Goal: Check status: Check status

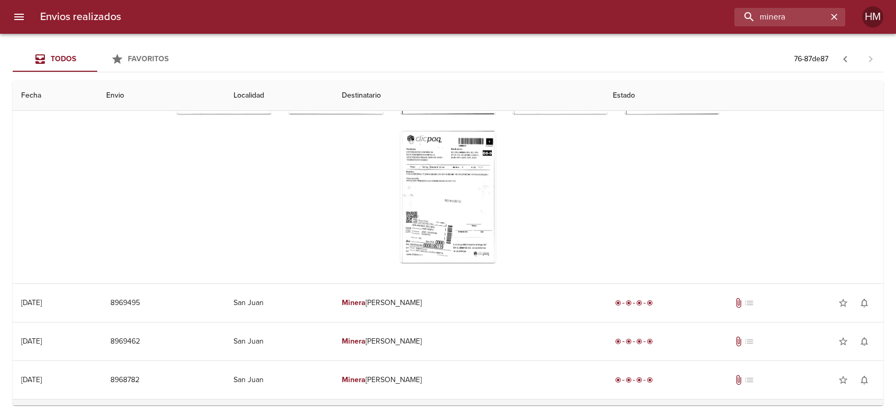
scroll to position [978, 0]
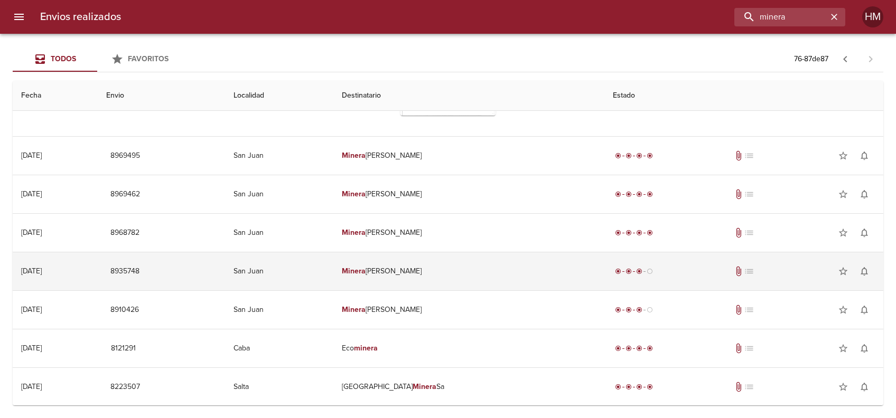
click at [465, 261] on td "[PERSON_NAME]" at bounding box center [468, 272] width 271 height 38
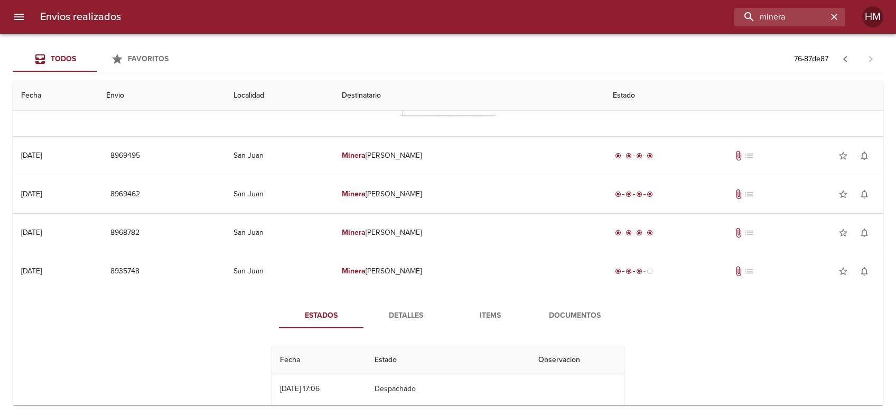
click at [559, 313] on span "Documentos" at bounding box center [575, 316] width 72 height 13
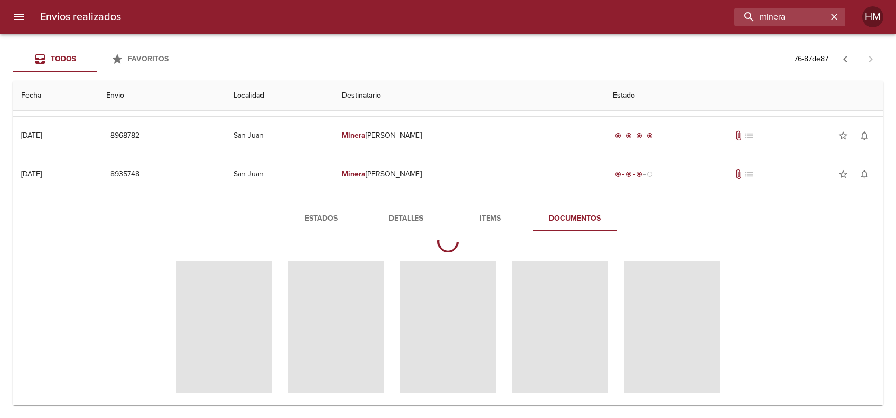
scroll to position [0, 0]
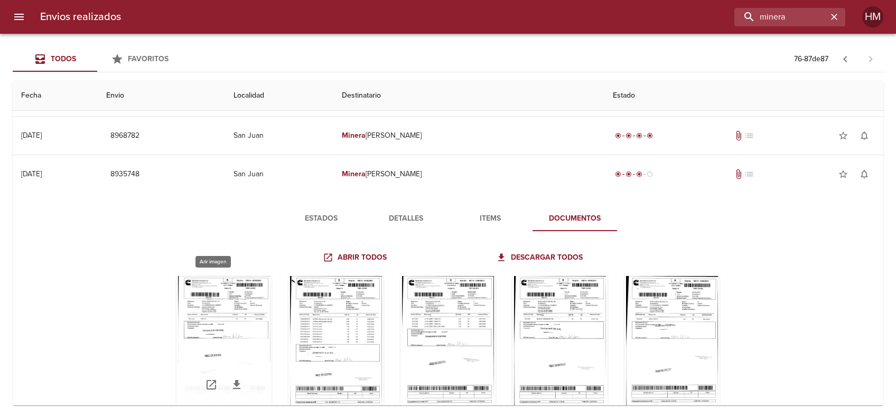
click at [228, 308] on div "Tabla de envíos del cliente" at bounding box center [223, 342] width 95 height 132
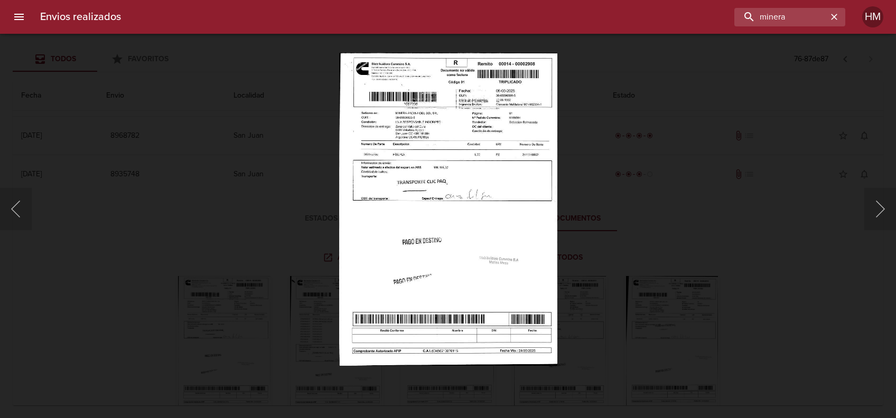
click at [408, 161] on img "Lightbox" at bounding box center [448, 209] width 219 height 313
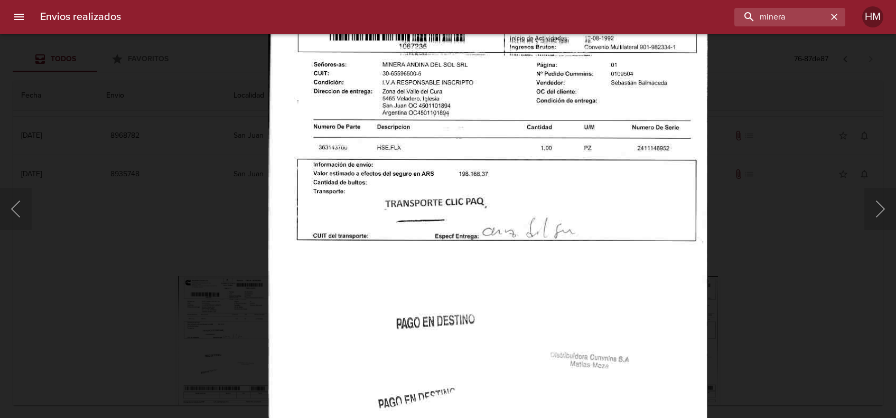
click at [815, 242] on div "Lightbox" at bounding box center [448, 209] width 896 height 418
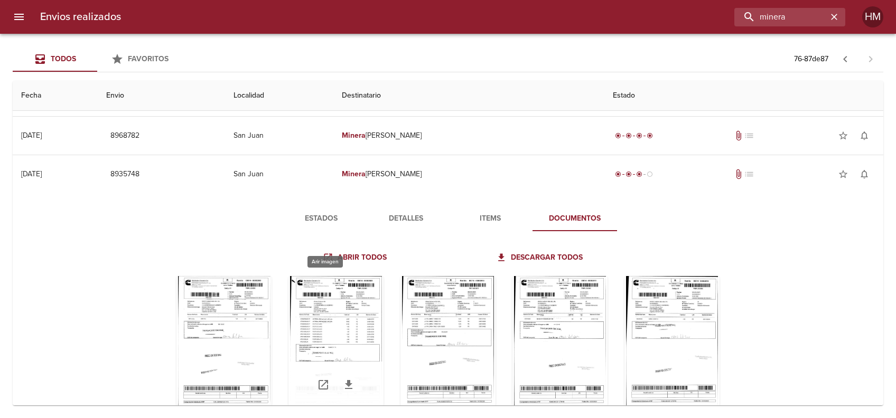
click at [356, 322] on div "Tabla de envíos del cliente" at bounding box center [335, 342] width 95 height 132
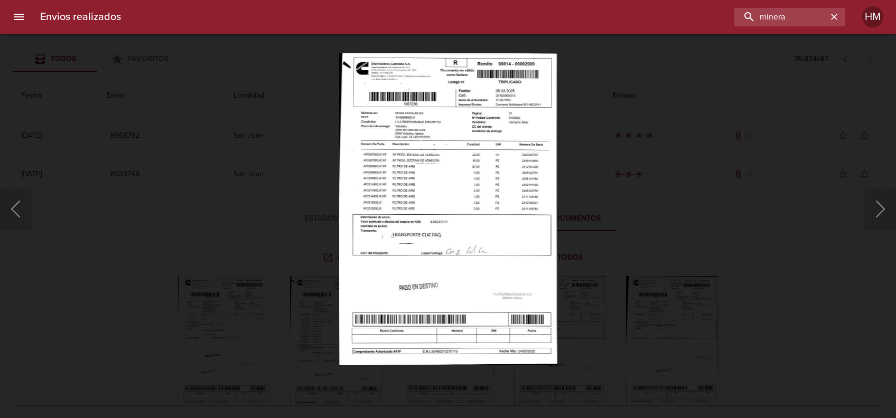
click at [418, 192] on img "Lightbox" at bounding box center [448, 209] width 218 height 313
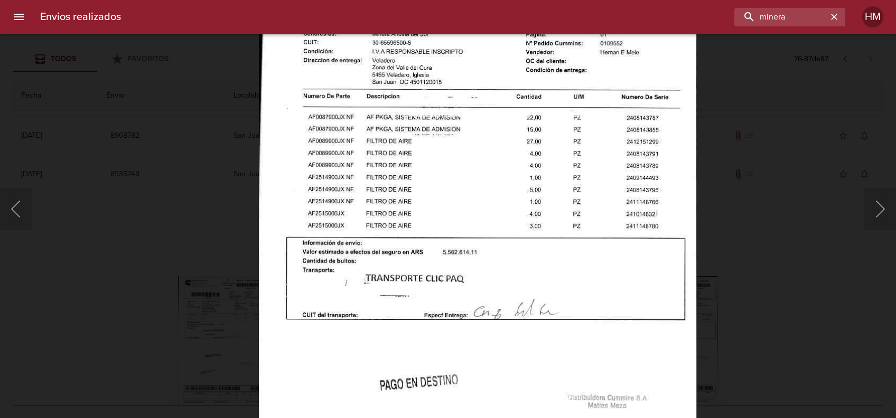
click at [800, 186] on div "Lightbox" at bounding box center [448, 209] width 896 height 418
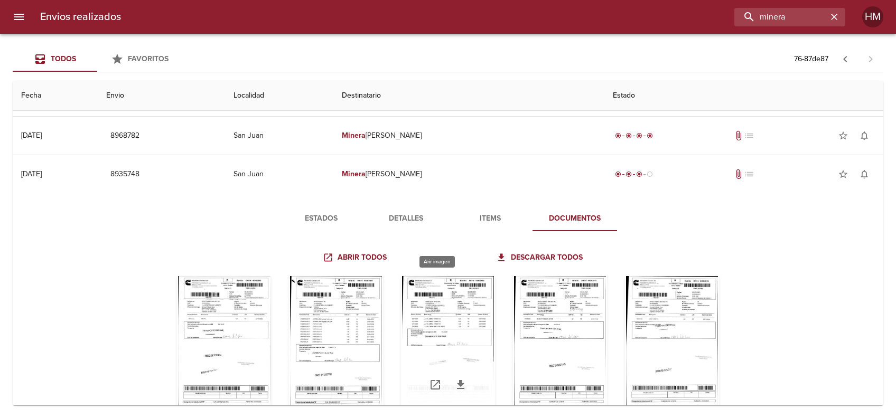
click at [420, 316] on div "Tabla de envíos del cliente" at bounding box center [447, 342] width 95 height 132
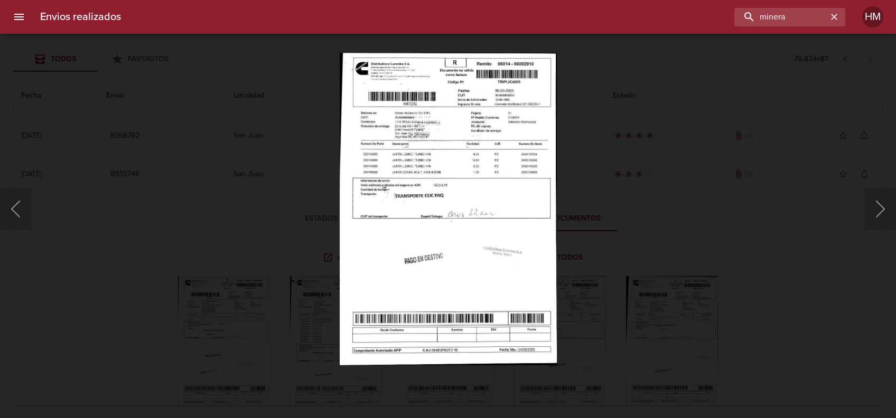
click at [413, 195] on img "Lightbox" at bounding box center [447, 209] width 217 height 313
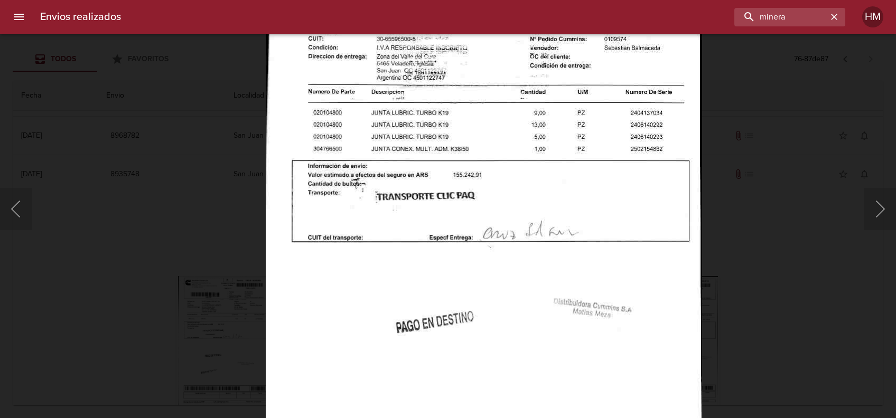
click at [722, 245] on div "Lightbox" at bounding box center [448, 209] width 896 height 418
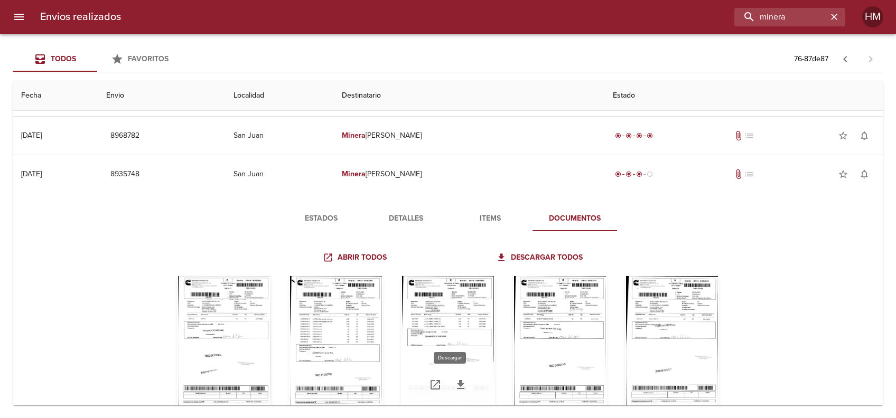
click at [457, 380] on icon "Tabla de envíos del cliente" at bounding box center [460, 384] width 7 height 9
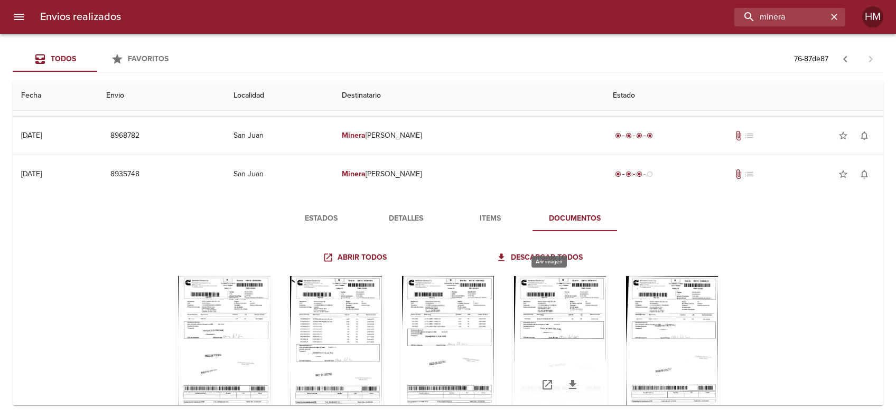
click at [537, 314] on div "Tabla de envíos del cliente" at bounding box center [559, 342] width 95 height 132
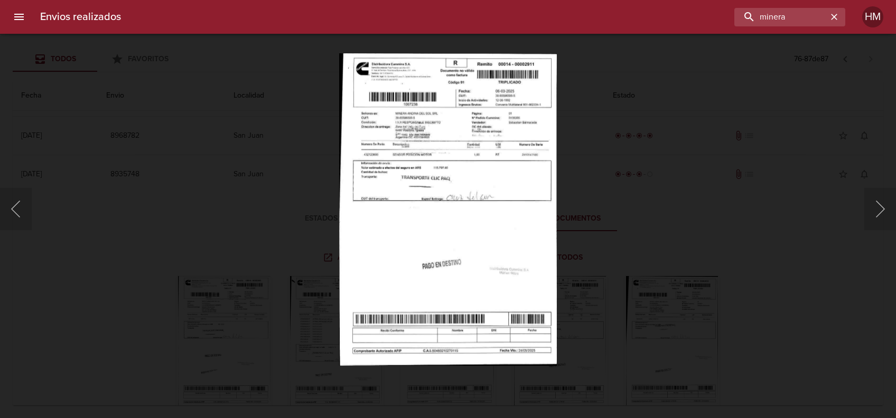
click at [462, 209] on img "Lightbox" at bounding box center [448, 209] width 218 height 313
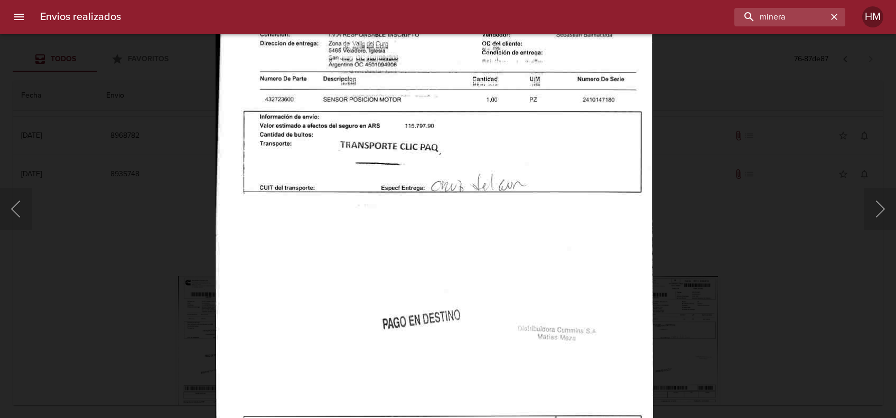
click at [747, 225] on div "Lightbox" at bounding box center [448, 209] width 896 height 418
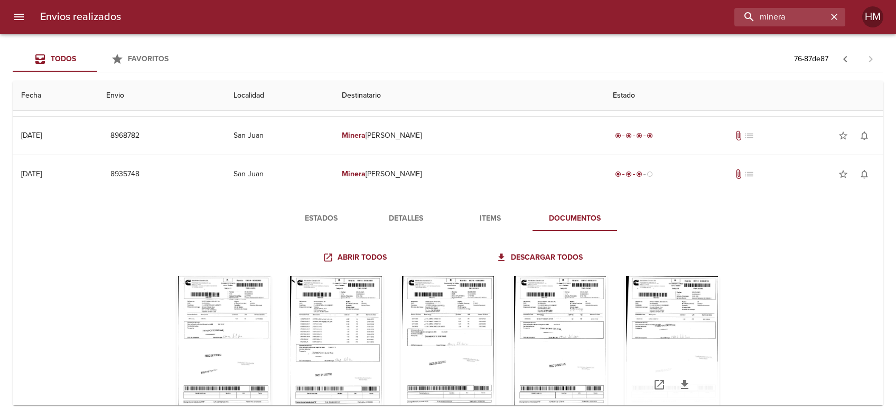
click at [649, 328] on div "Tabla de envíos del cliente" at bounding box center [671, 342] width 95 height 132
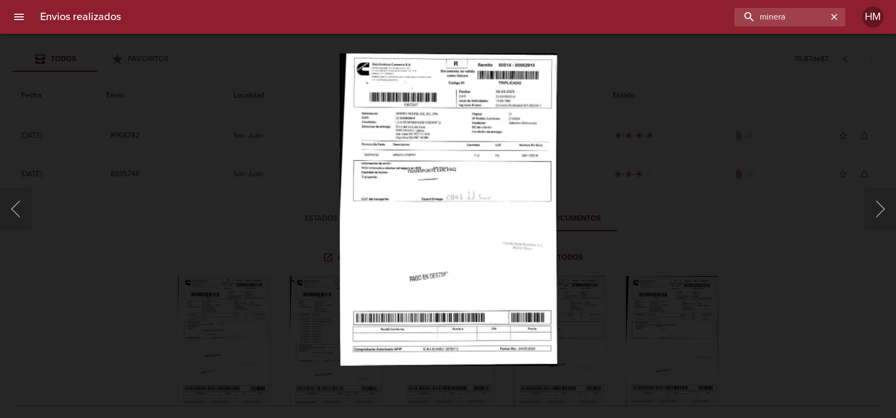
click at [503, 207] on img "Lightbox" at bounding box center [448, 209] width 218 height 313
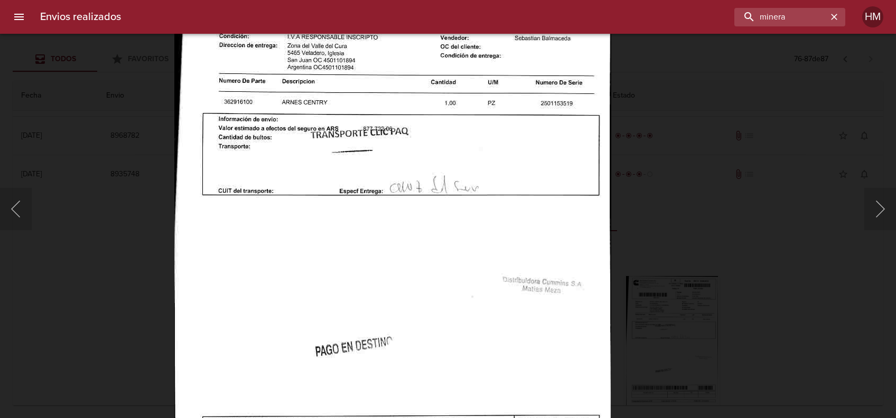
click at [674, 240] on div "Lightbox" at bounding box center [448, 209] width 896 height 418
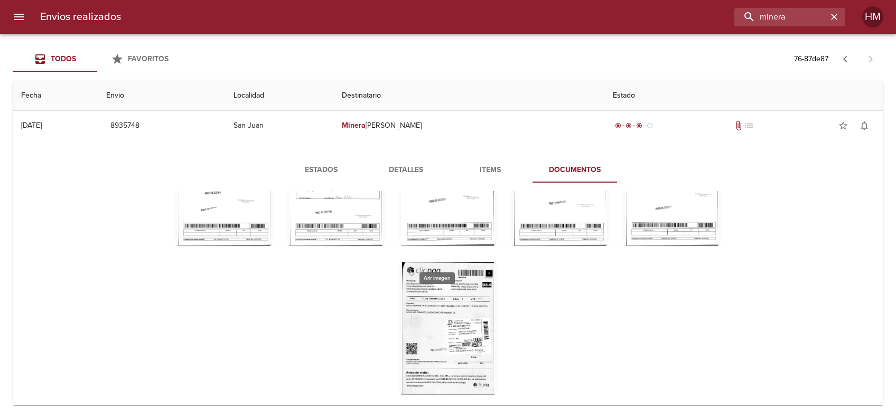
scroll to position [1146, 0]
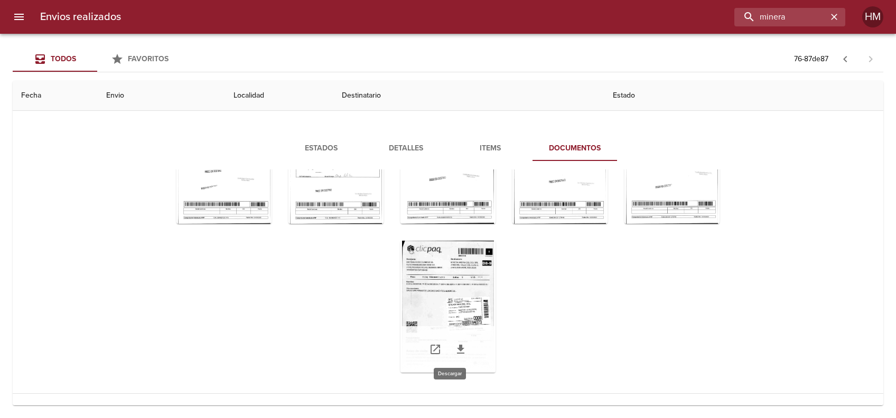
click at [457, 349] on icon "Tabla de envíos del cliente" at bounding box center [460, 349] width 7 height 9
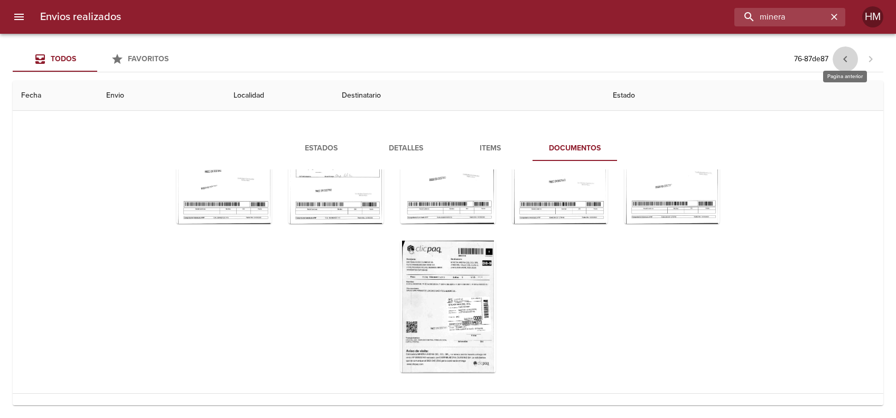
click at [842, 57] on icon "button" at bounding box center [845, 59] width 13 height 13
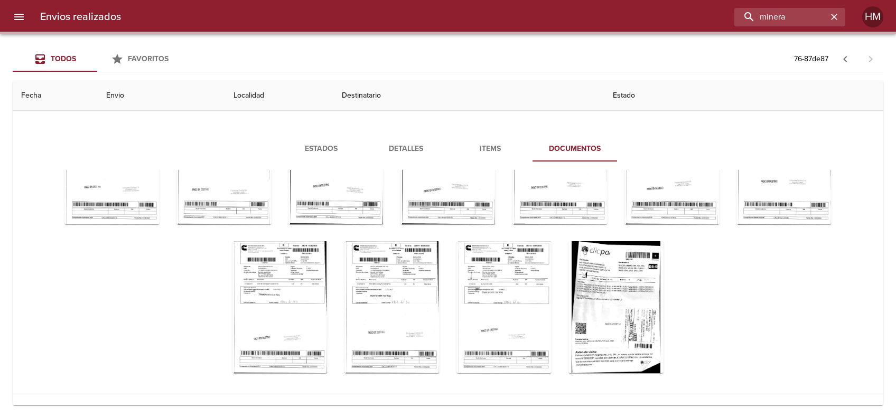
scroll to position [0, 0]
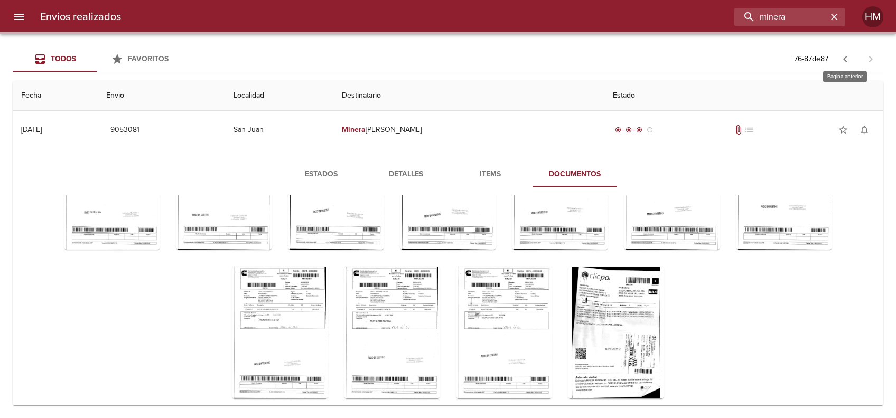
click at [844, 62] on icon "button" at bounding box center [845, 59] width 13 height 13
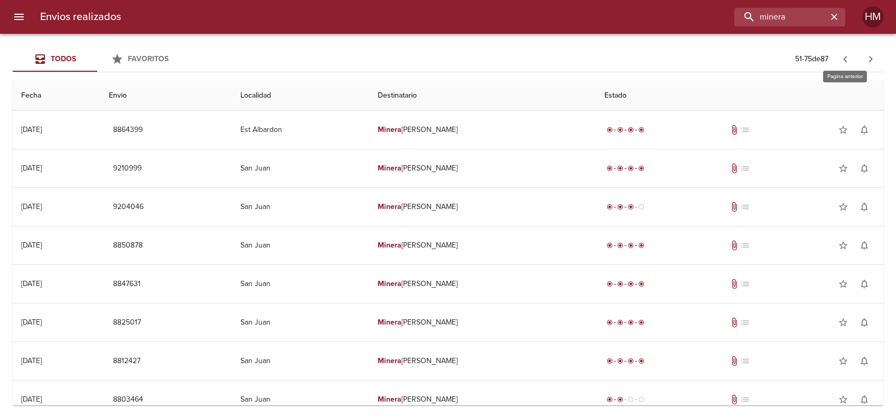
click at [844, 62] on icon "button" at bounding box center [845, 59] width 13 height 13
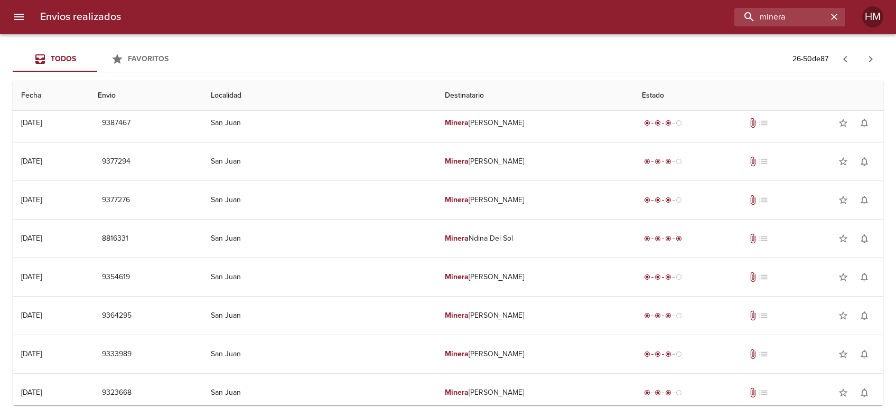
scroll to position [141, 0]
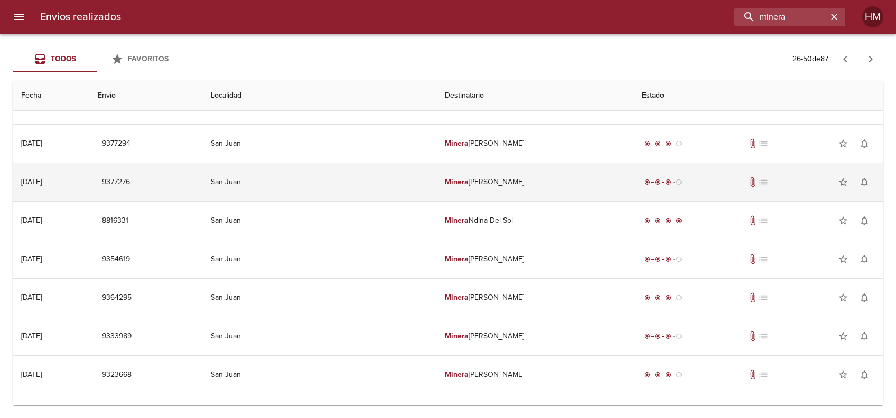
click at [462, 181] on td "[PERSON_NAME]" at bounding box center [534, 182] width 197 height 38
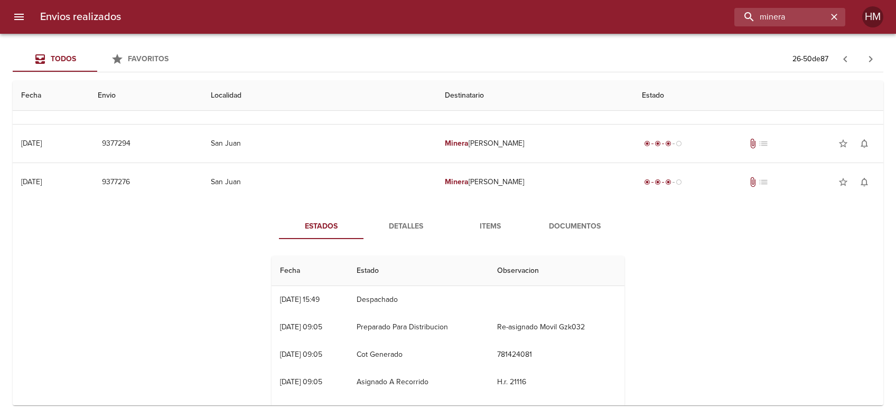
click at [544, 224] on span "Documentos" at bounding box center [575, 226] width 72 height 13
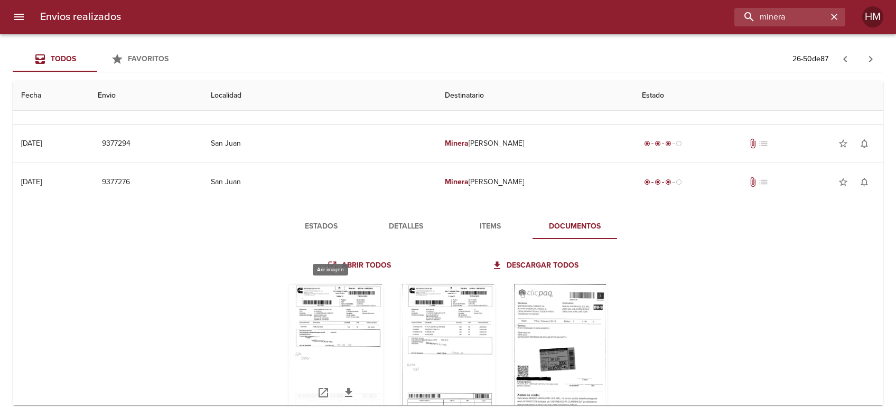
click at [359, 301] on div "Tabla de envíos del cliente" at bounding box center [335, 350] width 95 height 132
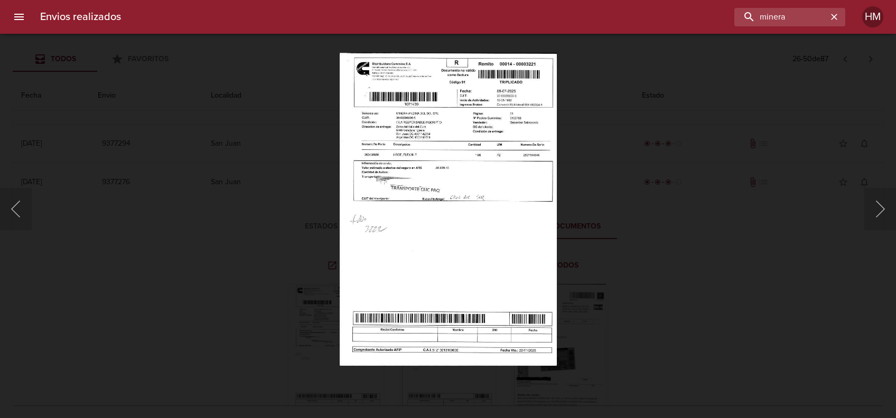
click at [391, 201] on img "Lightbox" at bounding box center [448, 209] width 218 height 313
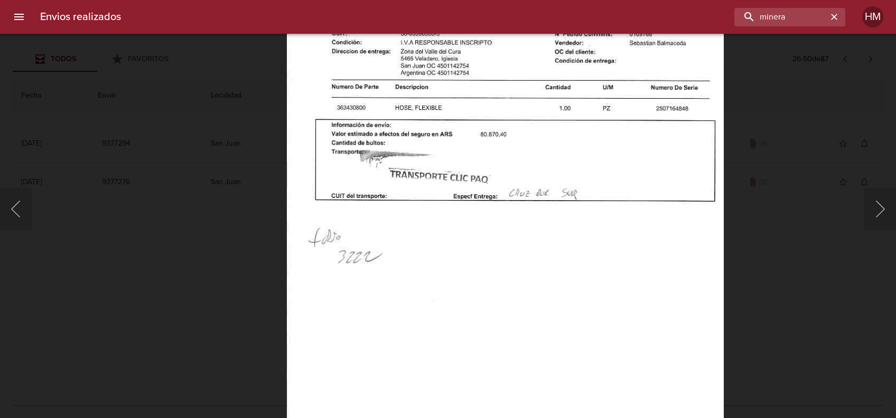
click at [774, 239] on div "Lightbox" at bounding box center [448, 209] width 896 height 418
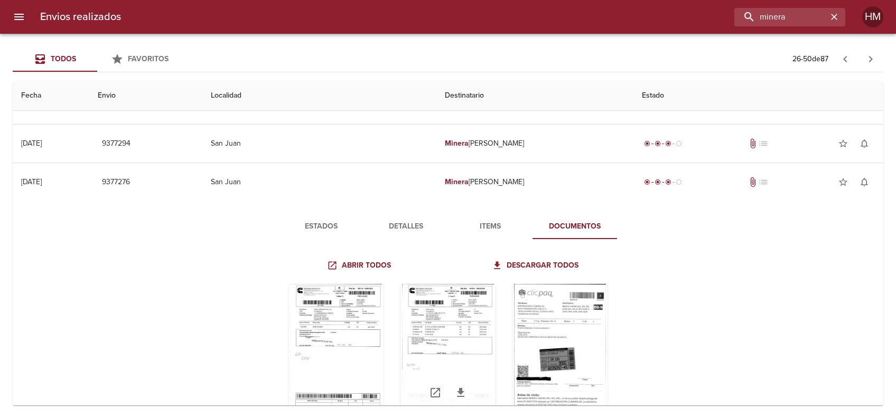
click at [471, 323] on div "Tabla de envíos del cliente" at bounding box center [447, 350] width 95 height 132
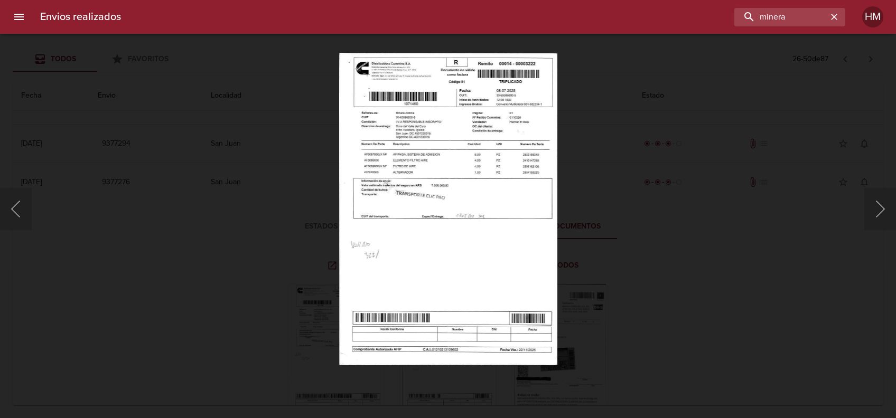
click at [423, 219] on img "Lightbox" at bounding box center [448, 209] width 218 height 313
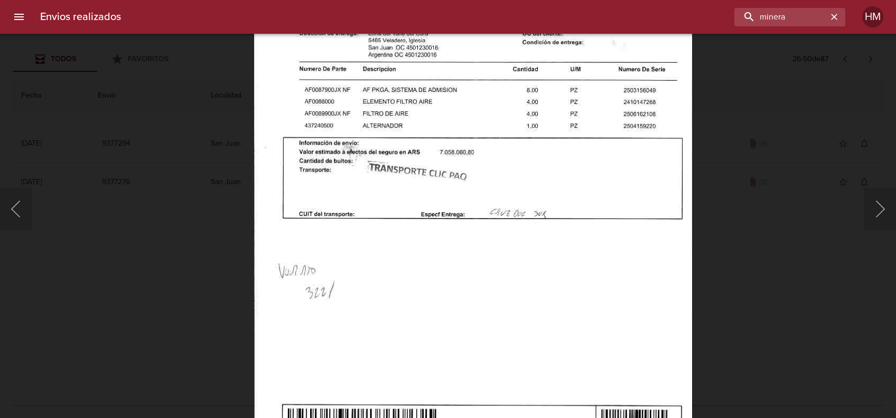
click at [786, 244] on div "Lightbox" at bounding box center [448, 209] width 896 height 418
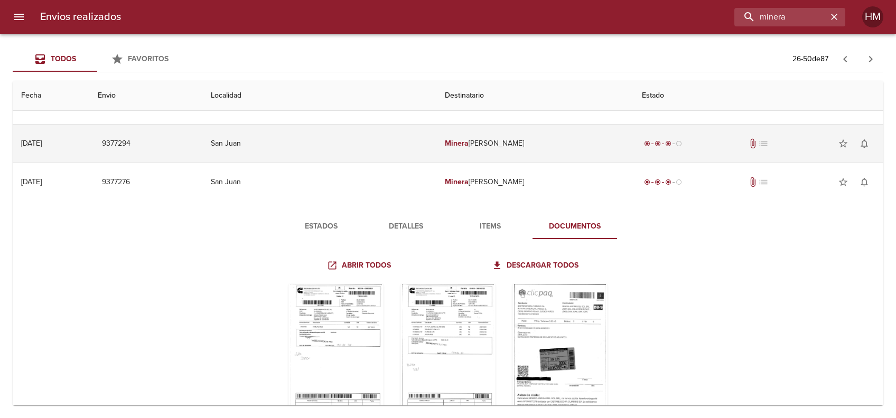
click at [494, 145] on td "[PERSON_NAME]" at bounding box center [534, 144] width 197 height 38
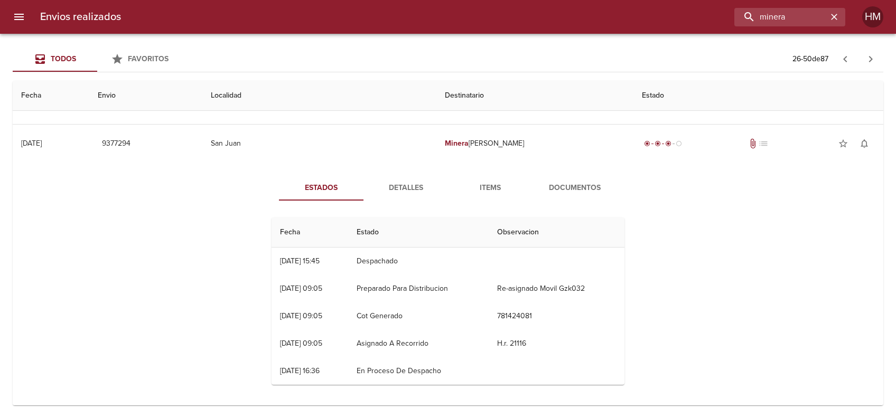
click at [559, 182] on span "Documentos" at bounding box center [575, 188] width 72 height 13
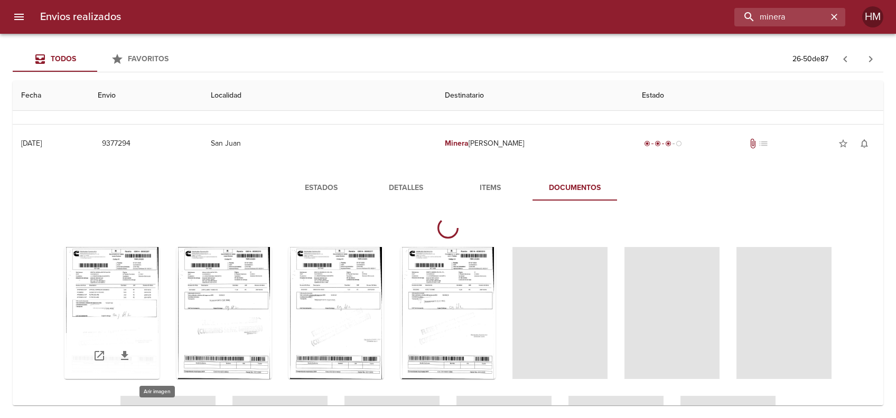
click at [156, 257] on div "Tabla de envíos del cliente" at bounding box center [111, 313] width 95 height 132
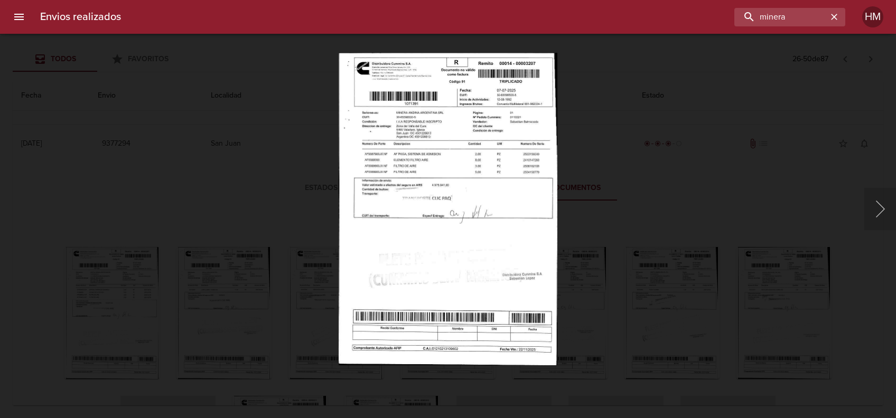
click at [419, 101] on img "Lightbox" at bounding box center [448, 209] width 218 height 313
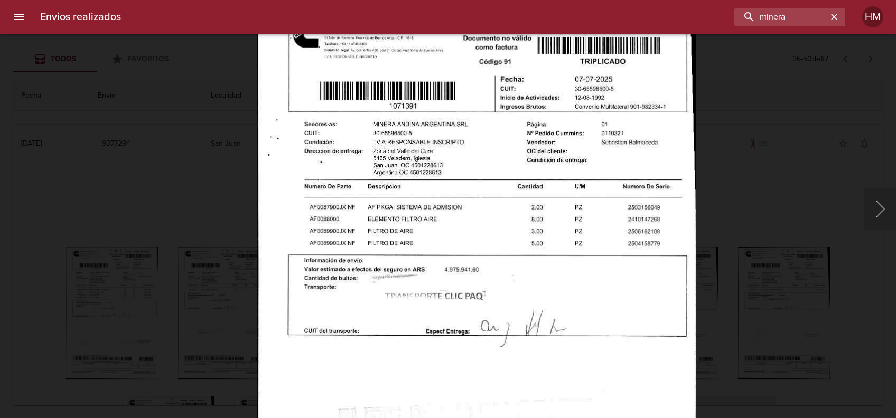
click at [809, 293] on div "Lightbox" at bounding box center [448, 209] width 896 height 418
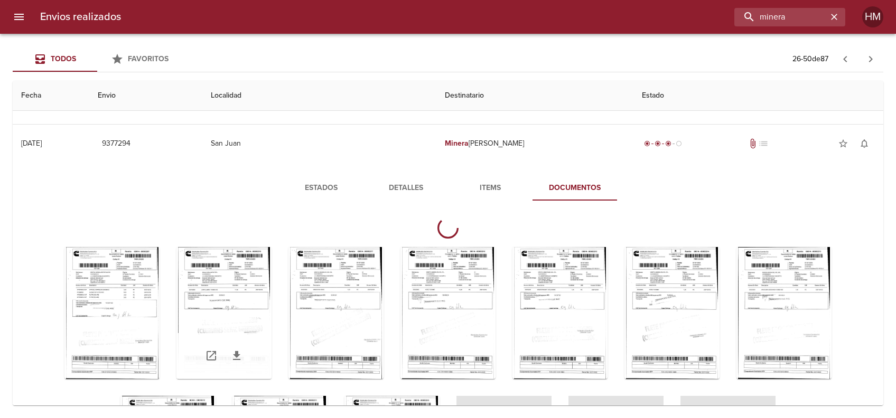
click at [272, 287] on div "Tabla de envíos del cliente" at bounding box center [223, 313] width 95 height 132
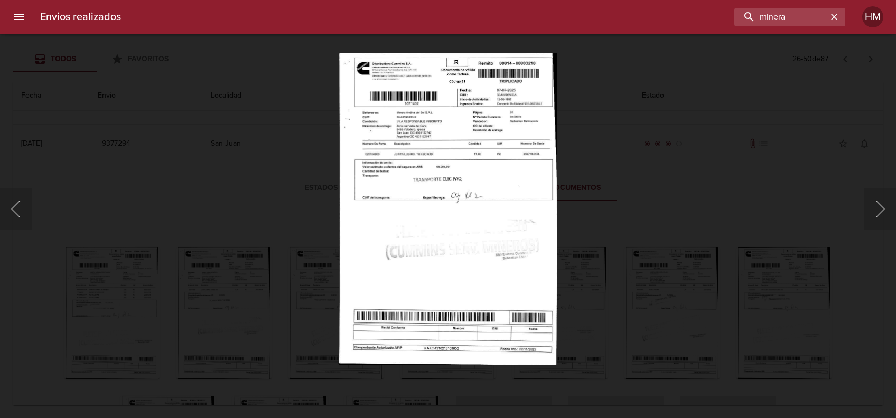
click at [407, 166] on img "Lightbox" at bounding box center [448, 209] width 218 height 313
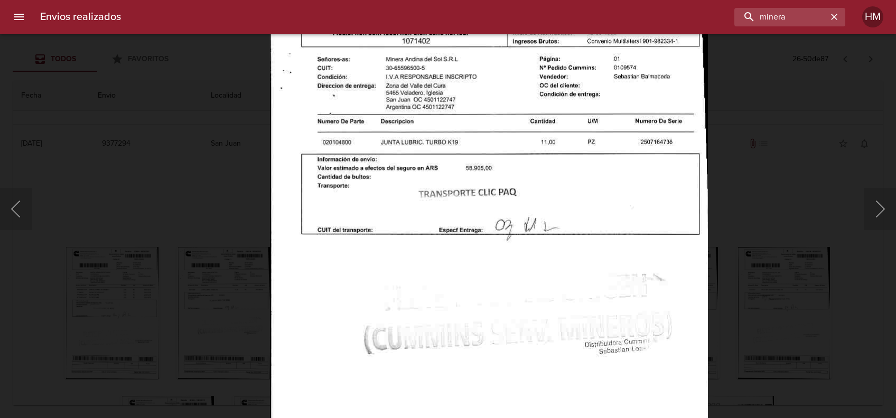
click at [765, 267] on div "Lightbox" at bounding box center [448, 209] width 896 height 418
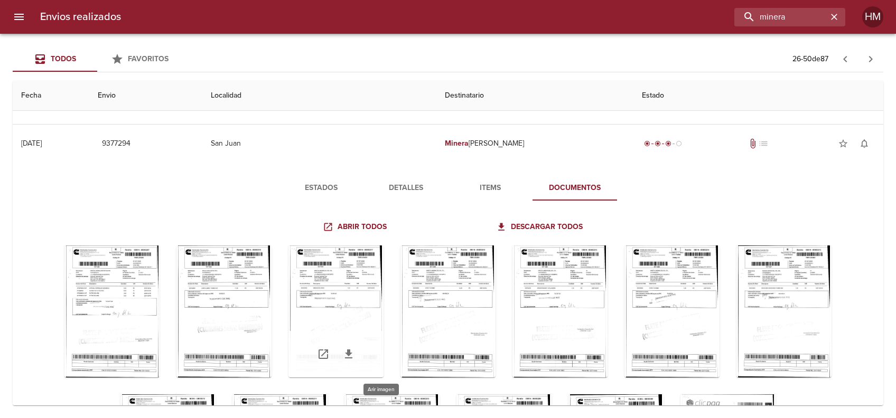
click at [375, 266] on div "Tabla de envíos del cliente" at bounding box center [335, 312] width 95 height 132
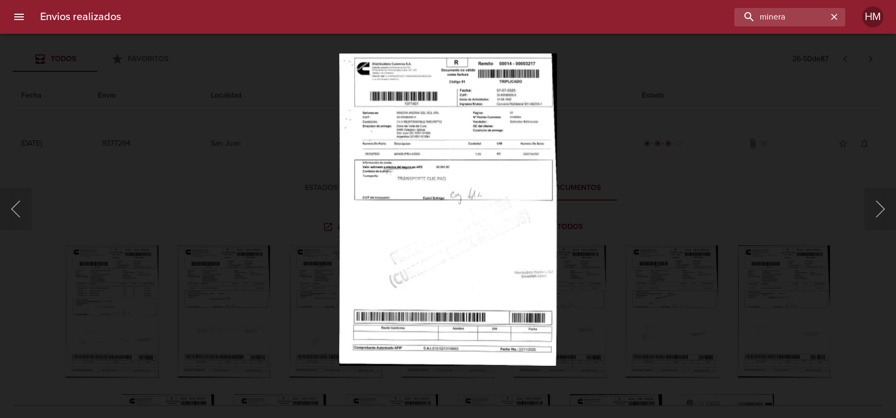
click at [392, 163] on img "Lightbox" at bounding box center [448, 209] width 218 height 313
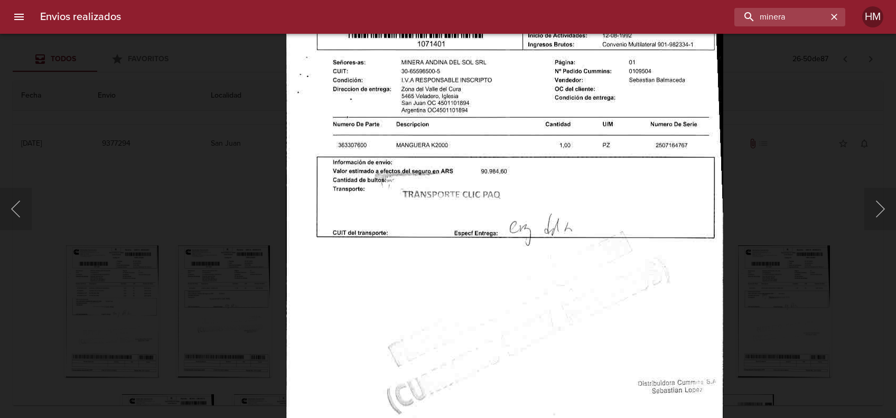
click at [789, 253] on div "Lightbox" at bounding box center [448, 209] width 896 height 418
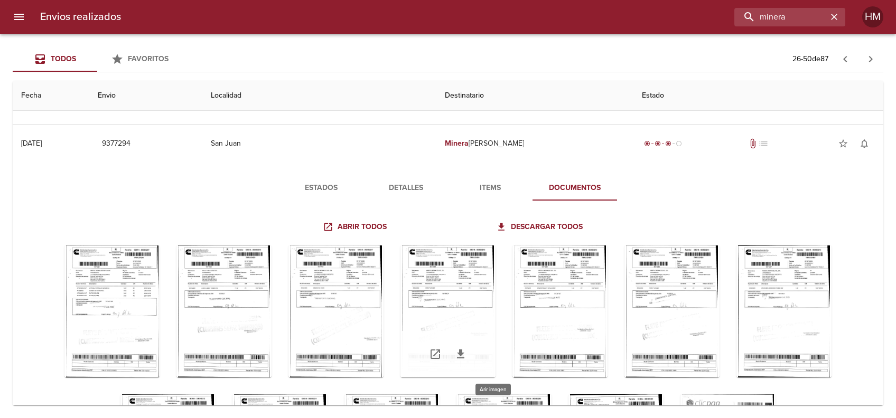
click at [473, 269] on div "Tabla de envíos del cliente" at bounding box center [447, 312] width 95 height 132
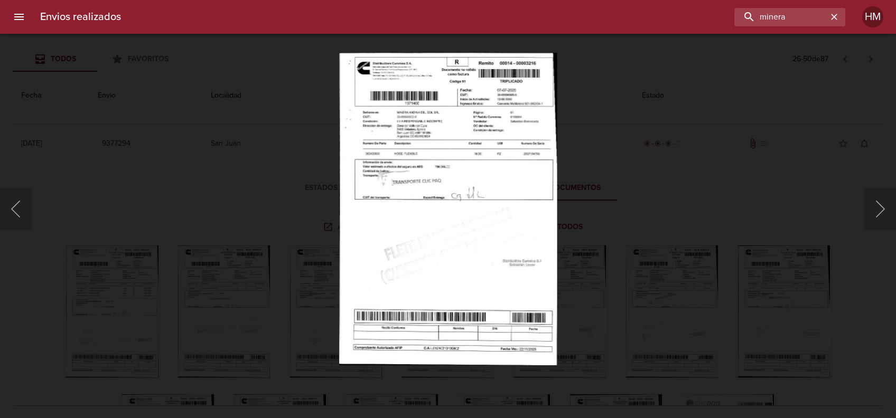
click at [420, 185] on img "Lightbox" at bounding box center [448, 209] width 218 height 313
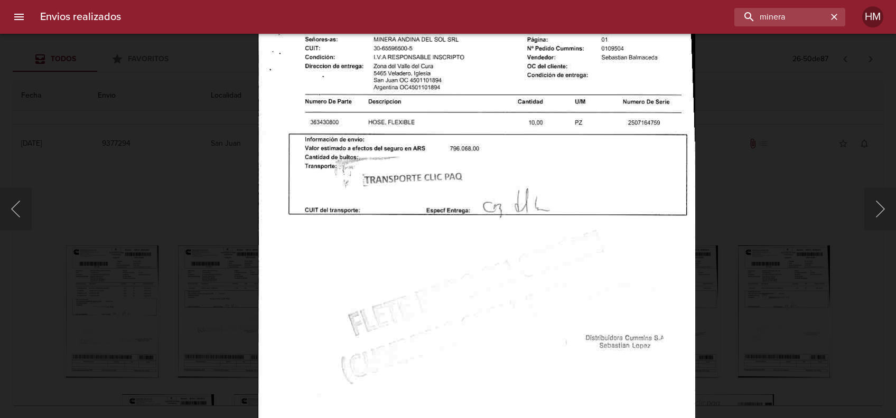
click at [743, 241] on div "Lightbox" at bounding box center [448, 209] width 896 height 418
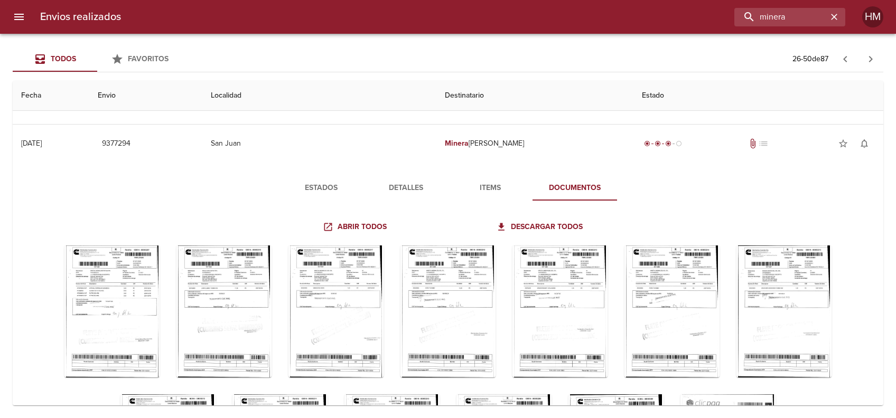
click at [549, 276] on div "Tabla de envíos del cliente" at bounding box center [447, 386] width 802 height 298
click at [587, 279] on div "Tabla de envíos del cliente" at bounding box center [559, 312] width 95 height 132
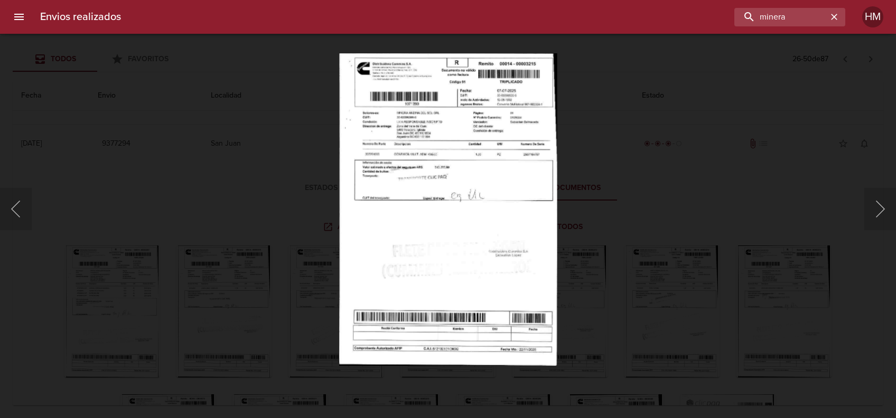
click at [466, 195] on img "Lightbox" at bounding box center [448, 209] width 218 height 313
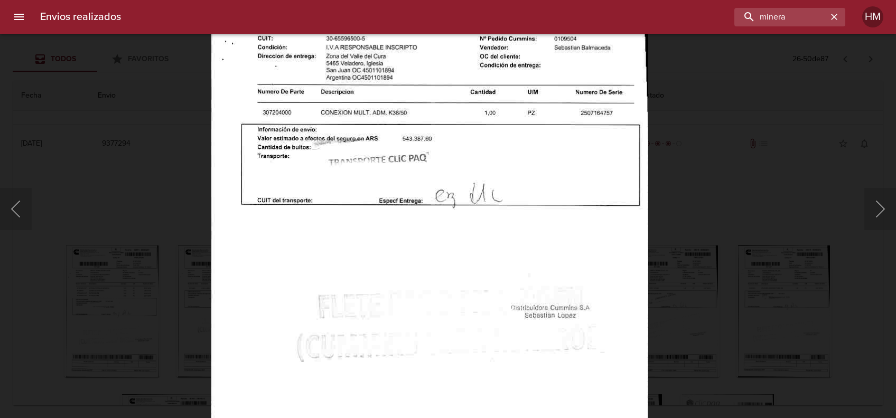
click at [723, 258] on div "Lightbox" at bounding box center [448, 209] width 896 height 418
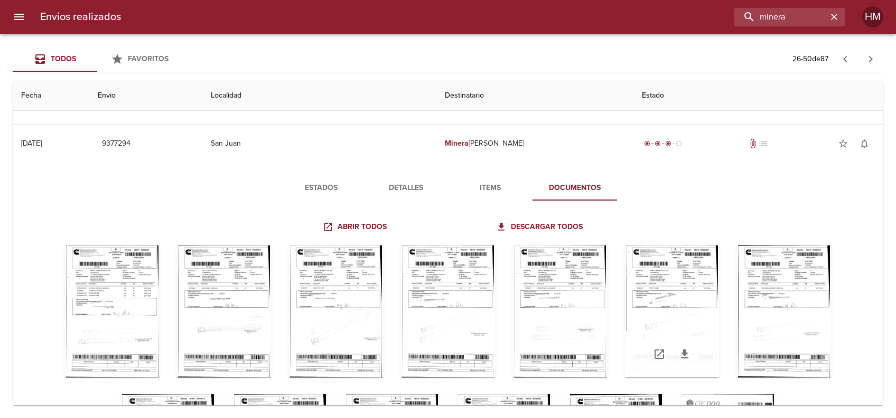
click at [719, 279] on div "Tabla de envíos del cliente" at bounding box center [671, 312] width 95 height 132
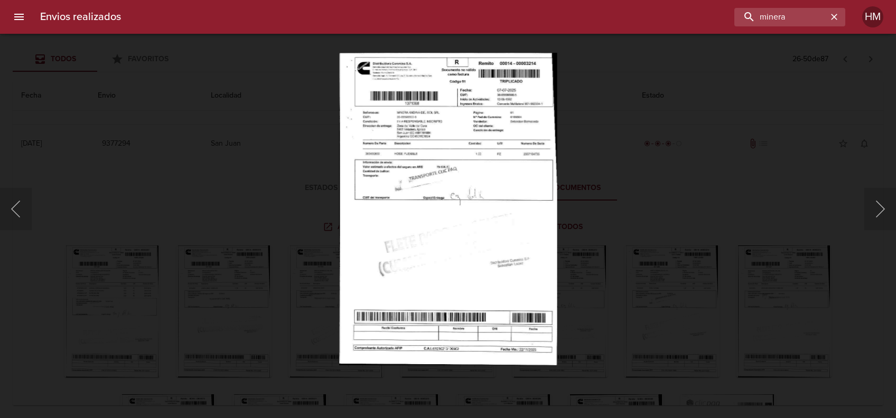
click at [448, 189] on img "Lightbox" at bounding box center [448, 209] width 218 height 313
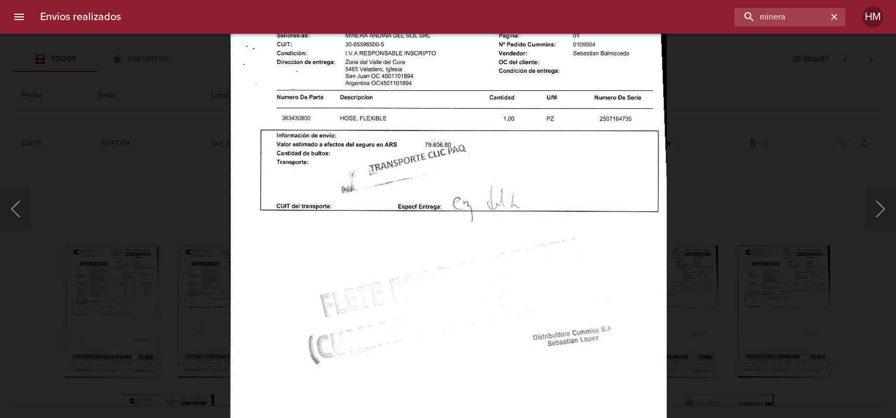
click at [726, 242] on div "Lightbox" at bounding box center [448, 209] width 896 height 418
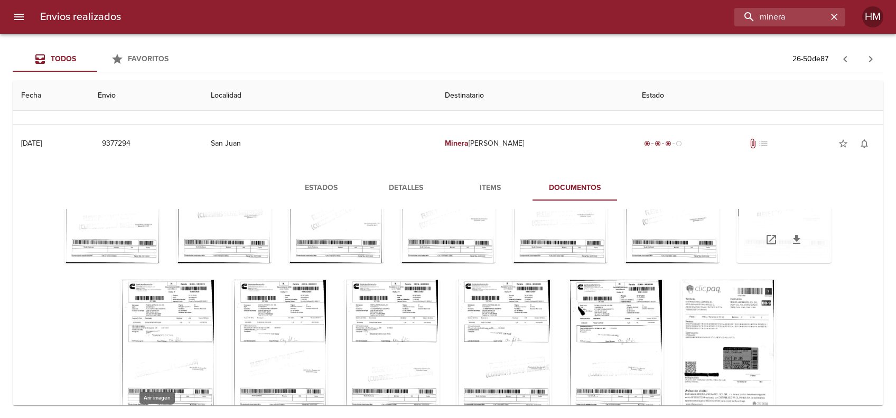
click at [736, 263] on div "Tabla de envíos del cliente" at bounding box center [783, 197] width 95 height 132
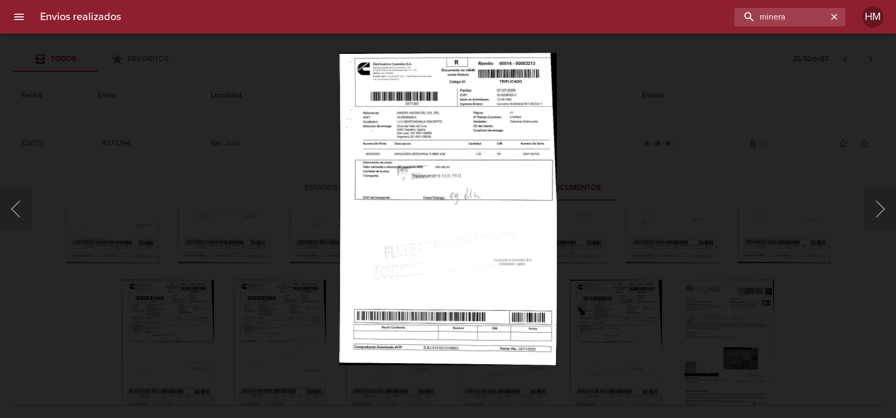
click at [368, 218] on img "Lightbox" at bounding box center [447, 209] width 217 height 313
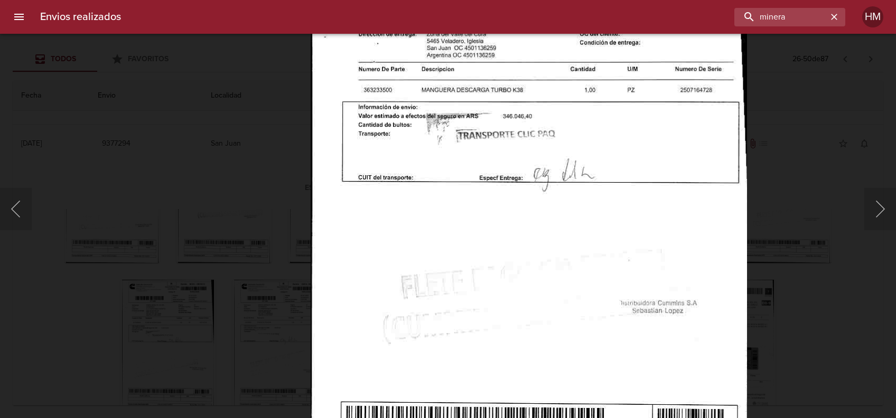
click at [787, 249] on div "Lightbox" at bounding box center [448, 209] width 896 height 418
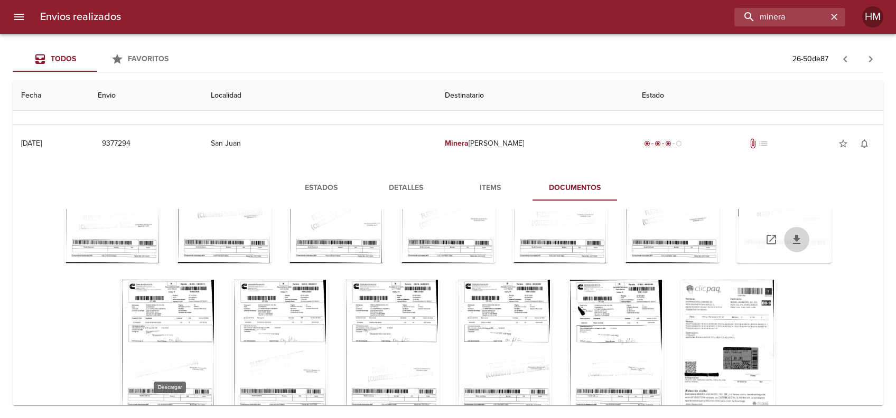
click at [793, 244] on icon "Tabla de envíos del cliente" at bounding box center [796, 239] width 7 height 9
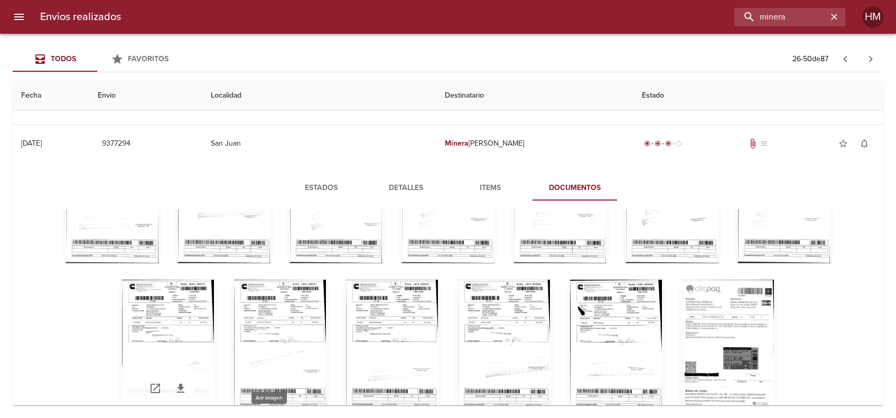
click at [216, 306] on div "Tabla de envíos del cliente" at bounding box center [167, 346] width 95 height 132
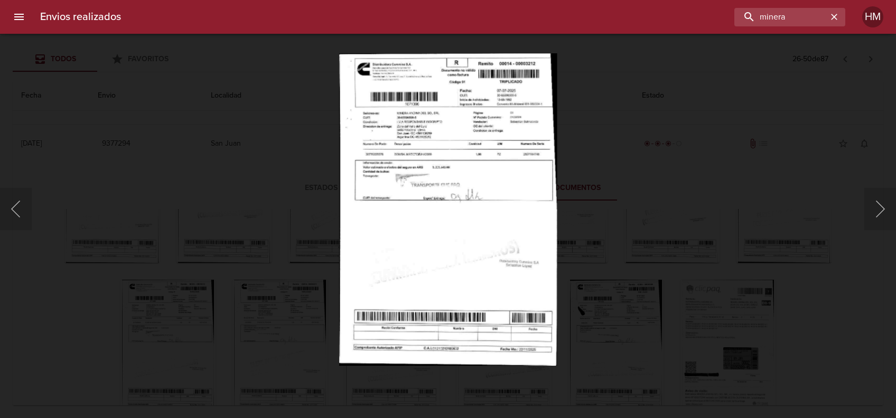
click at [438, 190] on img "Lightbox" at bounding box center [448, 209] width 218 height 313
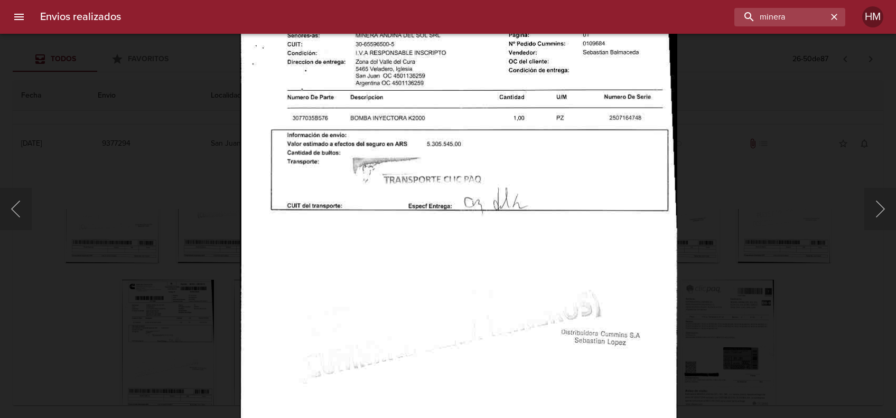
click at [687, 238] on div "Lightbox" at bounding box center [448, 209] width 896 height 418
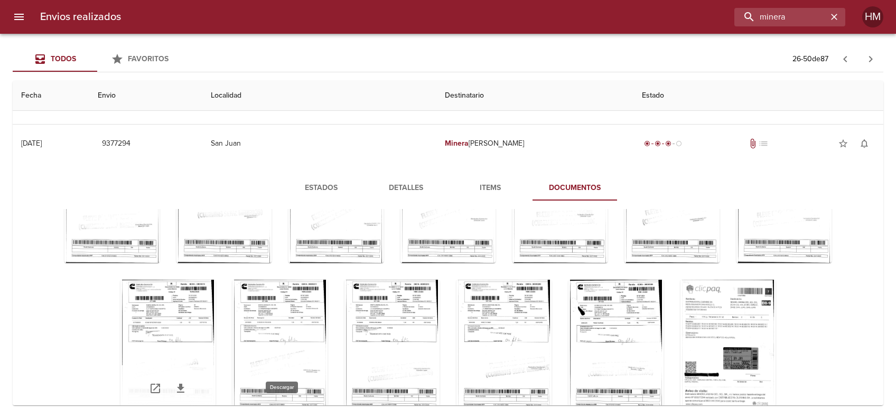
click at [187, 382] on icon "Tabla de envíos del cliente" at bounding box center [180, 388] width 13 height 13
click at [328, 298] on div "Tabla de envíos del cliente" at bounding box center [279, 346] width 95 height 132
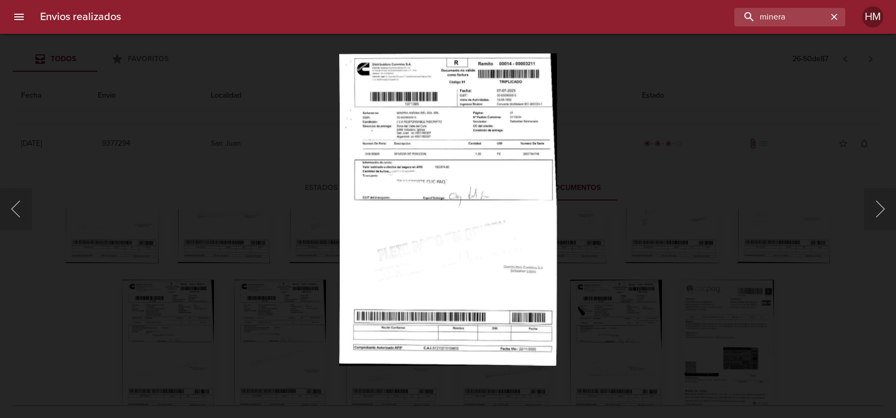
click at [422, 193] on img "Lightbox" at bounding box center [448, 209] width 218 height 313
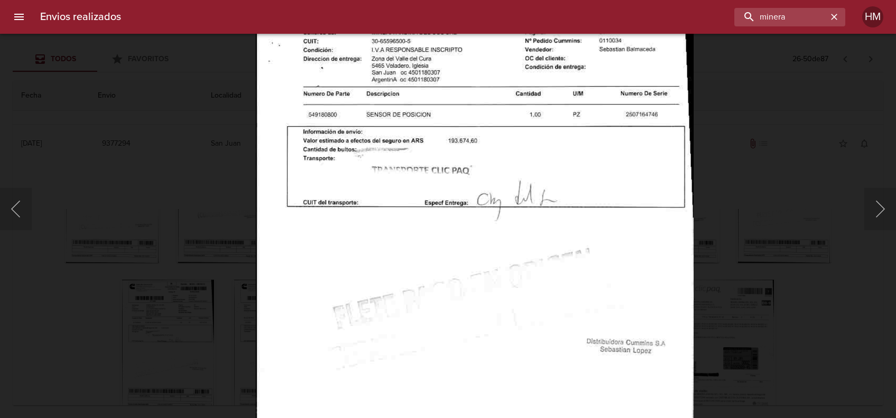
click at [750, 246] on div "Lightbox" at bounding box center [448, 209] width 896 height 418
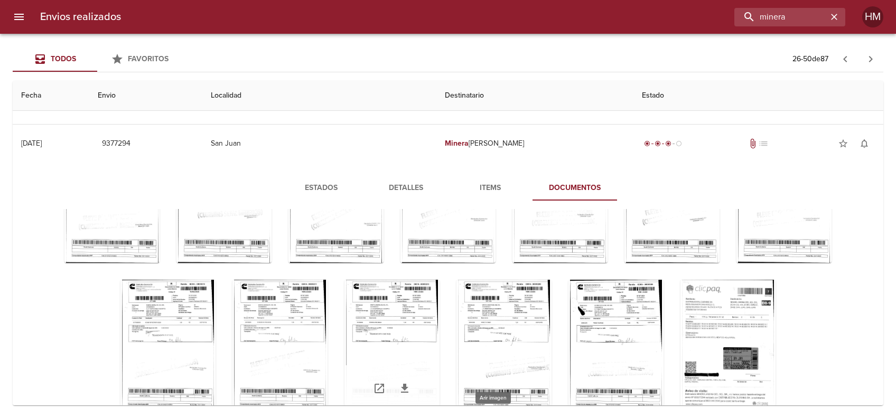
click at [439, 283] on div "Tabla de envíos del cliente" at bounding box center [391, 346] width 95 height 132
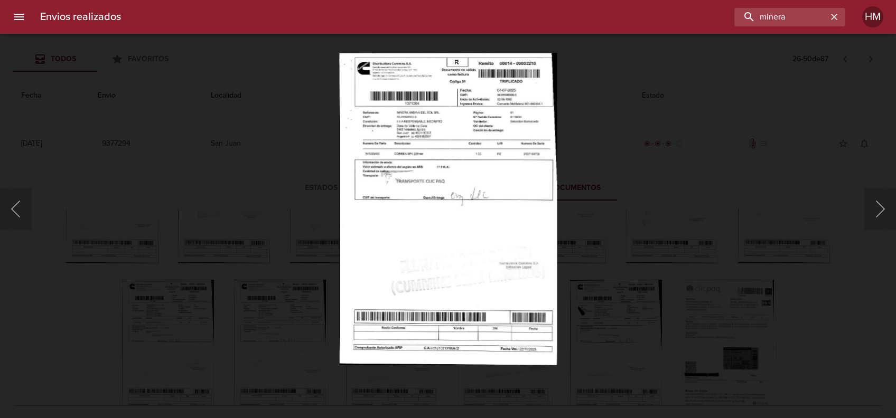
click at [478, 188] on img "Lightbox" at bounding box center [448, 209] width 218 height 313
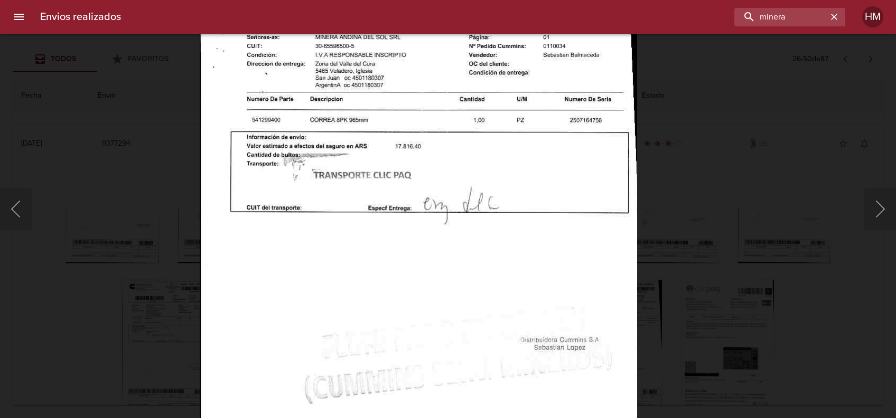
click at [698, 266] on div "Lightbox" at bounding box center [448, 209] width 896 height 418
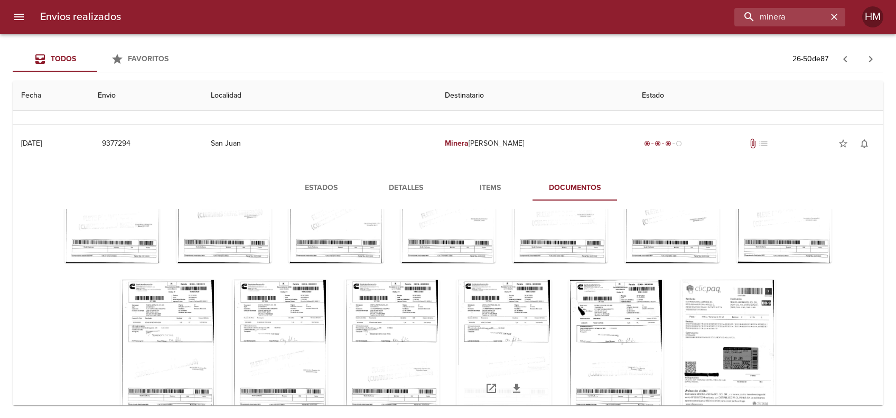
click at [551, 291] on div "Tabla de envíos del cliente" at bounding box center [503, 346] width 95 height 132
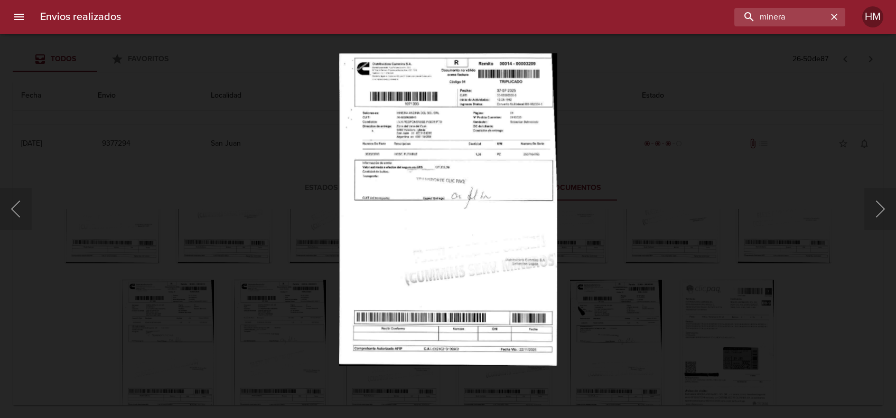
click at [498, 203] on img "Lightbox" at bounding box center [448, 209] width 218 height 313
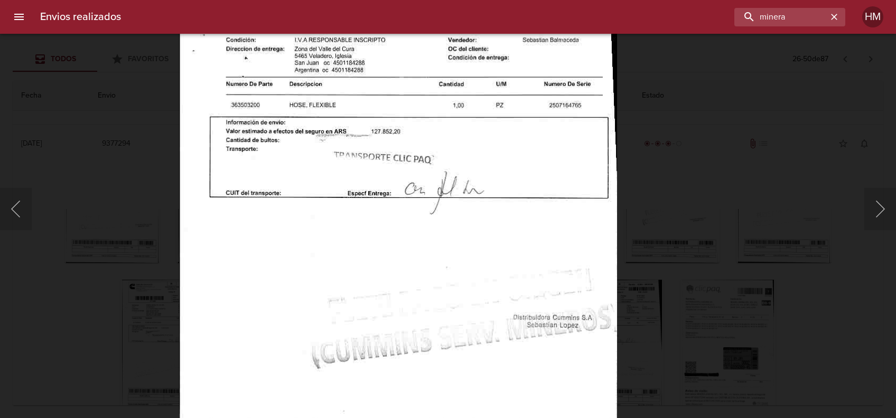
click at [653, 229] on div "Lightbox" at bounding box center [448, 209] width 896 height 418
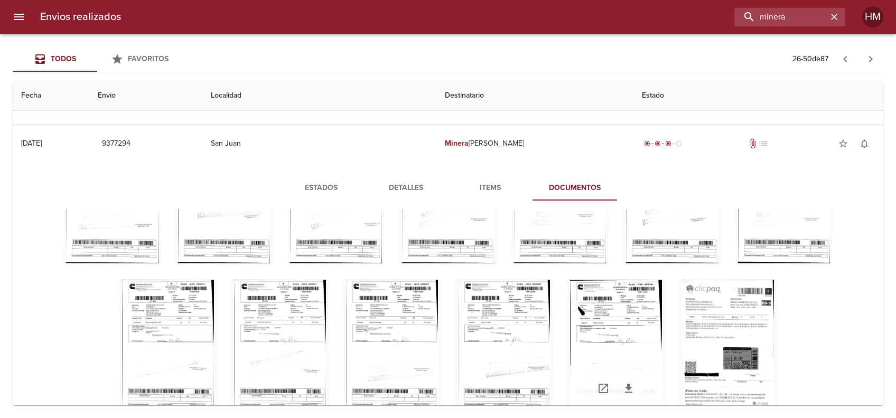
click at [663, 290] on div "Tabla de envíos del cliente" at bounding box center [615, 346] width 95 height 132
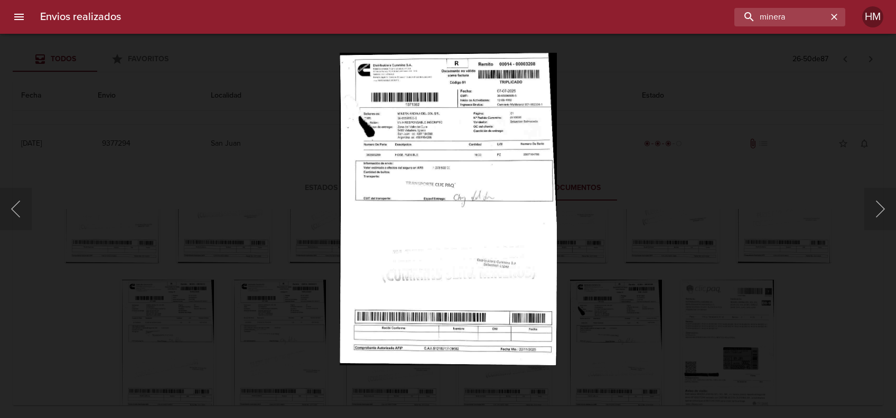
click at [476, 190] on img "Lightbox" at bounding box center [447, 209] width 217 height 313
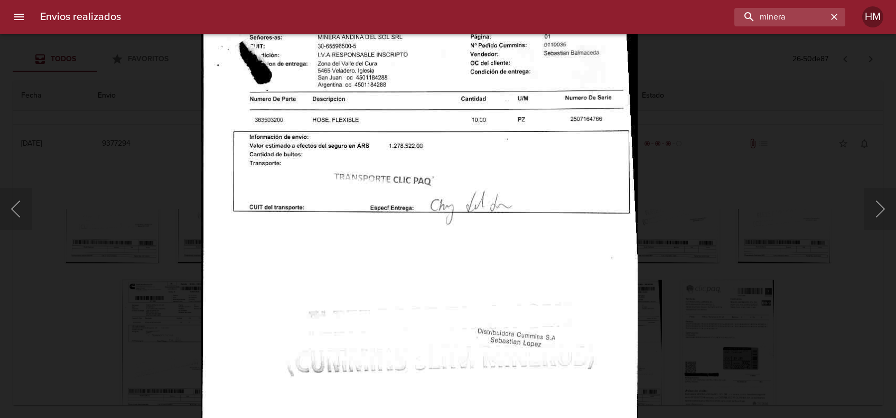
click at [659, 249] on div "Lightbox" at bounding box center [448, 209] width 896 height 418
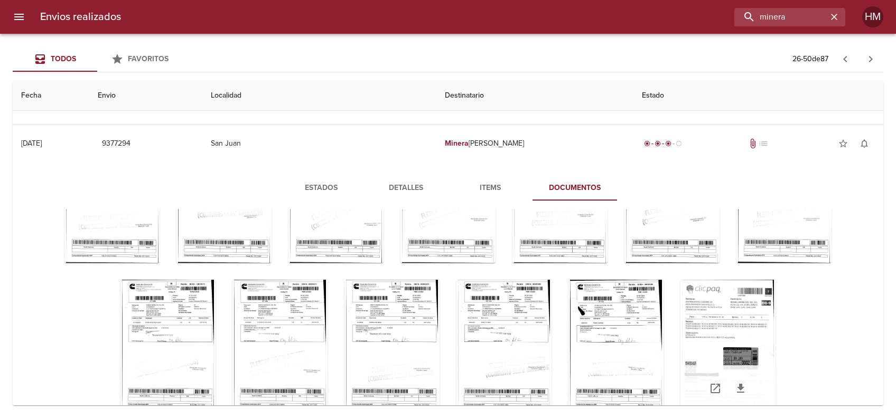
scroll to position [263, 0]
click at [734, 384] on icon "Tabla de envíos del cliente" at bounding box center [740, 388] width 13 height 13
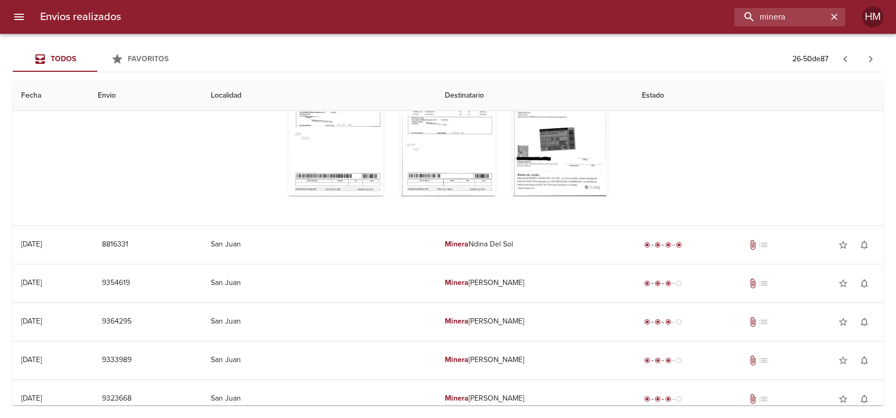
scroll to position [634, 0]
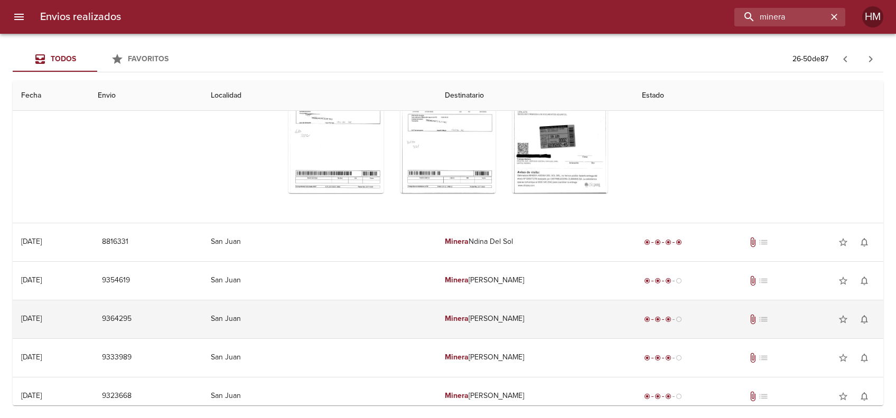
click at [395, 311] on td "San Juan" at bounding box center [318, 320] width 233 height 38
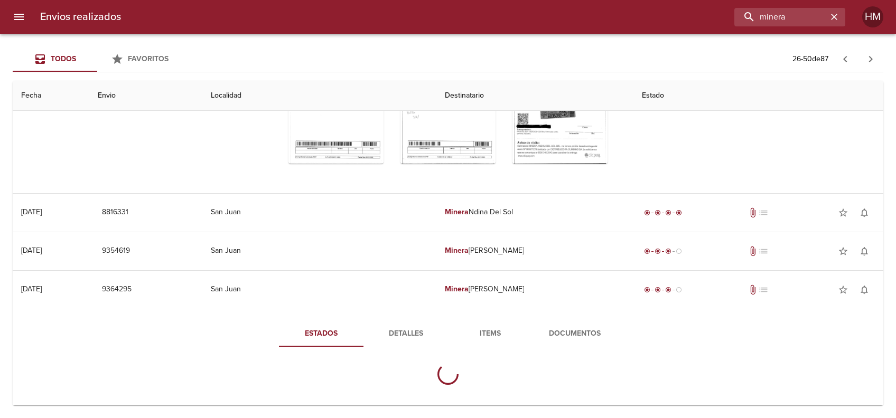
scroll to position [704, 0]
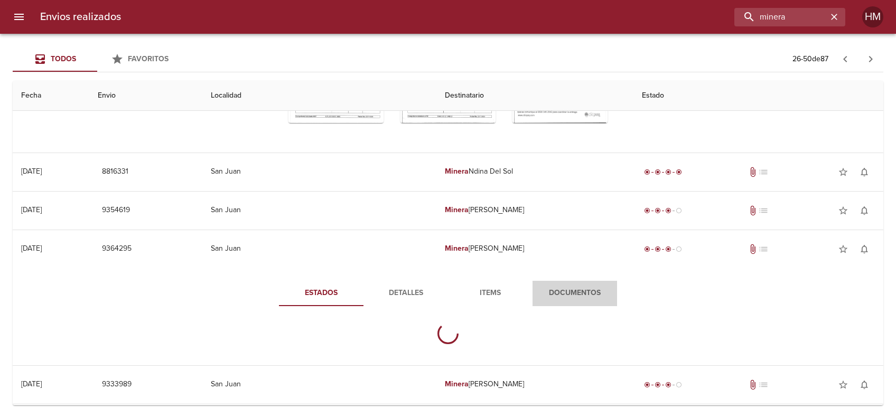
click at [566, 287] on span "Documentos" at bounding box center [575, 293] width 72 height 13
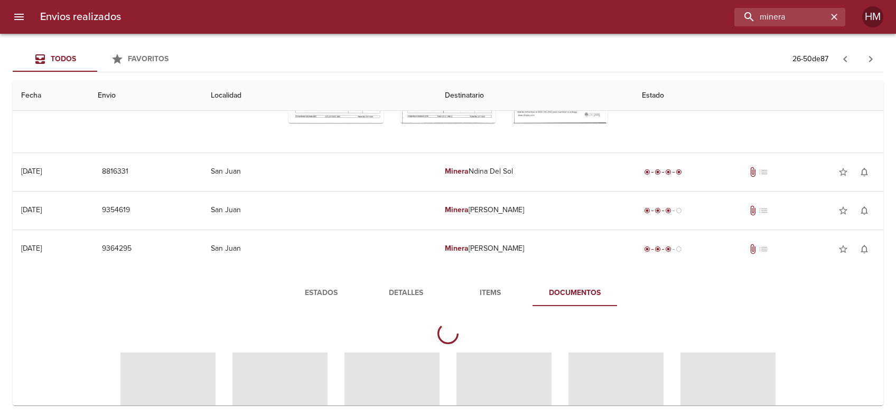
scroll to position [845, 0]
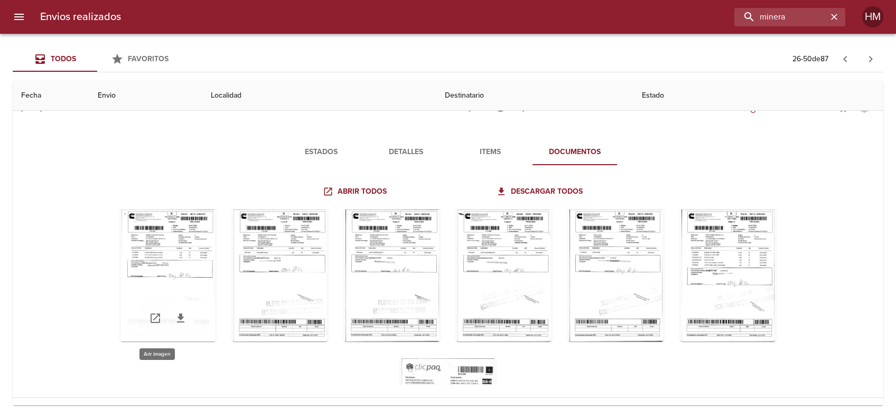
click at [172, 259] on div "Tabla de envíos del cliente" at bounding box center [167, 276] width 95 height 132
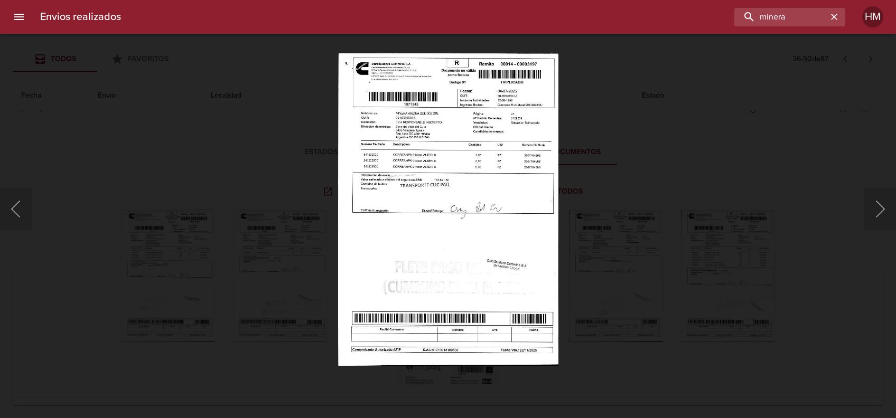
click at [382, 158] on img "Lightbox" at bounding box center [448, 209] width 220 height 313
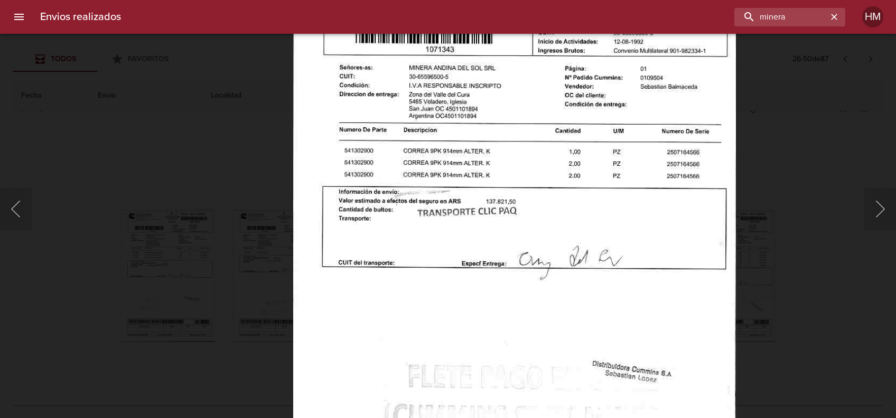
click at [752, 203] on div "Lightbox" at bounding box center [448, 209] width 896 height 418
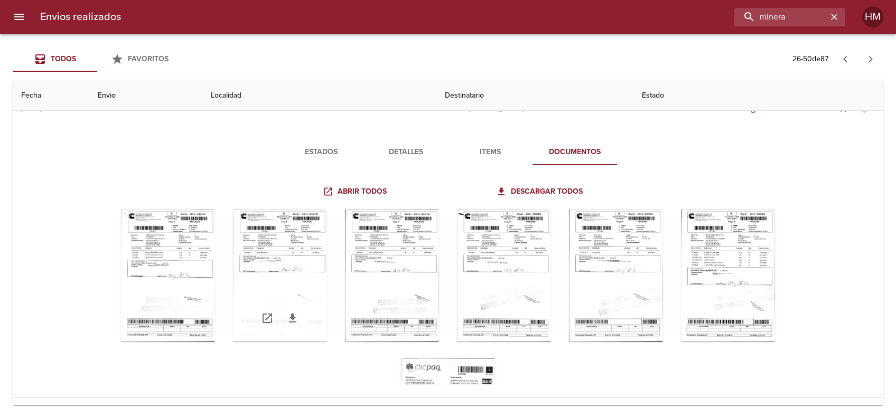
click at [247, 253] on div "Tabla de envíos del cliente" at bounding box center [279, 276] width 95 height 132
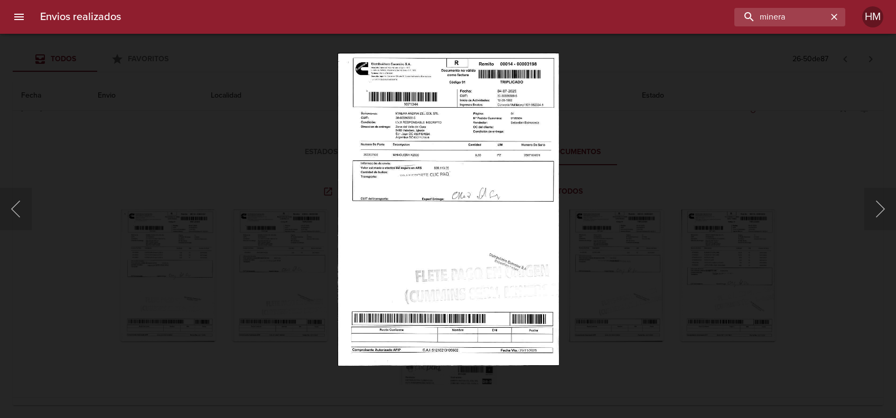
click at [404, 148] on img "Lightbox" at bounding box center [448, 209] width 221 height 313
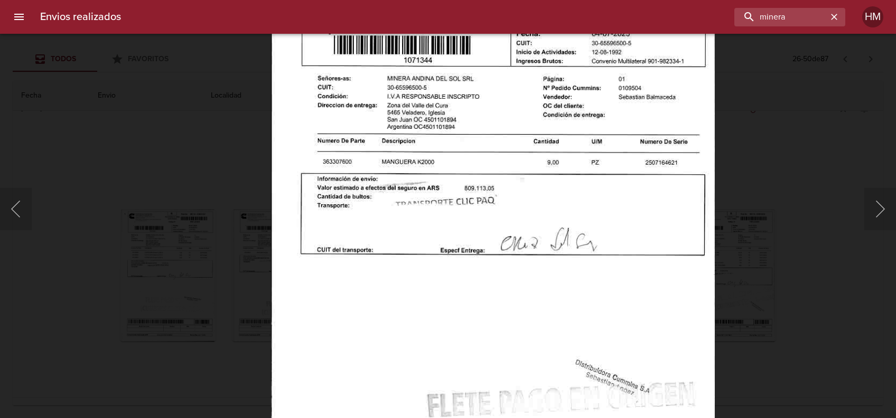
click at [630, 228] on img "Lightbox" at bounding box center [493, 271] width 444 height 628
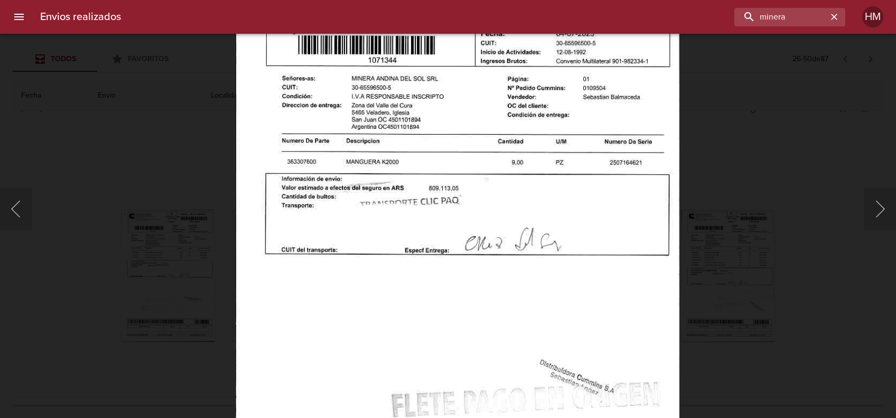
click at [710, 239] on div "Lightbox" at bounding box center [448, 209] width 896 height 418
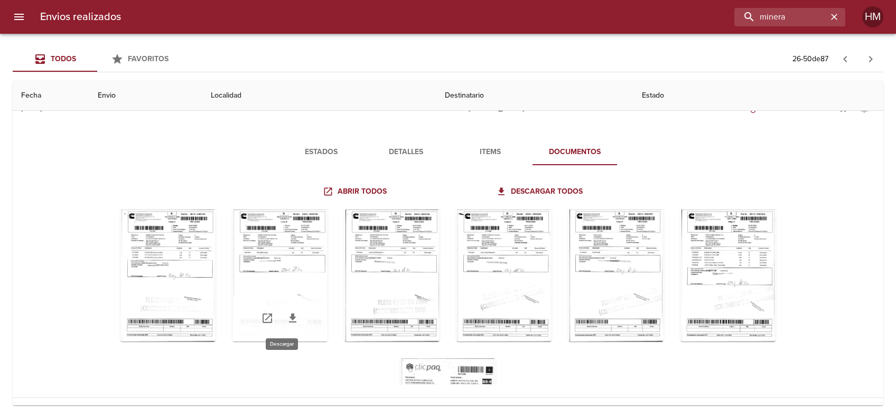
click at [287, 321] on icon "Tabla de envíos del cliente" at bounding box center [292, 318] width 13 height 13
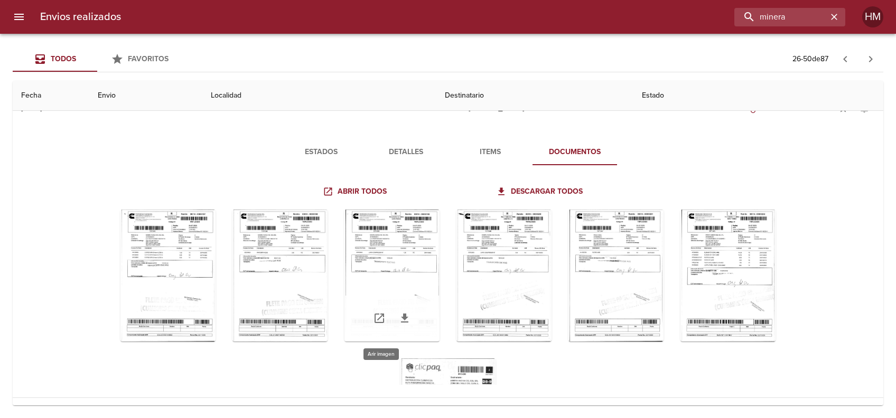
click at [372, 257] on div "Tabla de envíos del cliente" at bounding box center [391, 276] width 95 height 132
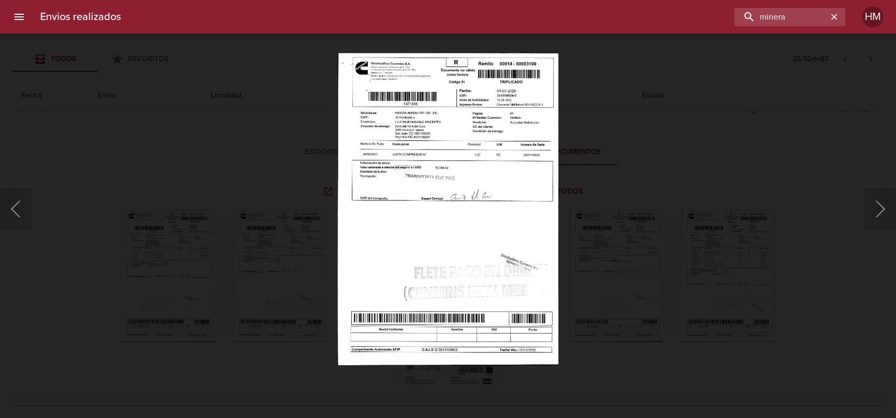
click at [382, 170] on img "Lightbox" at bounding box center [448, 209] width 221 height 313
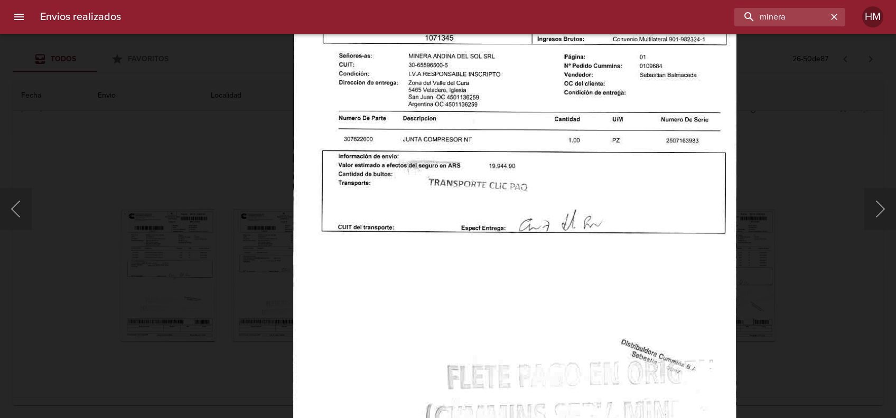
click at [785, 231] on div "Lightbox" at bounding box center [448, 209] width 896 height 418
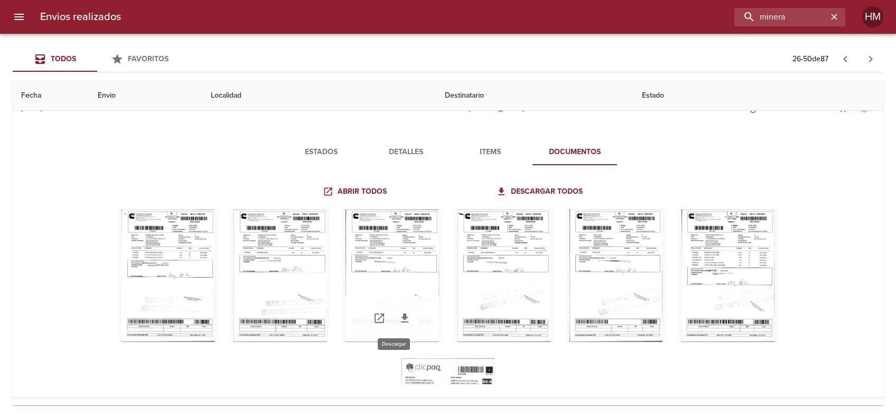
drag, startPoint x: 396, startPoint y: 319, endPoint x: 408, endPoint y: 316, distance: 13.1
click at [398, 320] on icon "Tabla de envíos del cliente" at bounding box center [404, 318] width 13 height 13
click at [491, 267] on div "Tabla de envíos del cliente" at bounding box center [503, 276] width 95 height 132
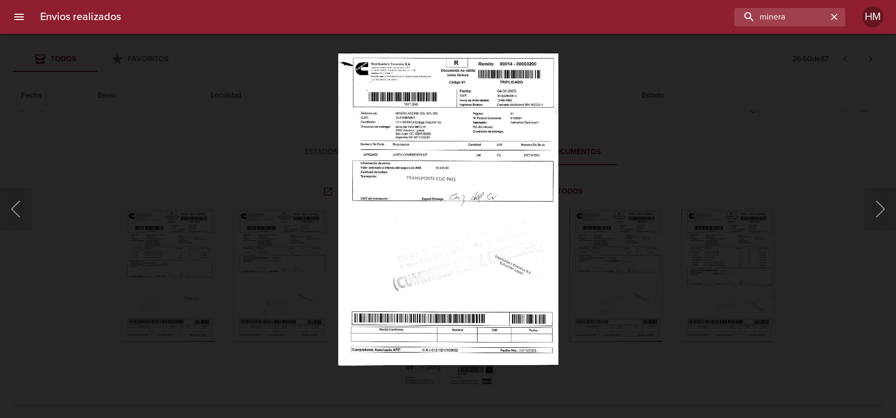
click at [478, 177] on img "Lightbox" at bounding box center [448, 209] width 220 height 313
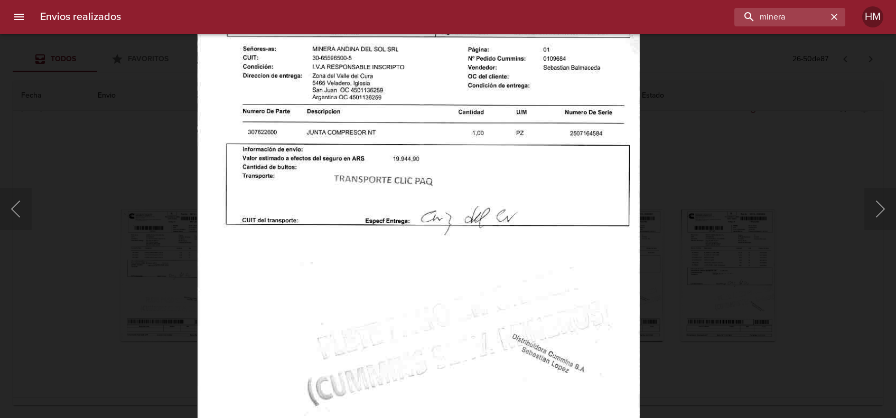
click at [740, 241] on div "Lightbox" at bounding box center [448, 209] width 896 height 418
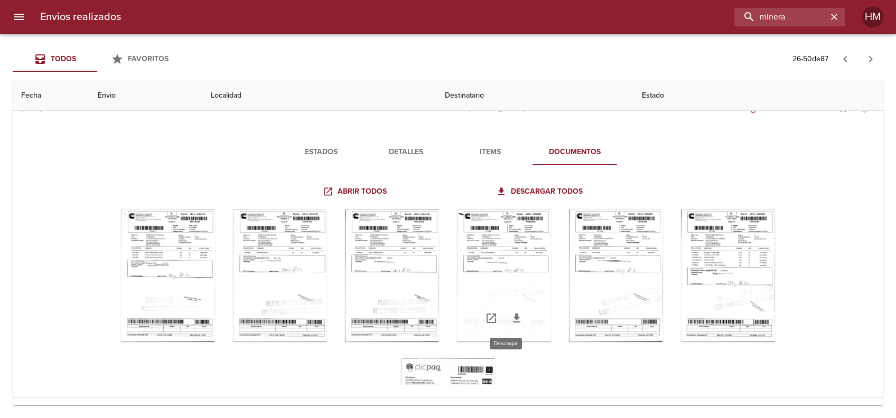
click at [513, 317] on icon "Tabla de envíos del cliente" at bounding box center [516, 318] width 7 height 9
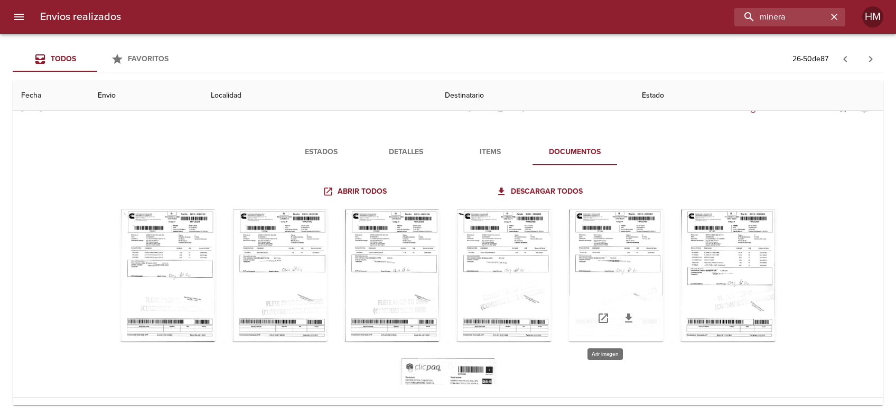
click at [611, 258] on div "Tabla de envíos del cliente" at bounding box center [615, 276] width 95 height 132
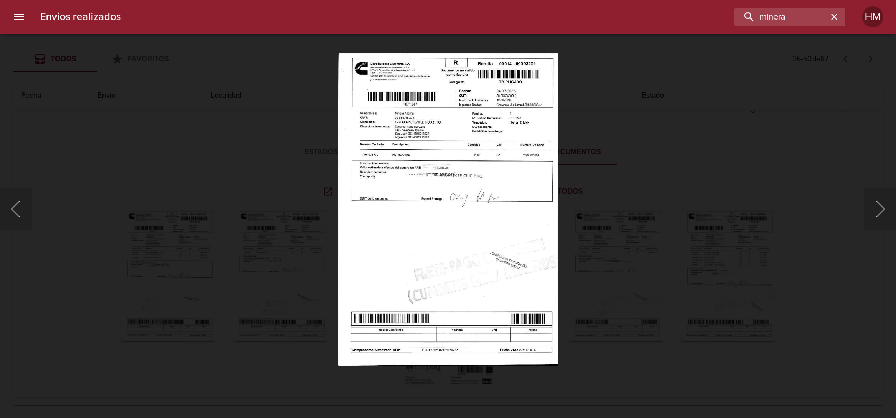
click at [447, 189] on img "Lightbox" at bounding box center [448, 209] width 221 height 313
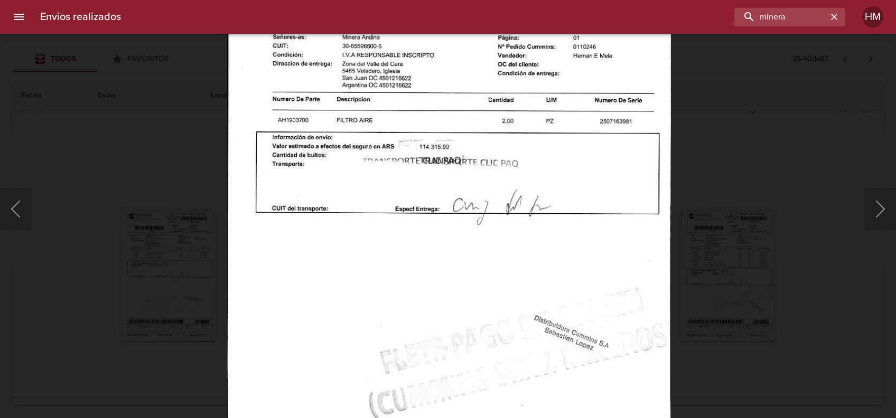
click at [741, 237] on div "Lightbox" at bounding box center [448, 209] width 896 height 418
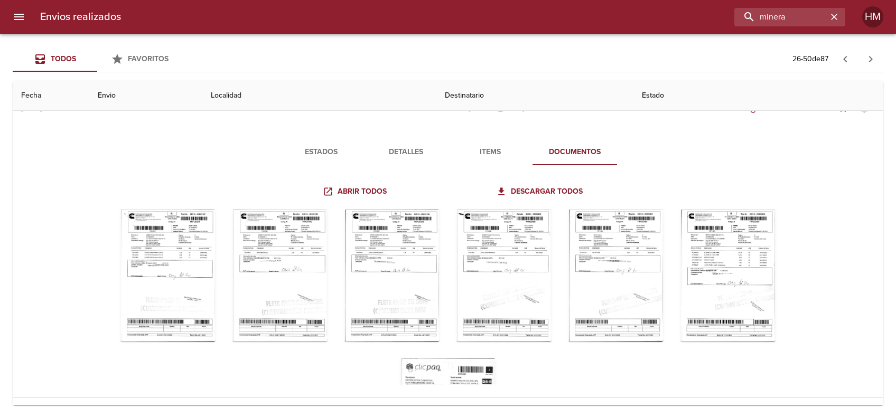
click at [751, 256] on div "Lightbox" at bounding box center [448, 209] width 896 height 418
click at [686, 229] on div "Tabla de envíos del cliente" at bounding box center [727, 276] width 95 height 132
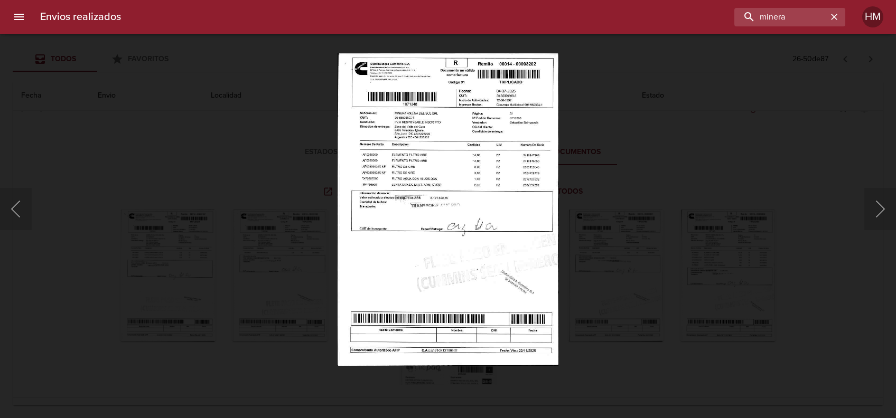
click at [474, 219] on img "Lightbox" at bounding box center [448, 209] width 221 height 313
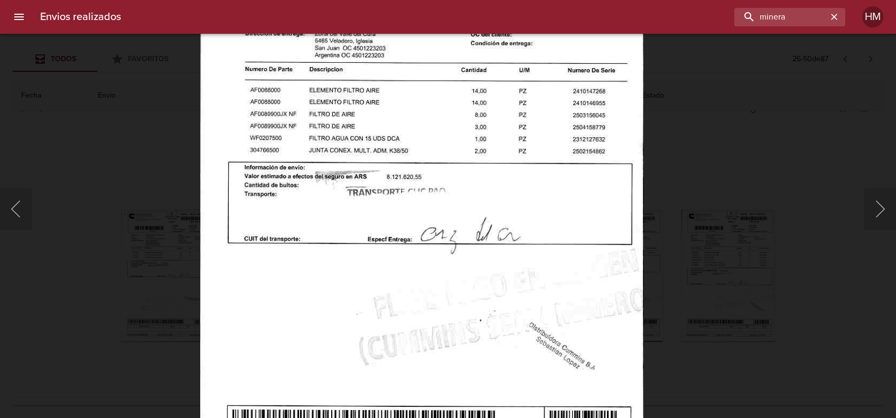
click at [719, 251] on div "Lightbox" at bounding box center [448, 209] width 896 height 418
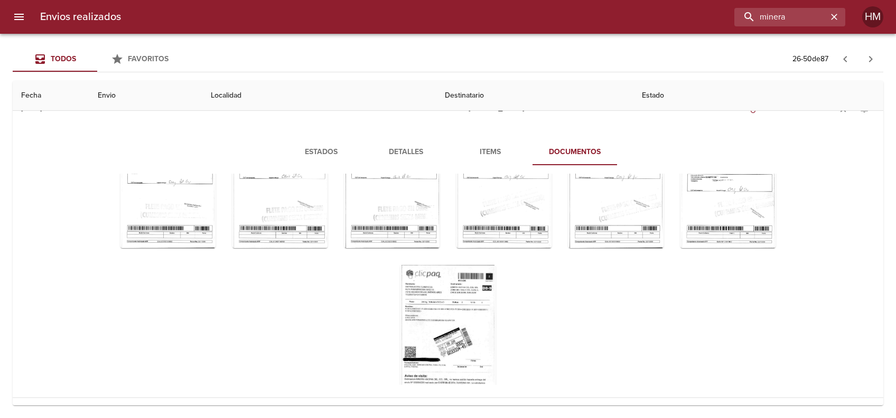
scroll to position [114, 0]
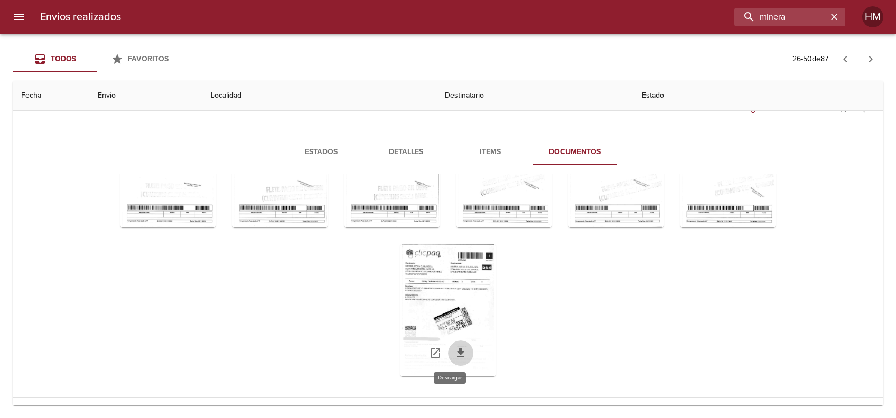
click at [454, 353] on icon "Tabla de envíos del cliente" at bounding box center [460, 353] width 13 height 13
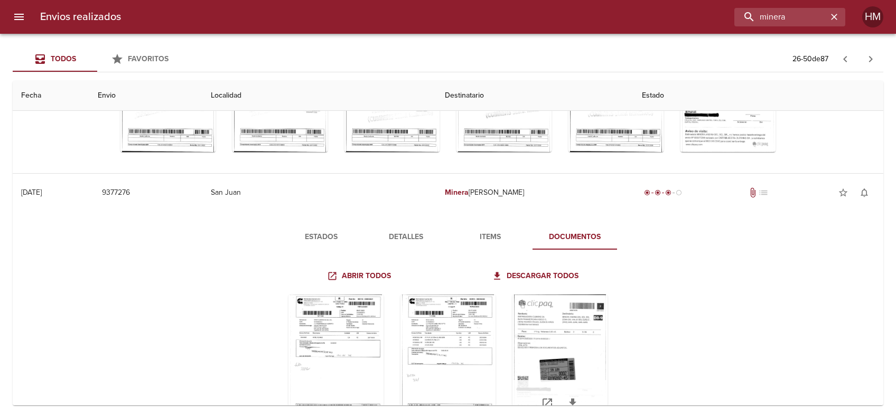
scroll to position [423, 0]
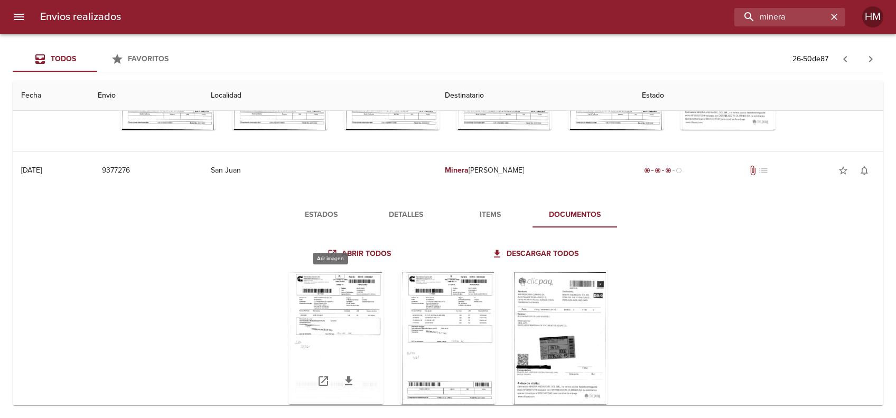
click at [321, 312] on div "Tabla de envíos del cliente" at bounding box center [335, 339] width 95 height 132
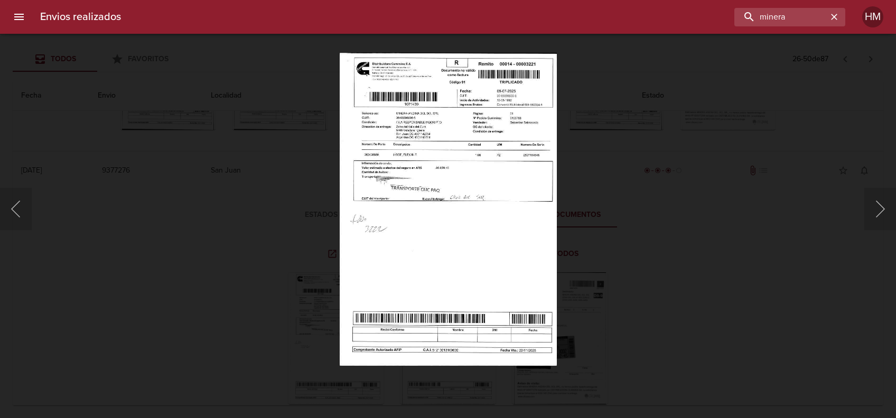
click at [385, 162] on img "Lightbox" at bounding box center [448, 209] width 218 height 313
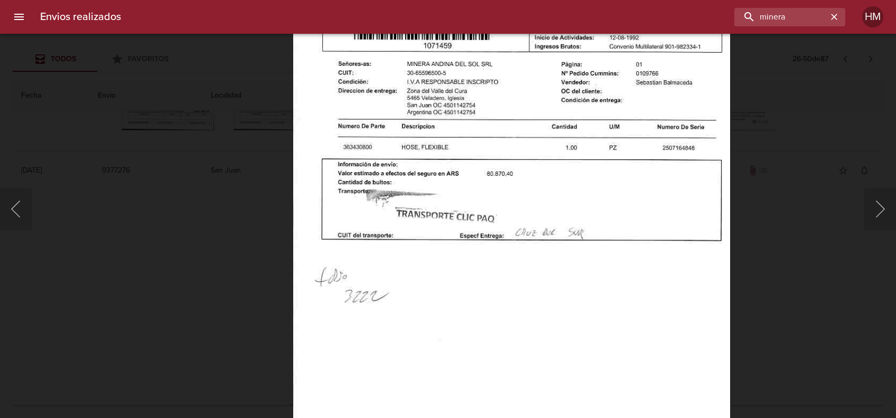
click at [780, 250] on div "Lightbox" at bounding box center [448, 209] width 896 height 418
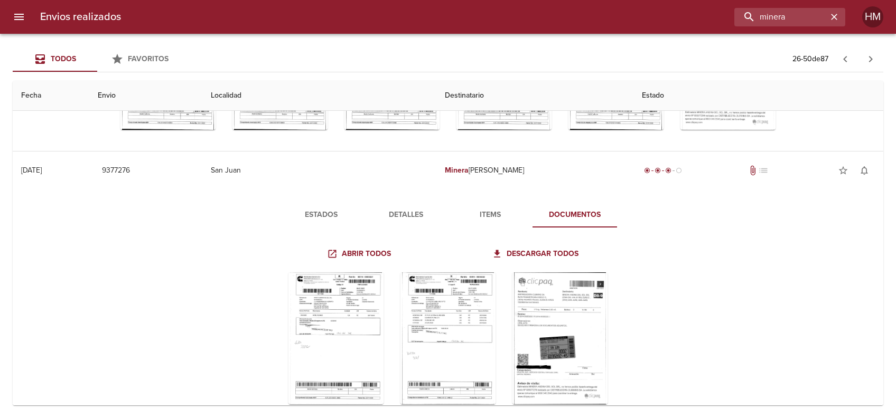
scroll to position [493, 0]
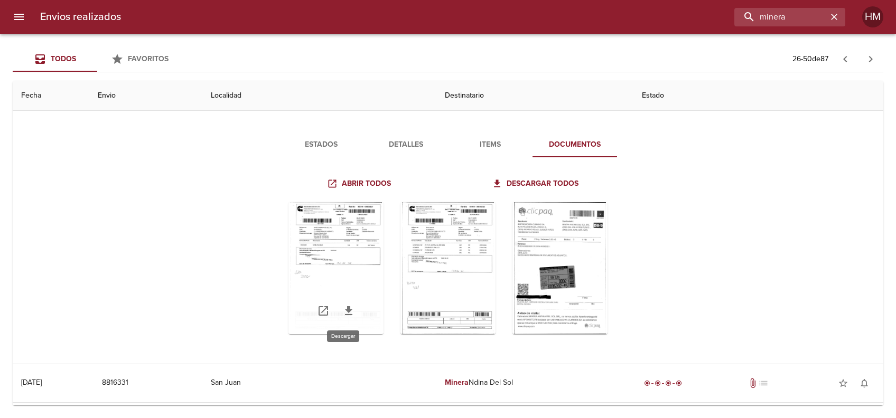
click at [345, 308] on icon "Tabla de envíos del cliente" at bounding box center [348, 311] width 13 height 13
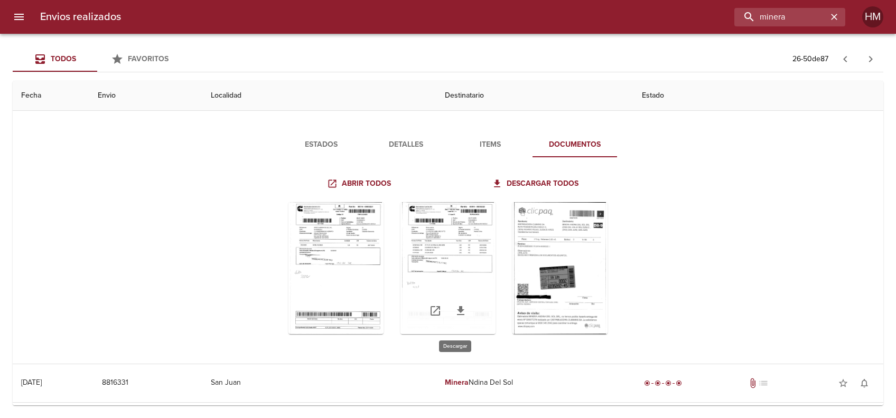
click at [457, 308] on icon "Tabla de envíos del cliente" at bounding box center [460, 310] width 7 height 9
click at [569, 310] on icon "Tabla de envíos del cliente" at bounding box center [572, 310] width 7 height 9
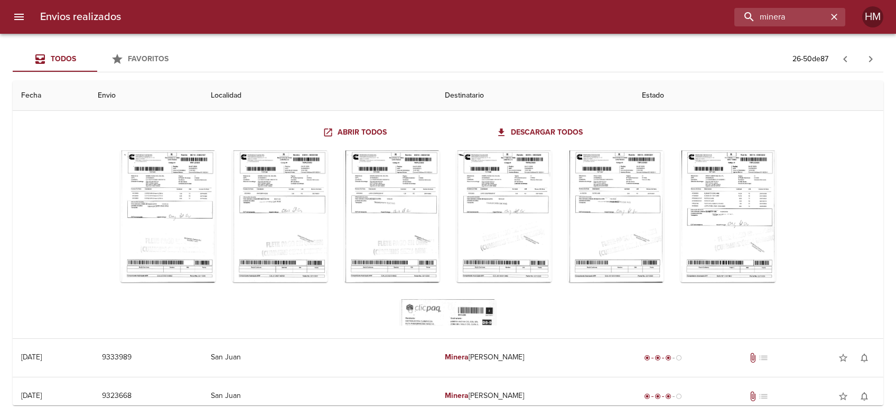
scroll to position [819, 0]
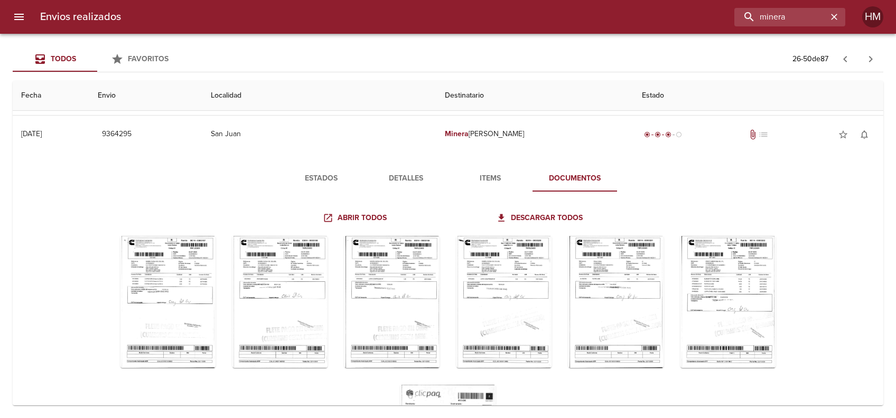
click at [873, 59] on icon "button" at bounding box center [870, 59] width 13 height 13
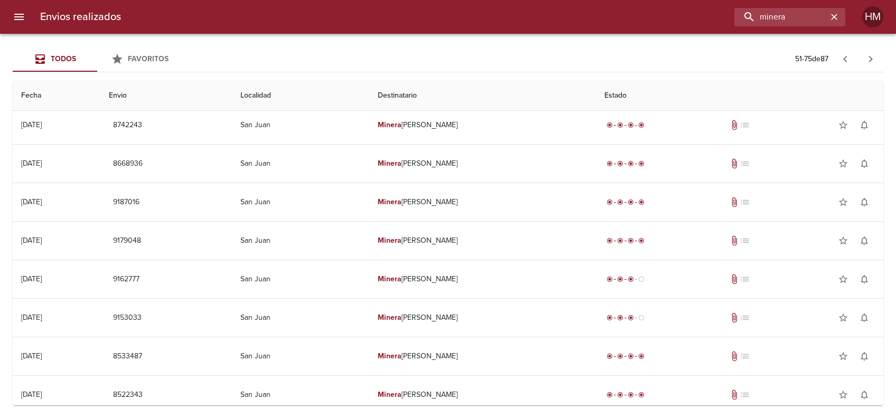
scroll to position [668, 0]
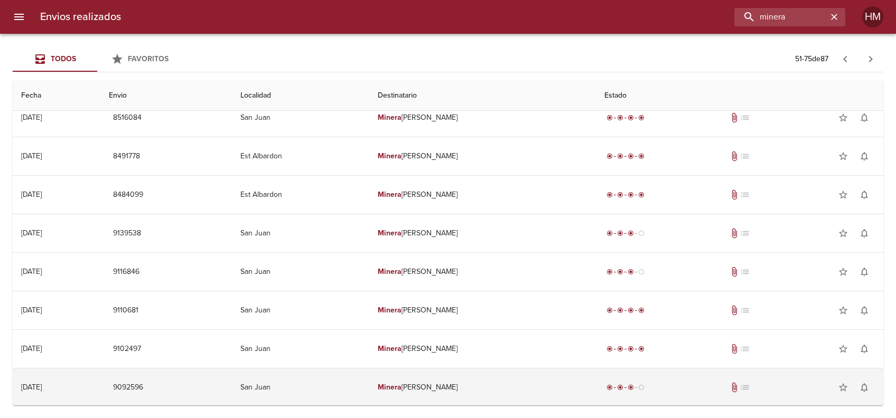
click at [399, 379] on td "[PERSON_NAME]" at bounding box center [482, 388] width 227 height 38
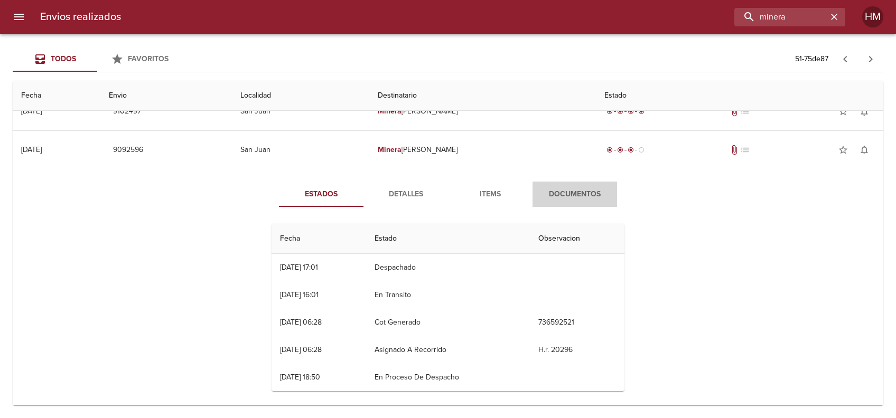
click at [567, 197] on span "Documentos" at bounding box center [575, 194] width 72 height 13
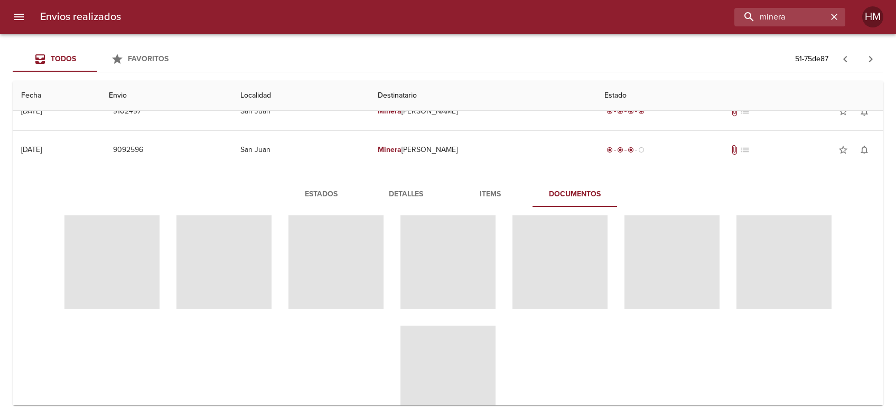
scroll to position [46, 0]
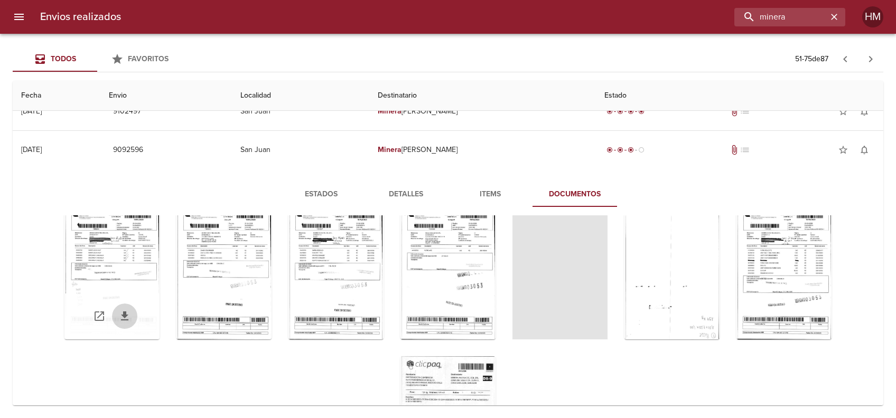
click at [131, 315] on icon "Tabla de envíos del cliente" at bounding box center [124, 316] width 13 height 13
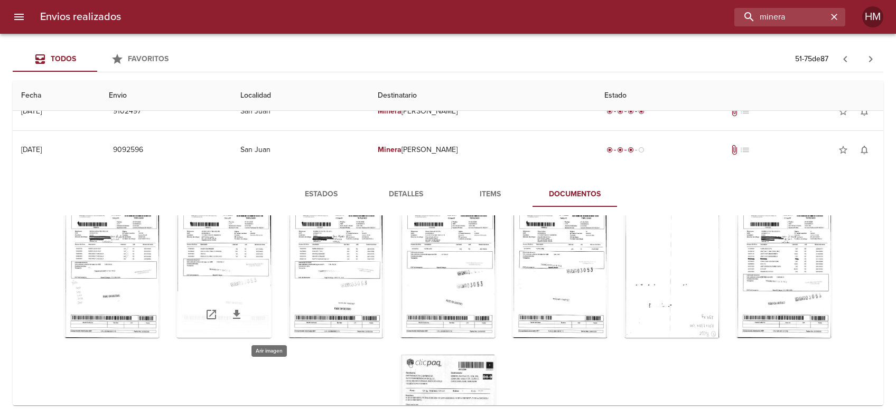
scroll to position [44, 0]
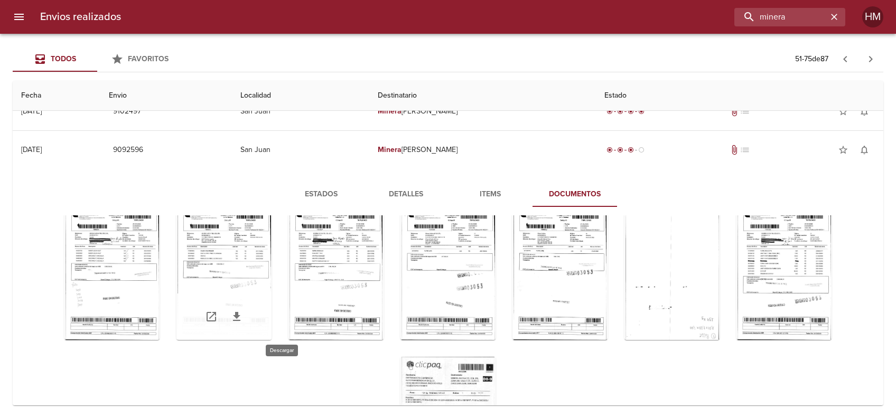
click at [243, 313] on icon "Tabla de envíos del cliente" at bounding box center [236, 317] width 13 height 13
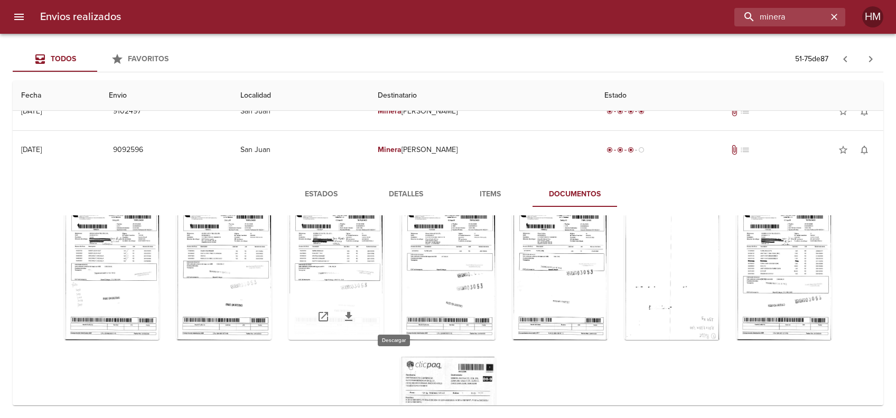
click at [352, 313] on icon "Tabla de envíos del cliente" at bounding box center [348, 316] width 7 height 9
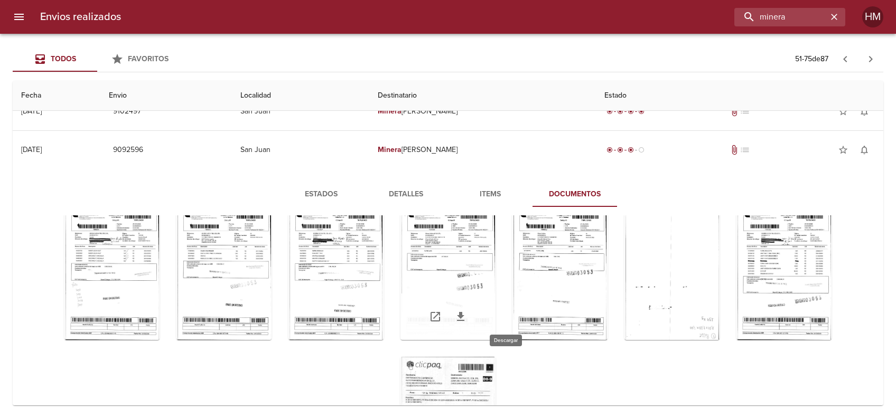
click at [467, 317] on icon "Tabla de envíos del cliente" at bounding box center [460, 317] width 13 height 13
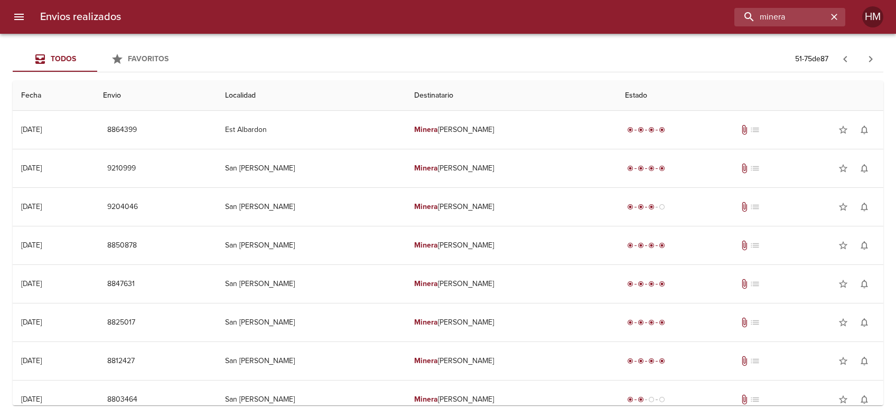
scroll to position [668, 0]
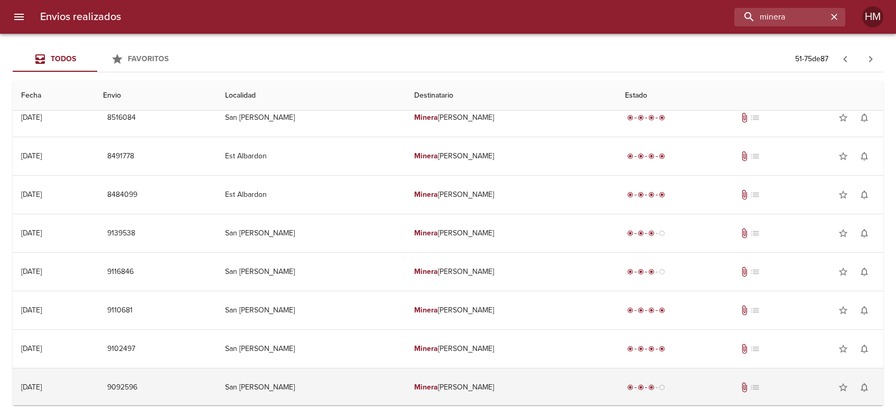
click at [424, 394] on td "[PERSON_NAME]" at bounding box center [511, 388] width 210 height 38
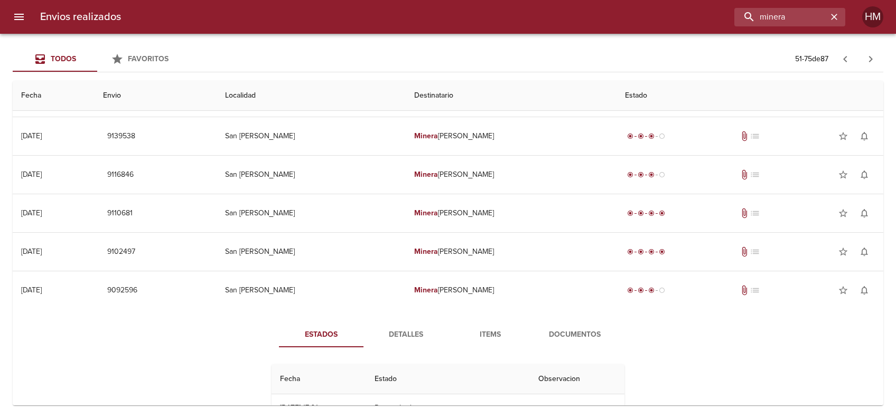
scroll to position [905, 0]
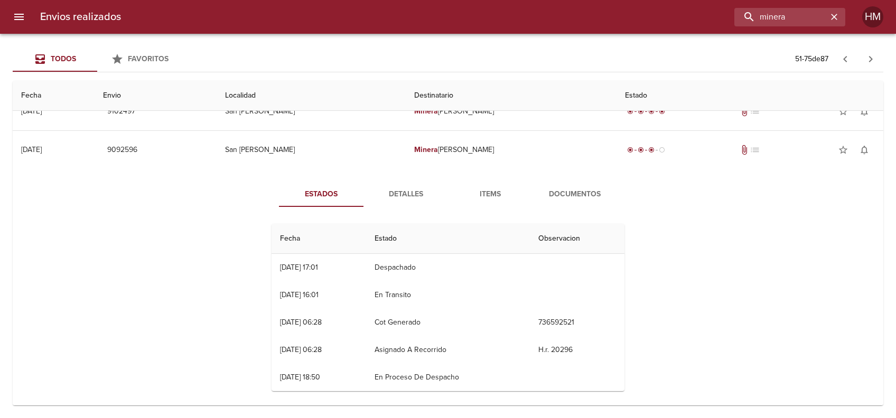
click at [555, 188] on span "Documentos" at bounding box center [575, 194] width 72 height 13
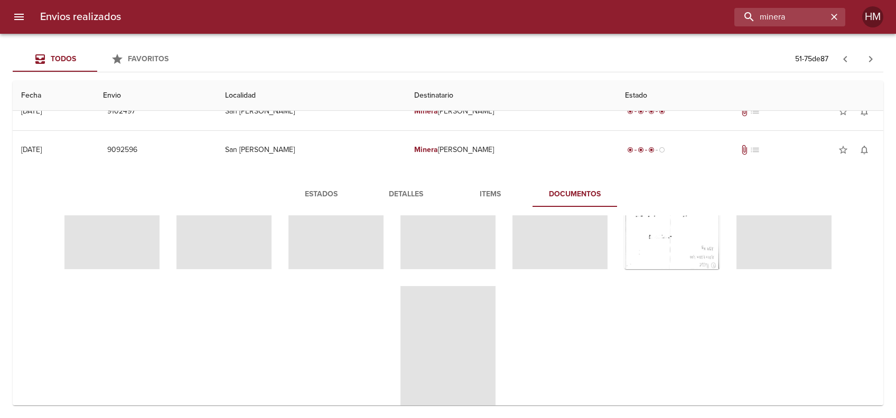
scroll to position [46, 0]
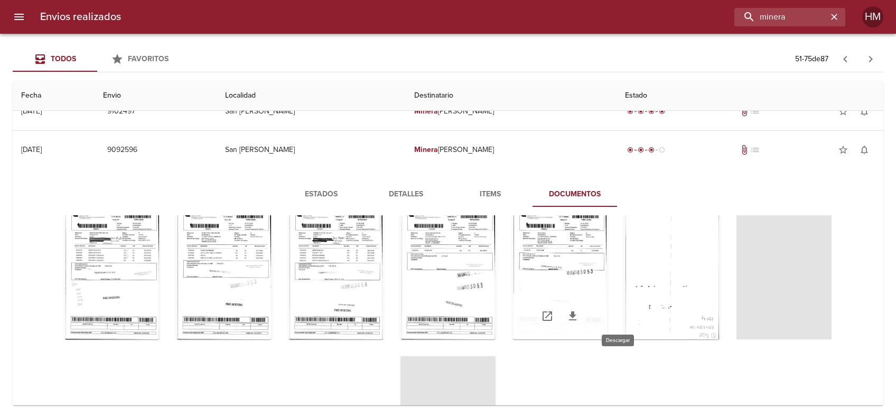
click at [579, 314] on icon "Tabla de envíos del cliente" at bounding box center [572, 316] width 13 height 13
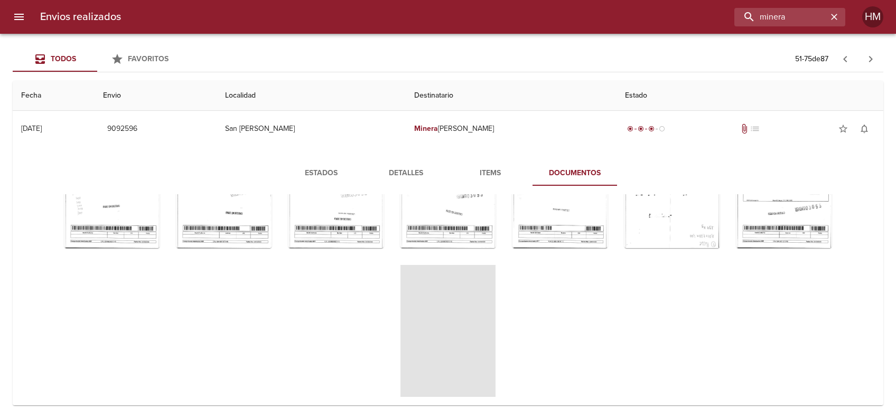
scroll to position [938, 0]
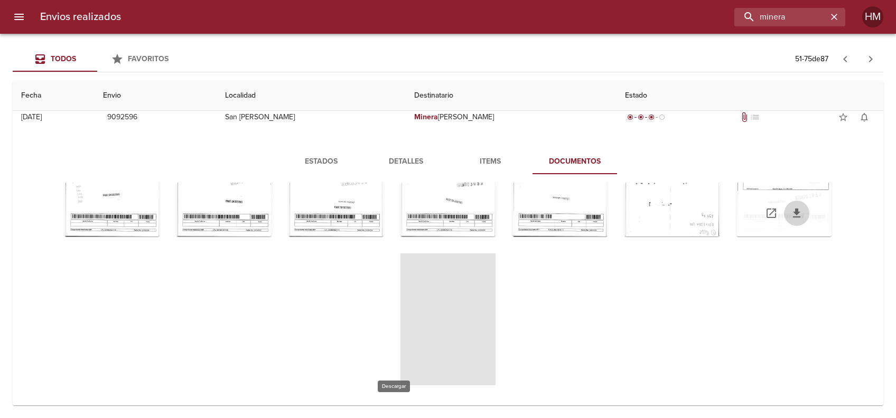
click at [793, 218] on icon "Tabla de envíos del cliente" at bounding box center [796, 213] width 7 height 9
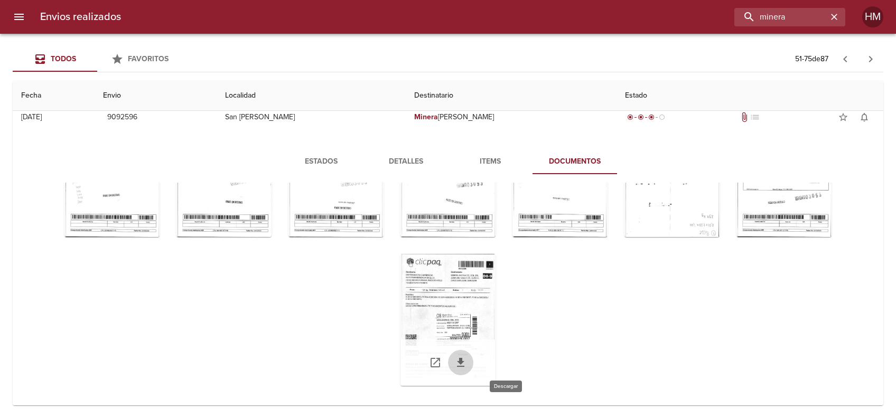
click at [464, 364] on icon "Tabla de envíos del cliente" at bounding box center [460, 362] width 7 height 9
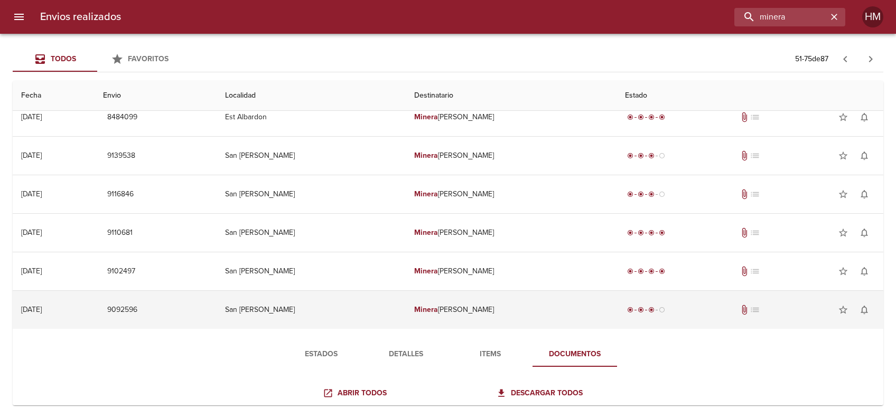
scroll to position [727, 0]
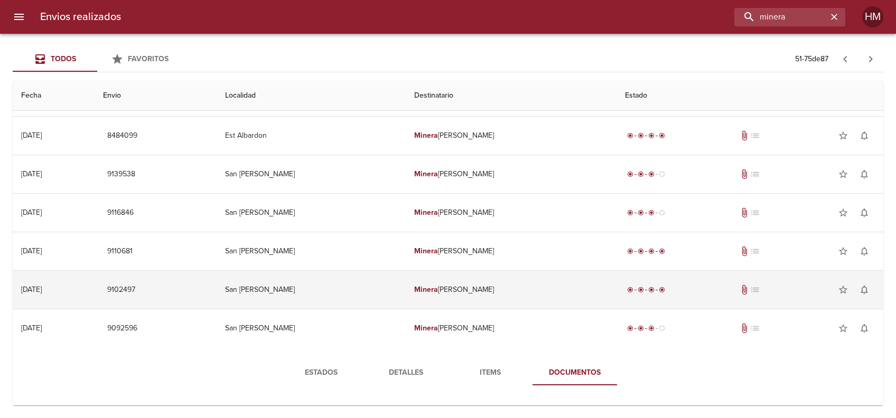
click at [58, 294] on td "23/04/2025 23/04/2025" at bounding box center [54, 290] width 82 height 38
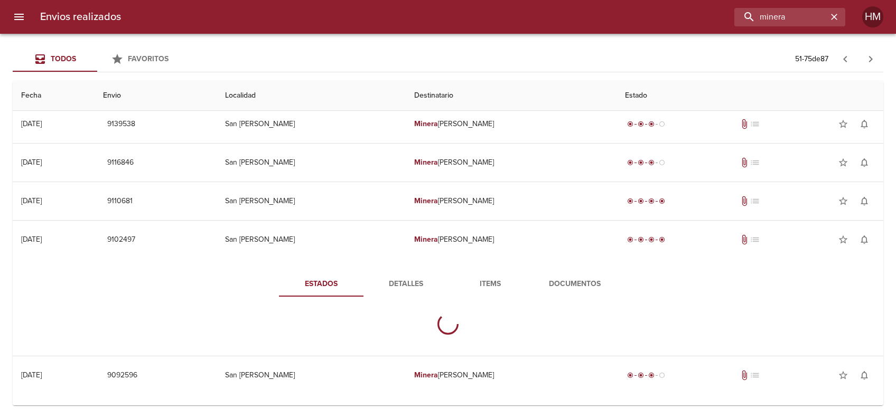
scroll to position [797, 0]
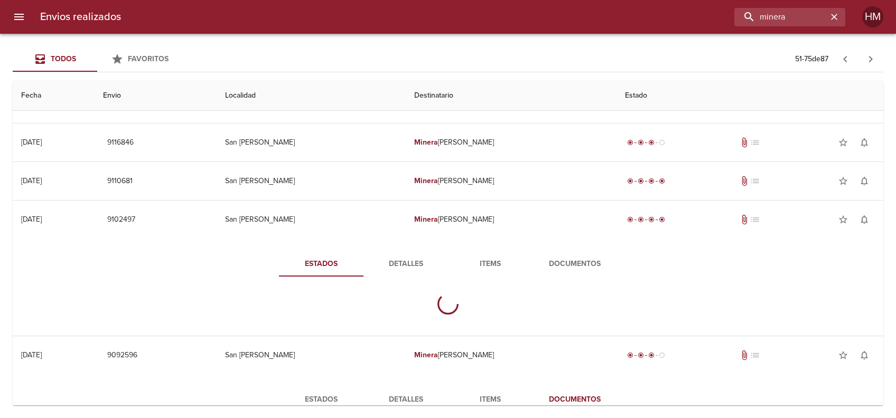
click at [572, 269] on button "Documentos" at bounding box center [574, 263] width 85 height 25
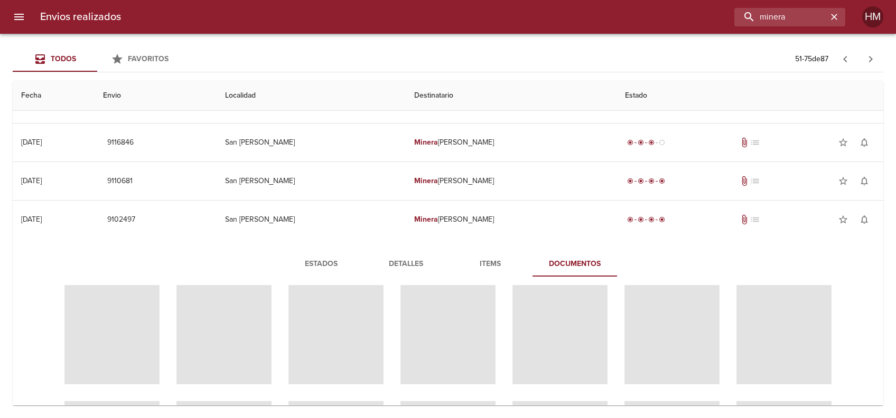
scroll to position [70, 0]
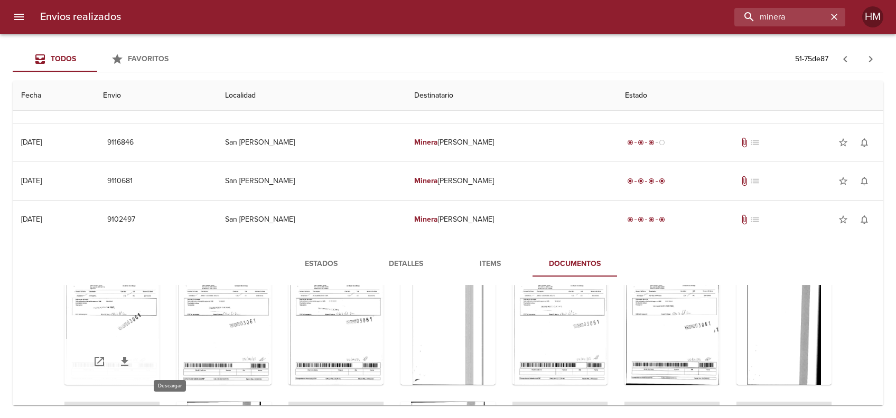
click at [131, 356] on icon "Tabla de envíos del cliente" at bounding box center [124, 362] width 13 height 13
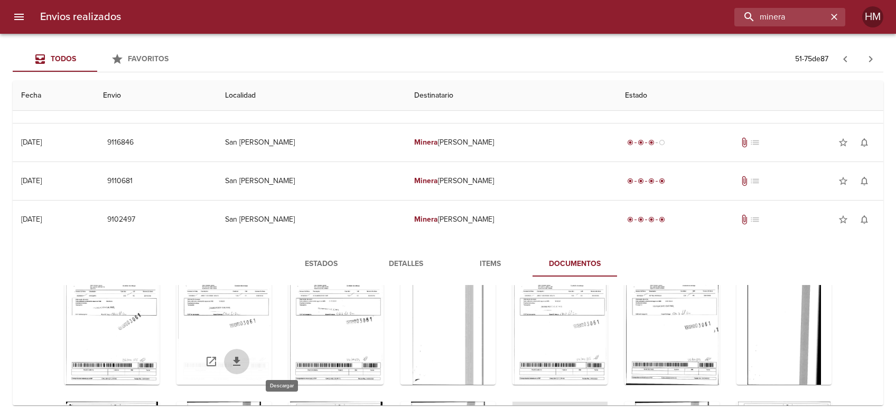
click at [243, 359] on icon "Tabla de envíos del cliente" at bounding box center [236, 362] width 13 height 13
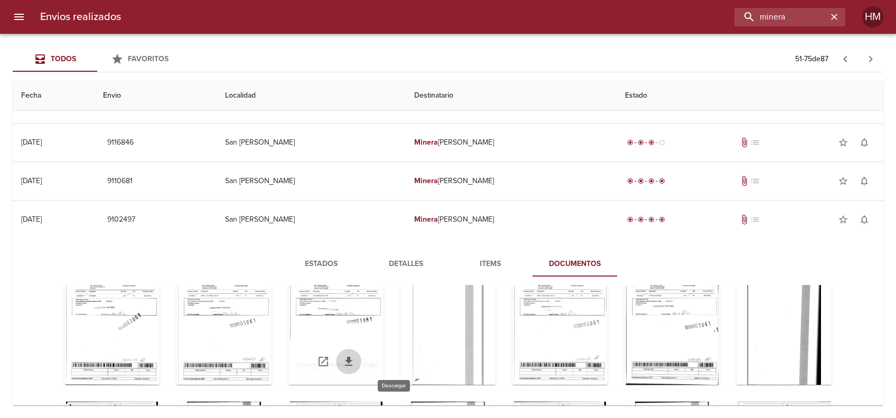
click at [355, 359] on icon "Tabla de envíos del cliente" at bounding box center [348, 362] width 13 height 13
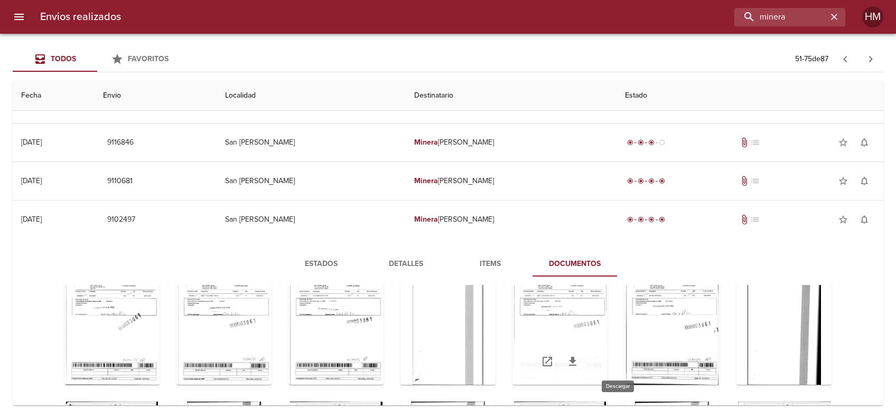
click at [576, 359] on icon "Tabla de envíos del cliente" at bounding box center [572, 361] width 7 height 9
click at [812, 282] on div "Estados Detalles Items Documentos" at bounding box center [448, 373] width 854 height 245
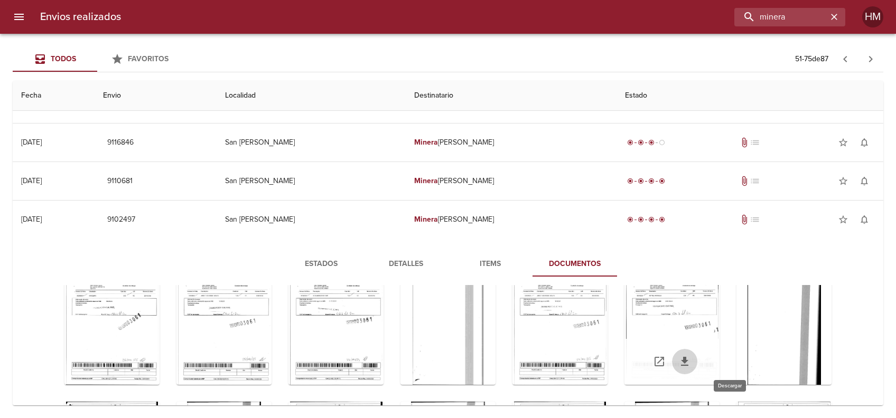
click at [691, 356] on icon "Tabla de envíos del cliente" at bounding box center [684, 362] width 13 height 13
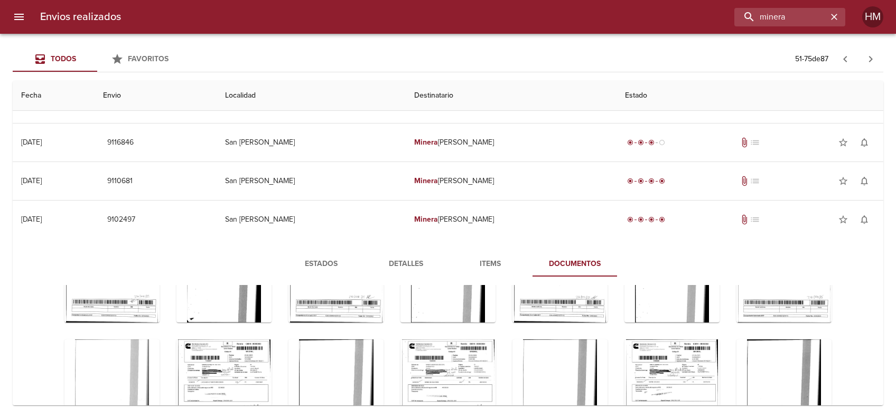
scroll to position [211, 0]
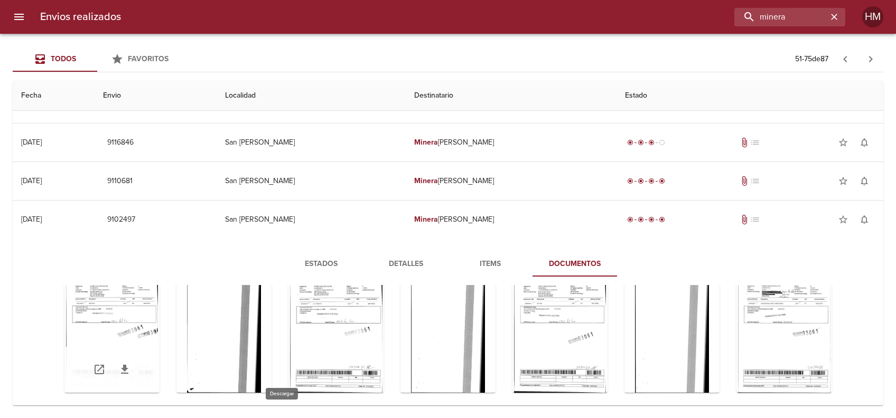
click at [131, 363] on icon "Tabla de envíos del cliente" at bounding box center [124, 369] width 13 height 13
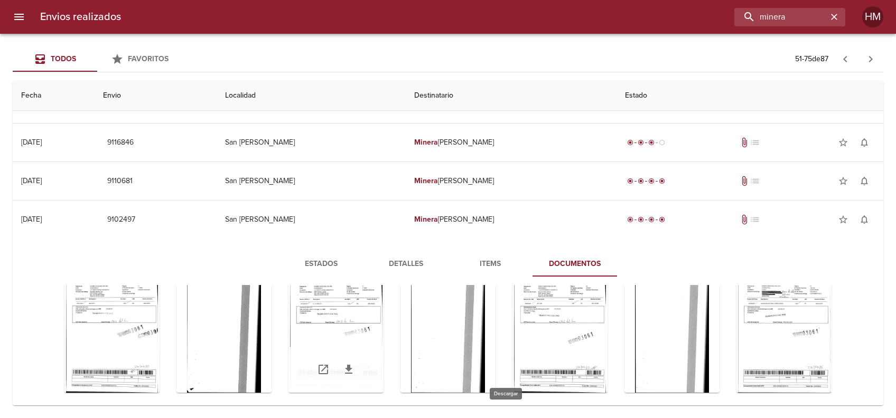
click at [355, 363] on icon "Tabla de envíos del cliente" at bounding box center [348, 369] width 13 height 13
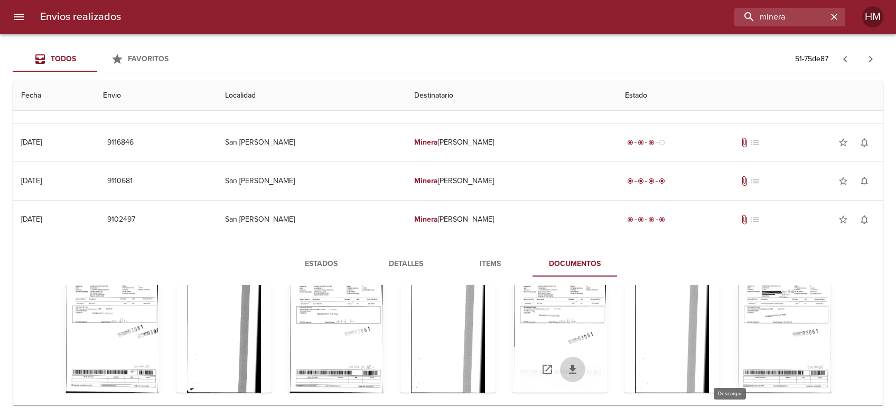
click at [579, 372] on icon "Tabla de envíos del cliente" at bounding box center [572, 369] width 13 height 13
drag, startPoint x: 819, startPoint y: 326, endPoint x: 804, endPoint y: 332, distance: 16.2
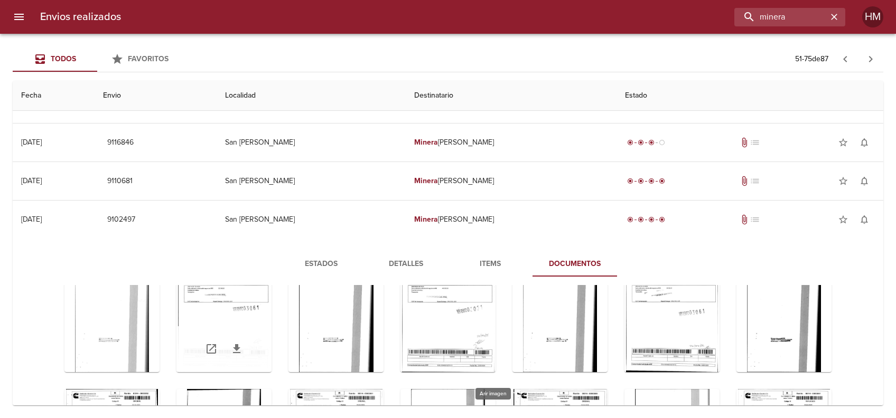
scroll to position [352, 0]
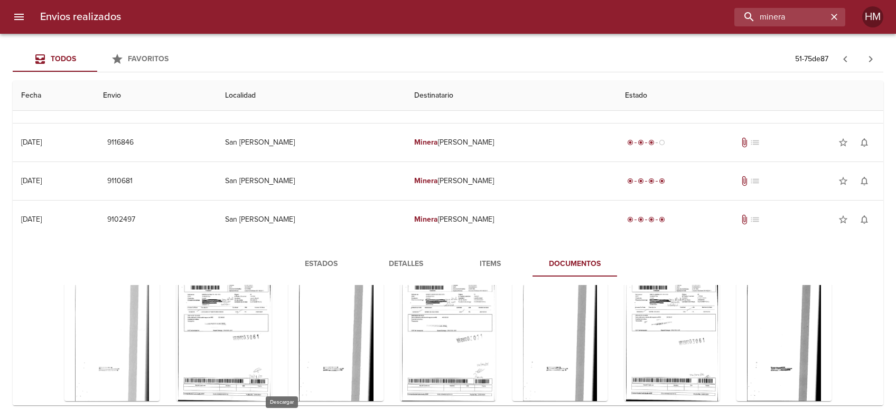
click at [793, 233] on icon "Tabla de envíos del cliente" at bounding box center [796, 229] width 7 height 9
click at [240, 376] on icon "Tabla de envíos del cliente" at bounding box center [236, 377] width 7 height 9
drag, startPoint x: 821, startPoint y: 319, endPoint x: 802, endPoint y: 338, distance: 26.9
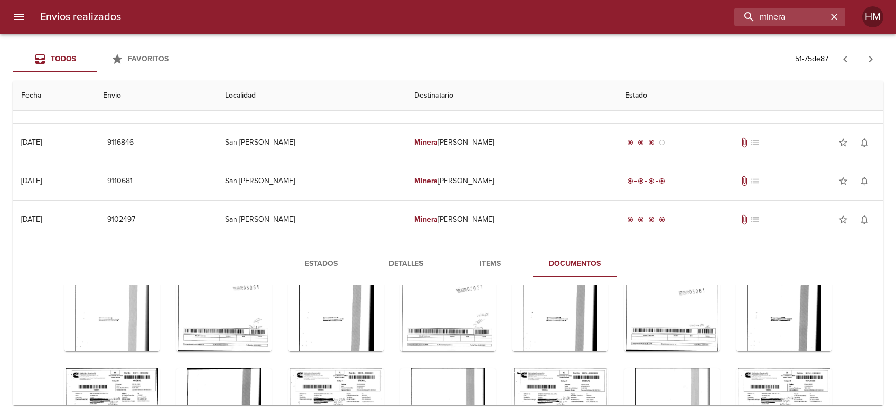
scroll to position [423, 0]
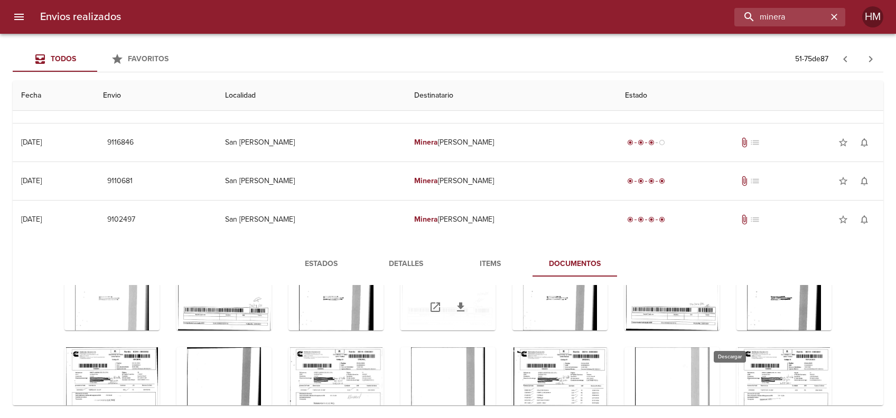
click at [467, 310] on icon "Tabla de envíos del cliente" at bounding box center [460, 307] width 13 height 13
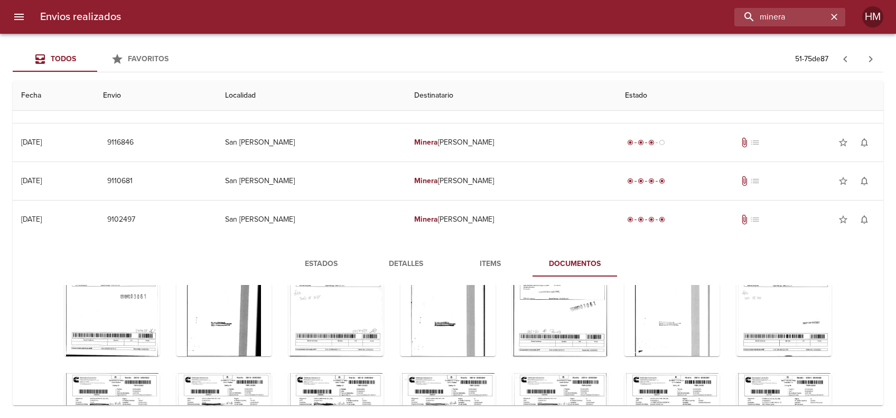
scroll to position [563, 0]
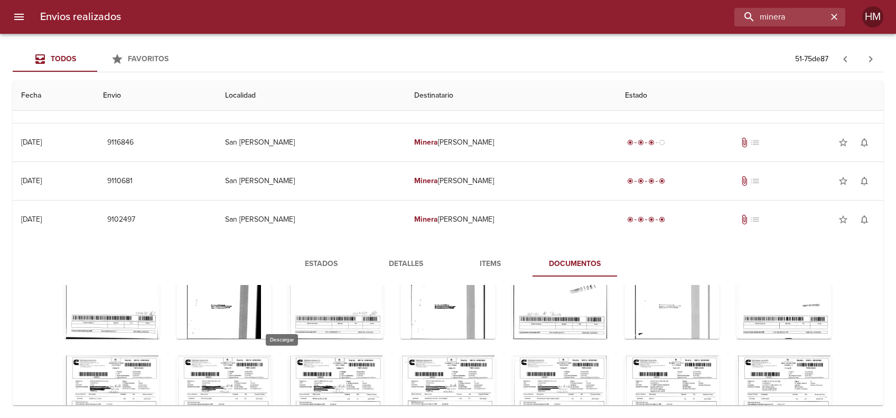
click at [681, 171] on icon "Tabla de envíos del cliente" at bounding box center [684, 166] width 7 height 9
click at [128, 313] on icon "Tabla de envíos del cliente" at bounding box center [124, 315] width 7 height 9
click at [355, 316] on icon "Tabla de envíos del cliente" at bounding box center [348, 316] width 13 height 13
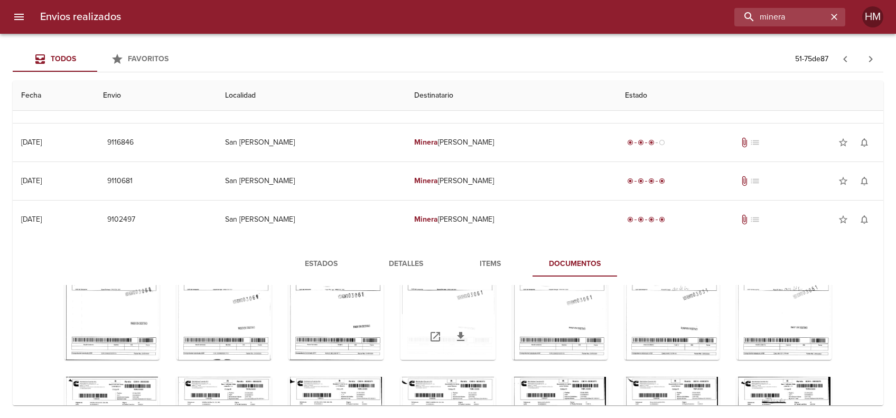
scroll to position [704, 0]
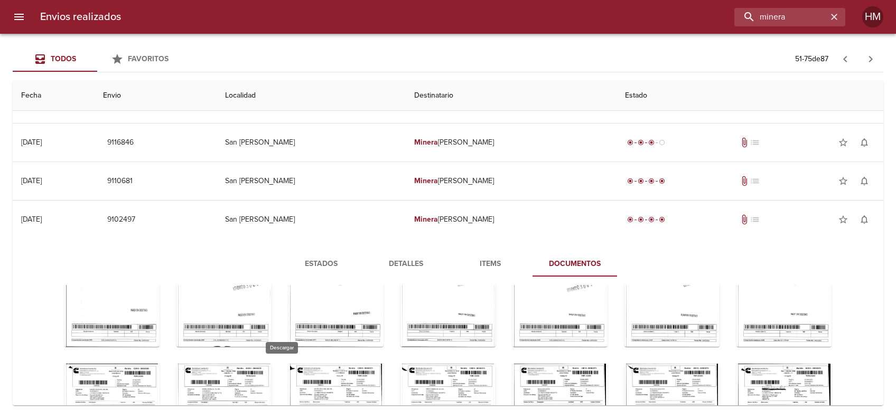
click at [566, 181] on icon "Tabla de envíos del cliente" at bounding box center [572, 175] width 13 height 13
click at [790, 181] on icon "Tabla de envíos del cliente" at bounding box center [796, 175] width 13 height 13
drag, startPoint x: 811, startPoint y: 292, endPoint x: 806, endPoint y: 295, distance: 6.2
click at [131, 324] on icon "Tabla de envíos del cliente" at bounding box center [124, 323] width 13 height 13
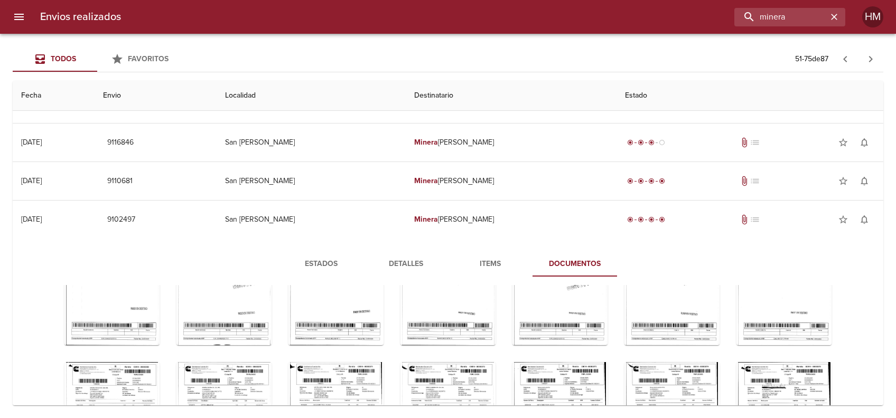
scroll to position [702, 0]
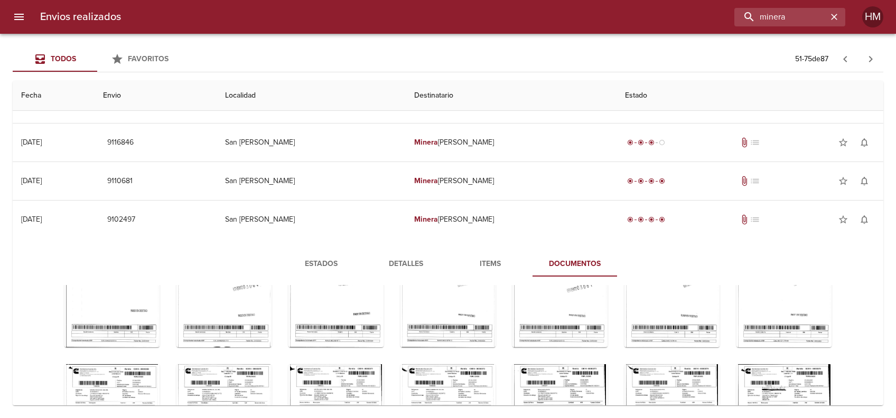
drag, startPoint x: 810, startPoint y: 296, endPoint x: 807, endPoint y: 301, distance: 5.7
click at [243, 325] on icon "Tabla de envíos del cliente" at bounding box center [236, 324] width 13 height 13
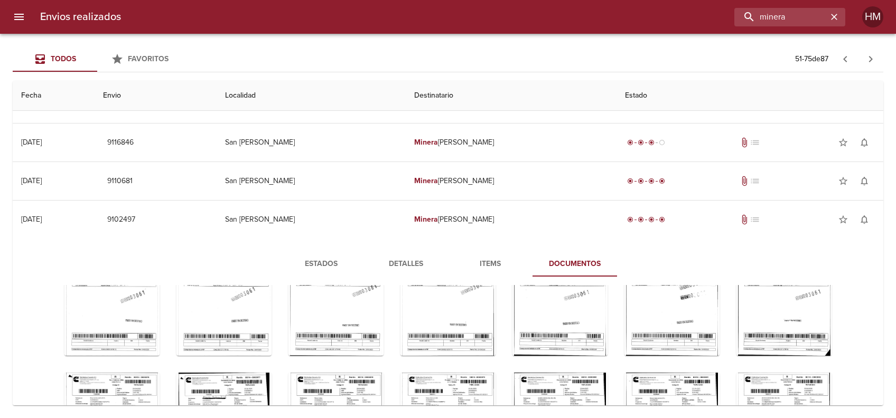
scroll to position [843, 0]
click at [342, 190] on icon "Tabla de envíos del cliente" at bounding box center [348, 183] width 13 height 13
click at [454, 190] on icon "Tabla de envíos del cliente" at bounding box center [460, 183] width 13 height 13
click at [566, 190] on icon "Tabla de envíos del cliente" at bounding box center [572, 183] width 13 height 13
click at [678, 190] on icon "Tabla de envíos del cliente" at bounding box center [684, 183] width 13 height 13
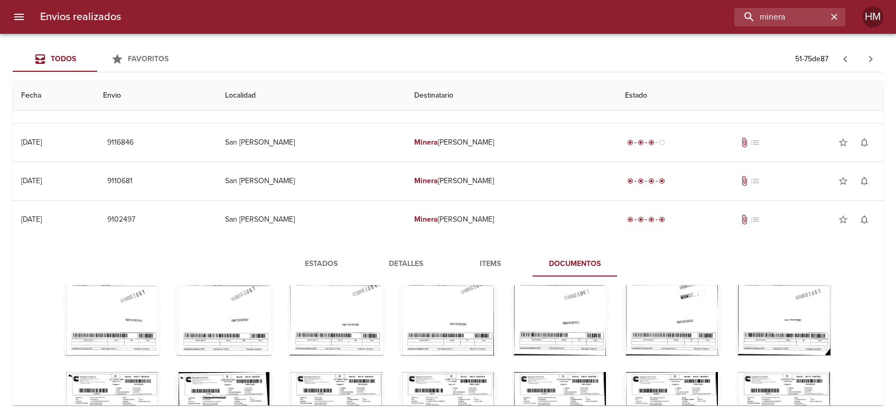
drag, startPoint x: 819, startPoint y: 320, endPoint x: 803, endPoint y: 324, distance: 15.9
click at [793, 188] on icon "Tabla de envíos del cliente" at bounding box center [796, 183] width 7 height 9
click at [131, 333] on icon "Tabla de envíos del cliente" at bounding box center [124, 332] width 13 height 13
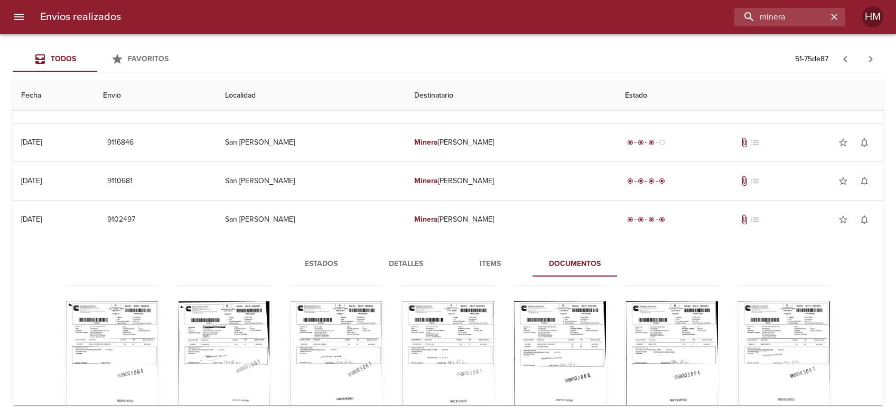
scroll to position [984, 0]
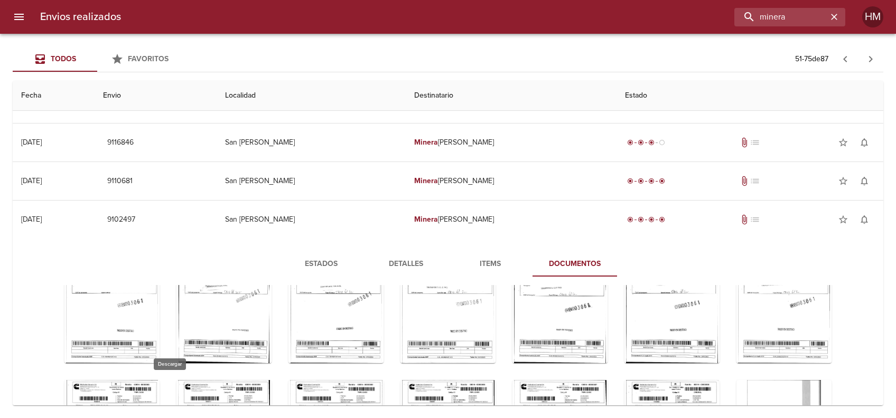
click at [230, 198] on icon "Tabla de envíos del cliente" at bounding box center [236, 191] width 13 height 13
click at [342, 198] on icon "Tabla de envíos del cliente" at bounding box center [348, 191] width 13 height 13
click at [566, 198] on icon "Tabla de envíos del cliente" at bounding box center [572, 191] width 13 height 13
drag, startPoint x: 816, startPoint y: 310, endPoint x: 803, endPoint y: 314, distance: 13.7
click at [816, 310] on div "Tabla de envíos del cliente" at bounding box center [447, 297] width 802 height 1937
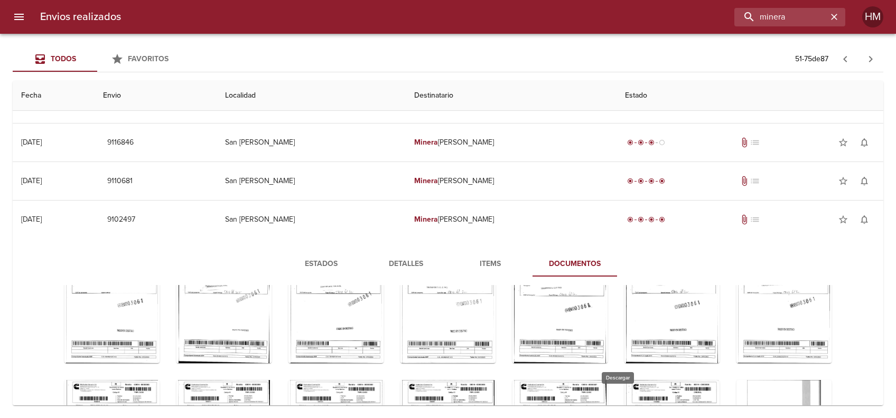
click at [678, 198] on icon "Tabla de envíos del cliente" at bounding box center [684, 191] width 13 height 13
click at [812, 318] on div "Tabla de envíos del cliente" at bounding box center [447, 297] width 802 height 1937
click at [793, 195] on icon "Tabla de envíos del cliente" at bounding box center [796, 190] width 7 height 9
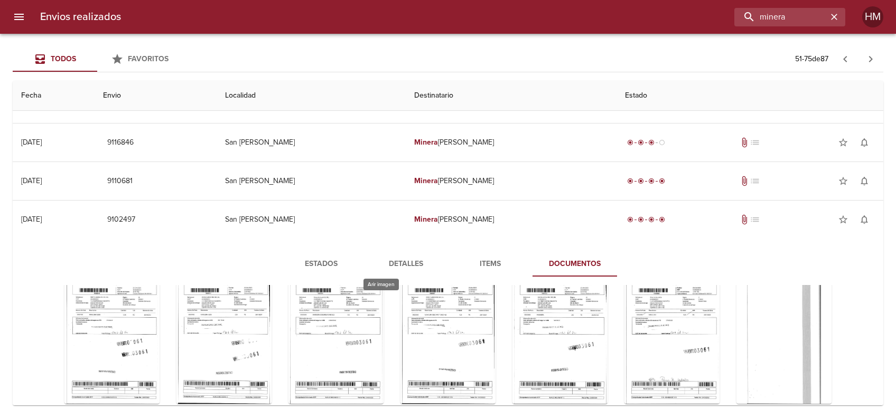
scroll to position [1125, 0]
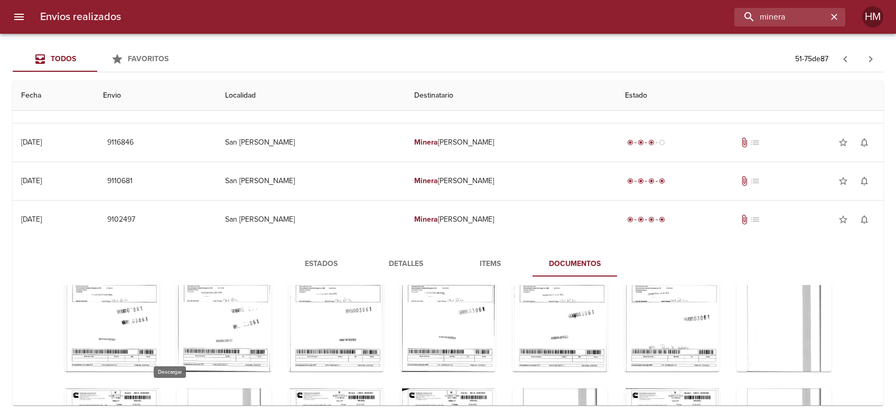
click at [131, 206] on icon "Tabla de envíos del cliente" at bounding box center [124, 199] width 13 height 13
click at [240, 204] on icon "Tabla de envíos del cliente" at bounding box center [236, 199] width 7 height 9
click at [355, 206] on icon "Tabla de envíos del cliente" at bounding box center [348, 199] width 13 height 13
click at [467, 206] on icon "Tabla de envíos del cliente" at bounding box center [460, 199] width 13 height 13
click at [808, 326] on div "Tabla de envíos del cliente" at bounding box center [447, 157] width 802 height 1937
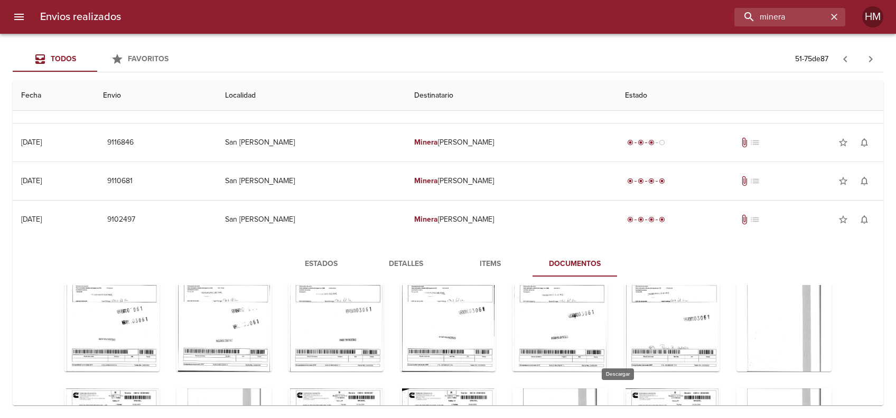
click at [579, 206] on icon "Tabla de envíos del cliente" at bounding box center [572, 199] width 13 height 13
click at [812, 341] on div "Tabla de envíos del cliente" at bounding box center [447, 157] width 802 height 1937
click at [688, 204] on icon "Tabla de envíos del cliente" at bounding box center [684, 199] width 7 height 9
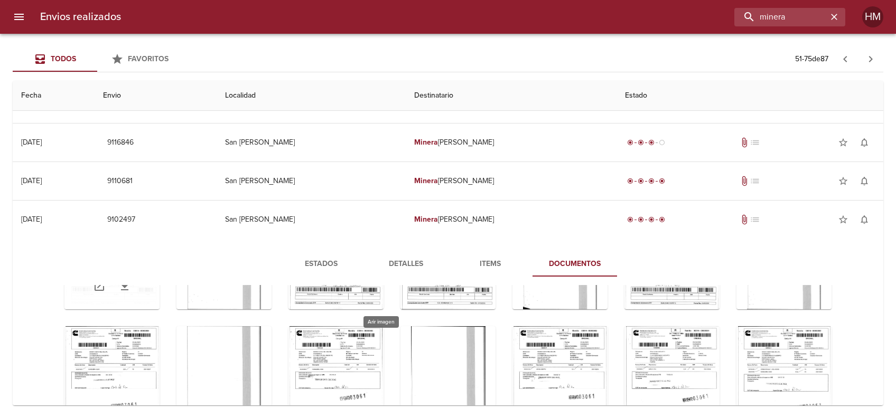
scroll to position [1266, 0]
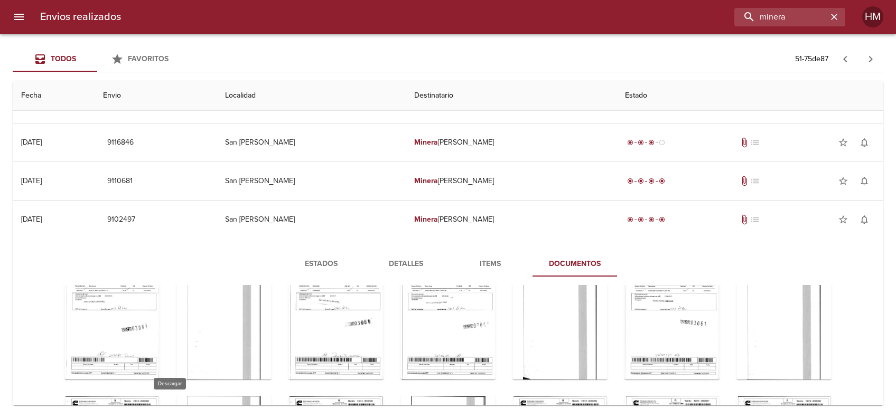
click at [784, 71] on link "Tabla de envíos del cliente" at bounding box center [796, 58] width 25 height 25
click at [131, 214] on icon "Tabla de envíos del cliente" at bounding box center [124, 207] width 13 height 13
click at [243, 214] on icon "Tabla de envíos del cliente" at bounding box center [236, 207] width 13 height 13
click at [355, 214] on icon "Tabla de envíos del cliente" at bounding box center [348, 207] width 13 height 13
click at [824, 322] on div "Tabla de envíos del cliente" at bounding box center [447, 16] width 802 height 1937
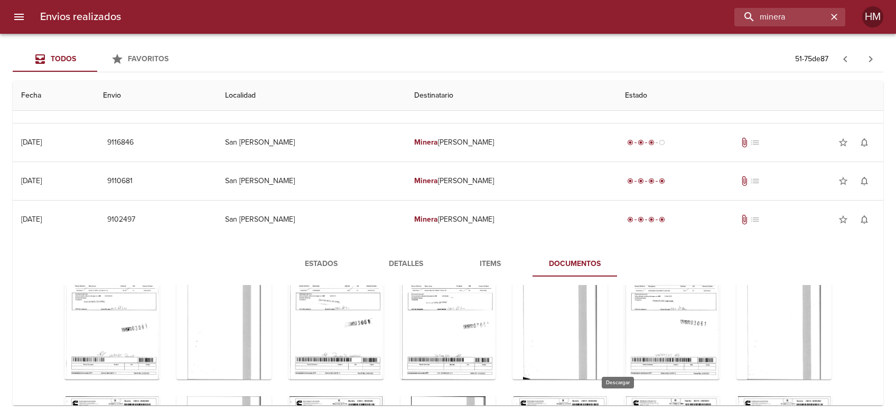
click at [467, 214] on icon "Tabla de envíos del cliente" at bounding box center [460, 207] width 13 height 13
click at [824, 320] on div "Tabla de envíos del cliente" at bounding box center [447, 16] width 802 height 1937
click at [579, 214] on icon "Tabla de envíos del cliente" at bounding box center [572, 207] width 13 height 13
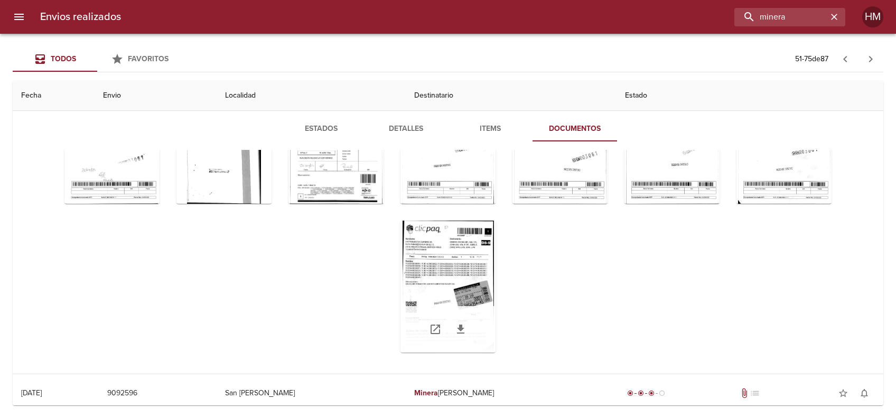
scroll to position [938, 0]
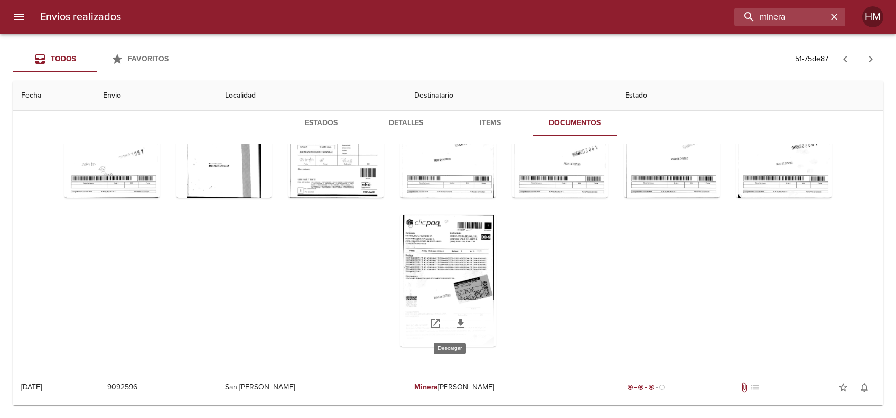
click at [455, 320] on icon "Tabla de envíos del cliente" at bounding box center [460, 323] width 13 height 13
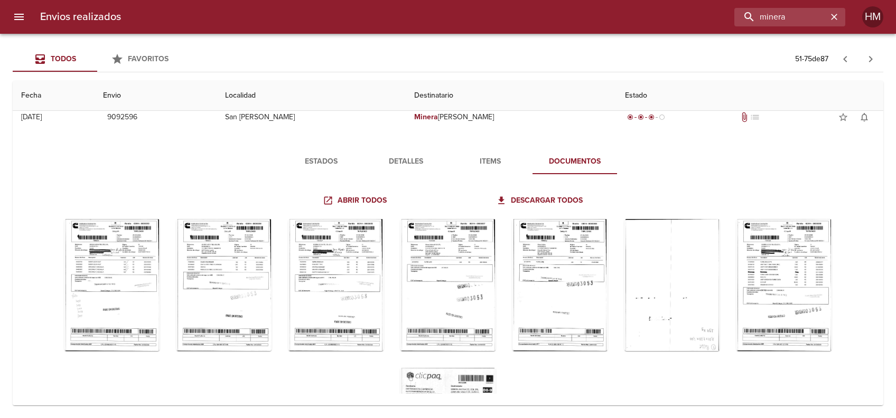
scroll to position [114, 0]
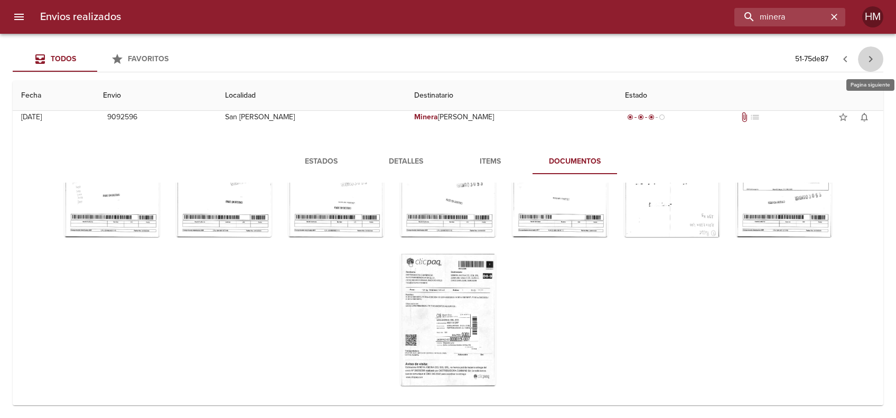
click at [875, 54] on icon "button" at bounding box center [870, 59] width 13 height 13
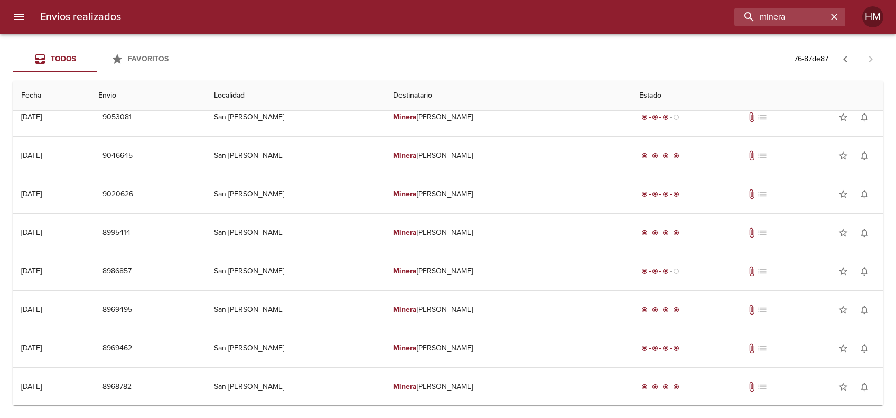
scroll to position [0, 0]
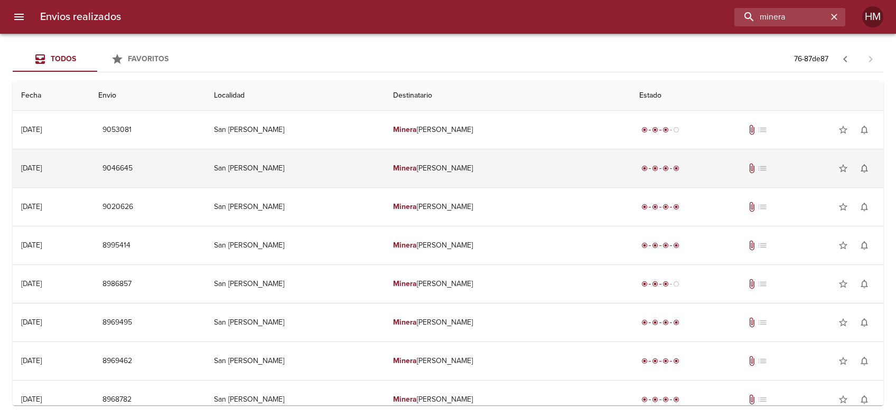
click at [530, 158] on td "[PERSON_NAME]" at bounding box center [508, 168] width 246 height 38
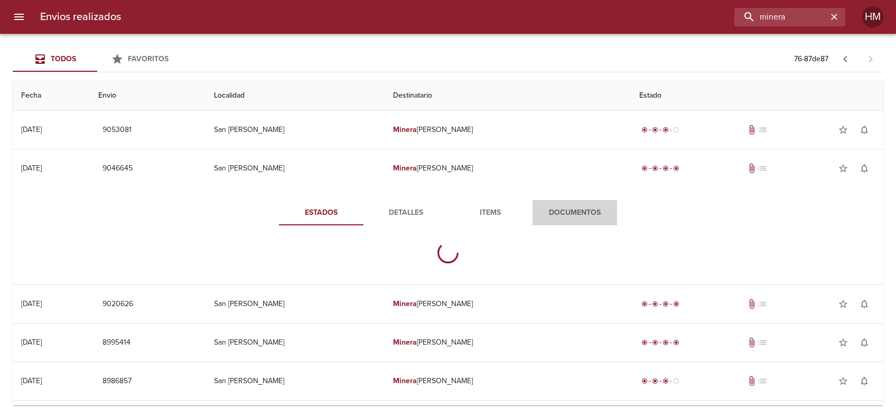
click at [565, 216] on span "Documentos" at bounding box center [575, 213] width 72 height 13
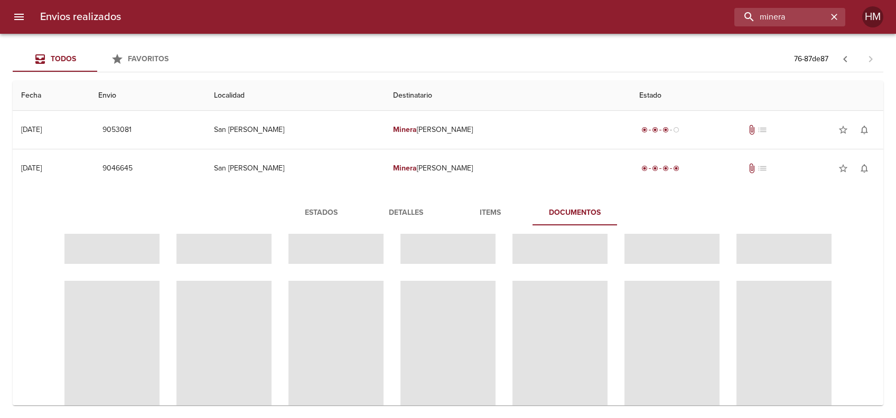
scroll to position [666, 0]
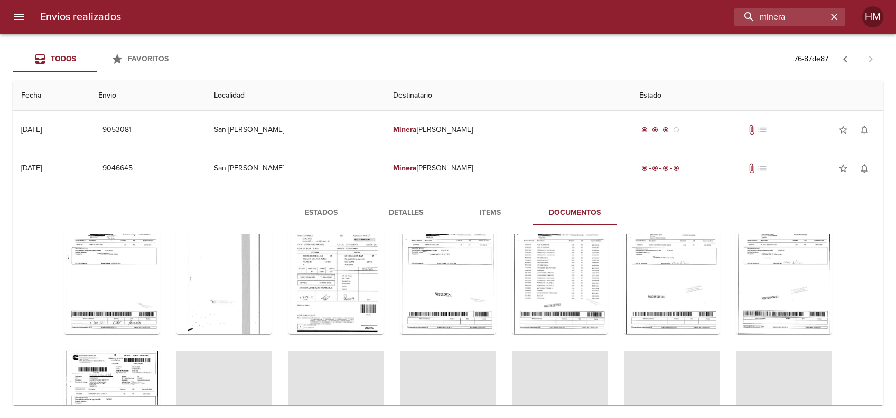
click at [26, 273] on div "Estados Detalles Items Documentos" at bounding box center [448, 322] width 854 height 245
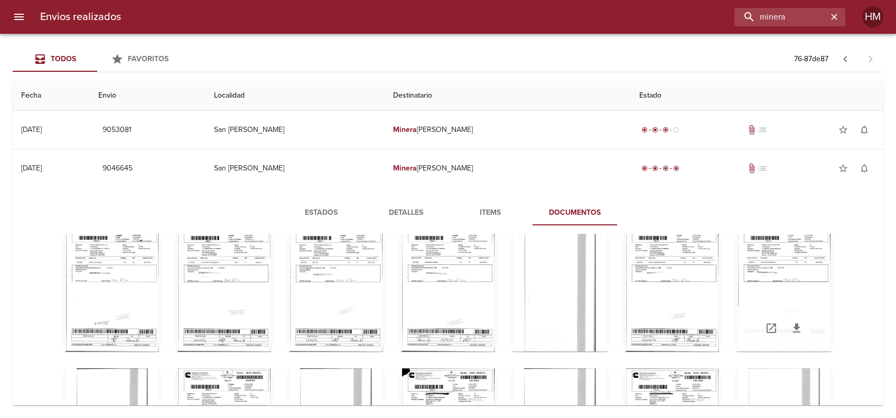
scroll to position [70, 0]
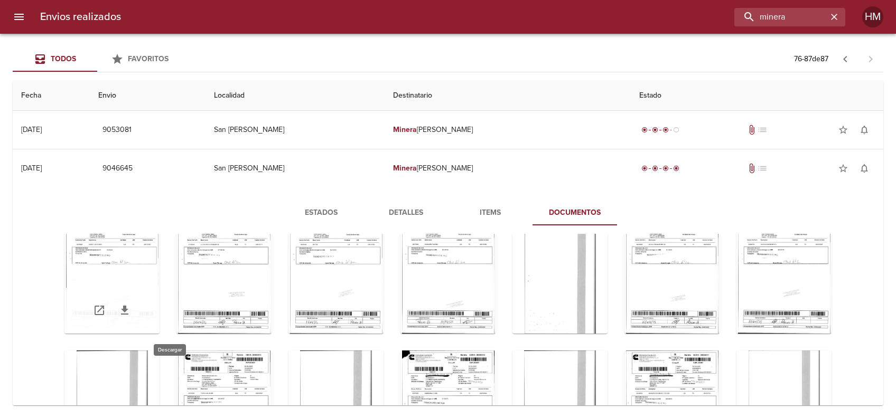
click at [128, 308] on icon "Tabla de envíos del cliente" at bounding box center [124, 310] width 7 height 9
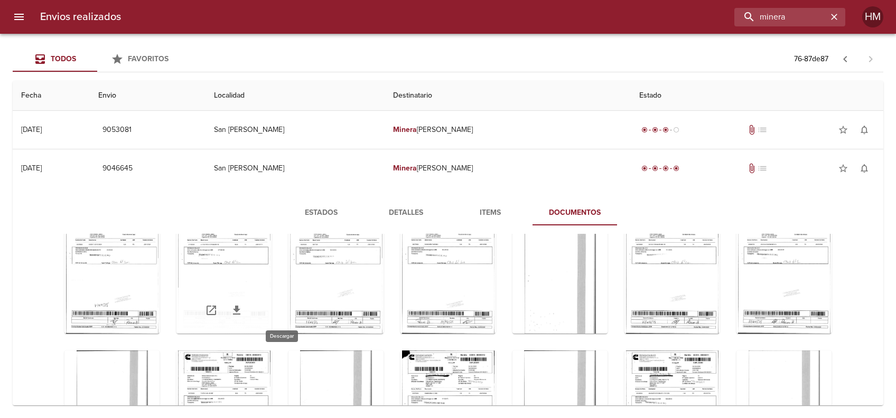
click at [240, 308] on icon "Tabla de envíos del cliente" at bounding box center [236, 310] width 7 height 9
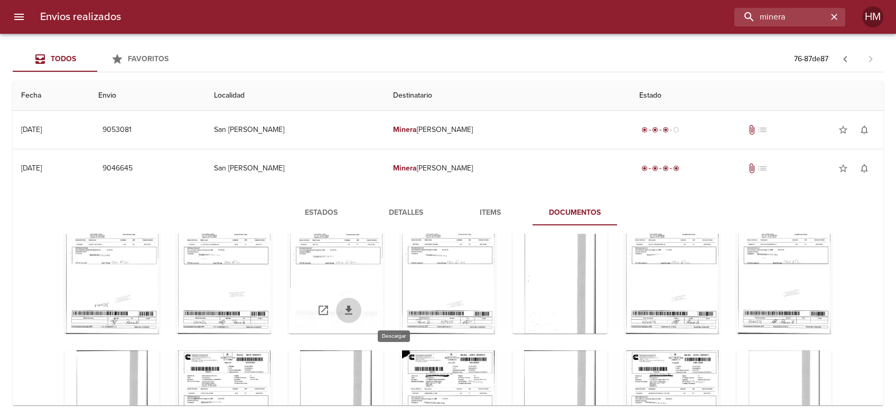
click at [352, 311] on icon "Tabla de envíos del cliente" at bounding box center [348, 310] width 7 height 9
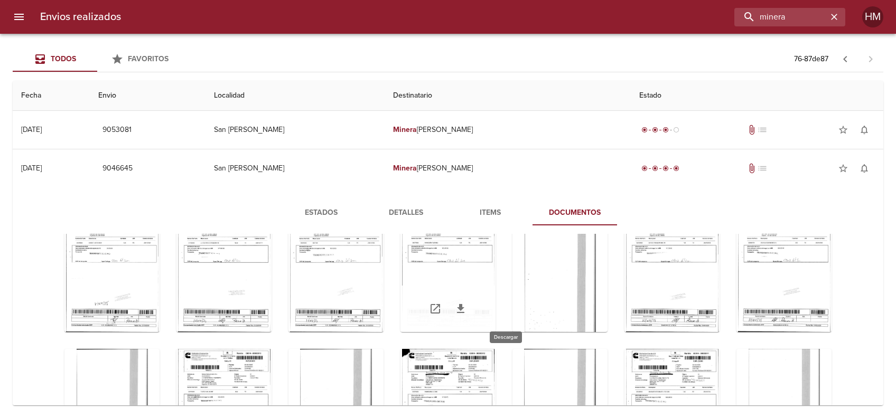
scroll to position [68, 0]
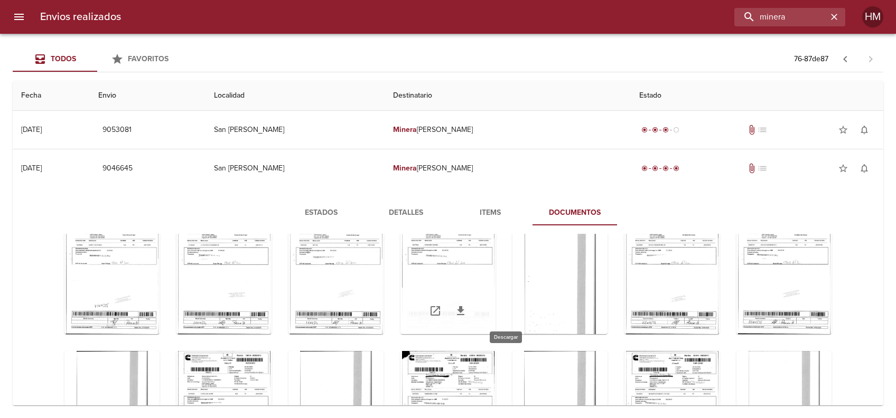
click at [467, 312] on icon "Tabla de envíos del cliente" at bounding box center [460, 311] width 13 height 13
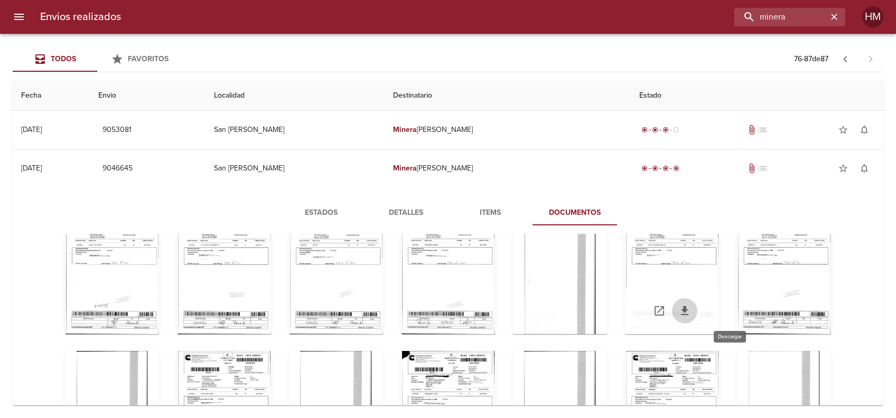
click at [691, 305] on icon "Tabla de envíos del cliente" at bounding box center [684, 311] width 13 height 13
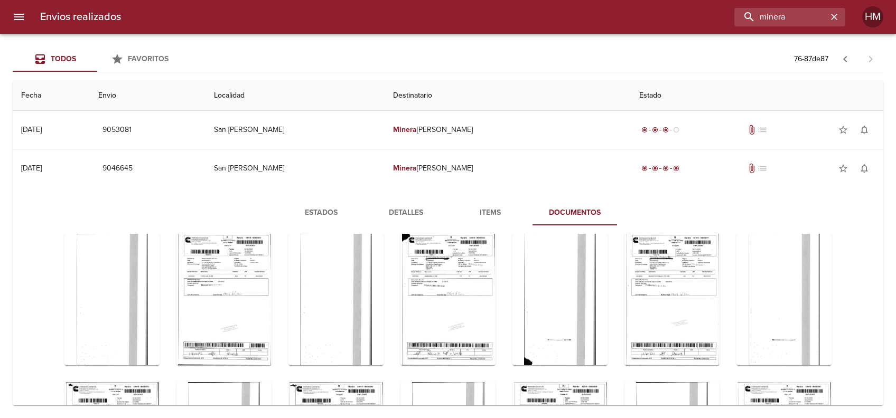
scroll to position [209, 0]
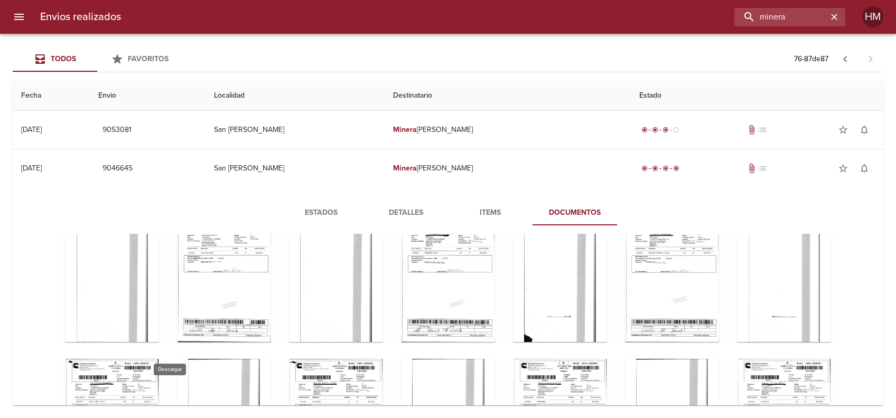
click at [790, 176] on icon "Tabla de envíos del cliente" at bounding box center [796, 170] width 13 height 13
click at [243, 316] on icon "Tabla de envíos del cliente" at bounding box center [236, 319] width 13 height 13
click at [464, 314] on icon "Tabla de envíos del cliente" at bounding box center [460, 318] width 7 height 9
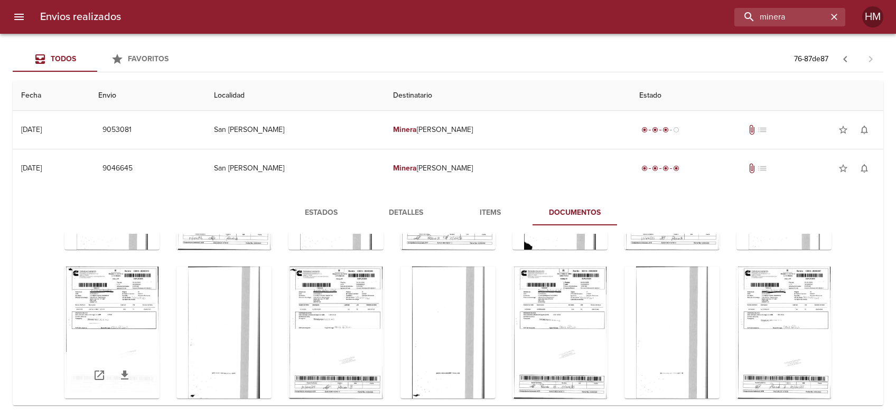
scroll to position [350, 0]
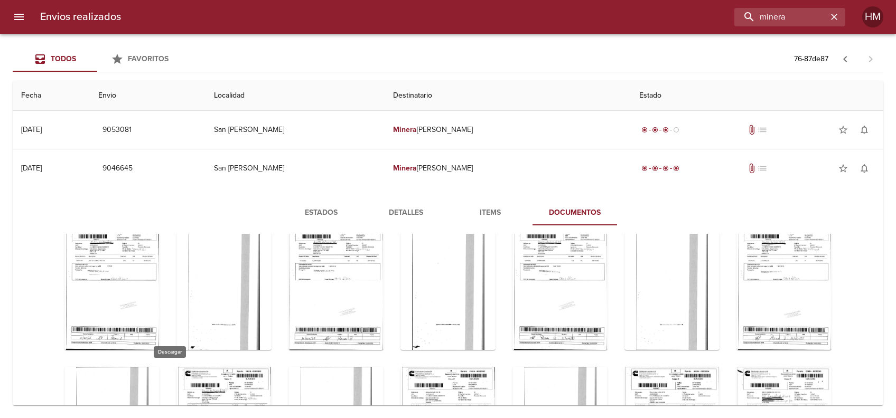
click at [678, 184] on icon "Tabla de envíos del cliente" at bounding box center [684, 178] width 13 height 13
click at [128, 326] on icon "Tabla de envíos del cliente" at bounding box center [124, 326] width 7 height 9
click at [352, 325] on icon "Tabla de envíos del cliente" at bounding box center [348, 326] width 7 height 9
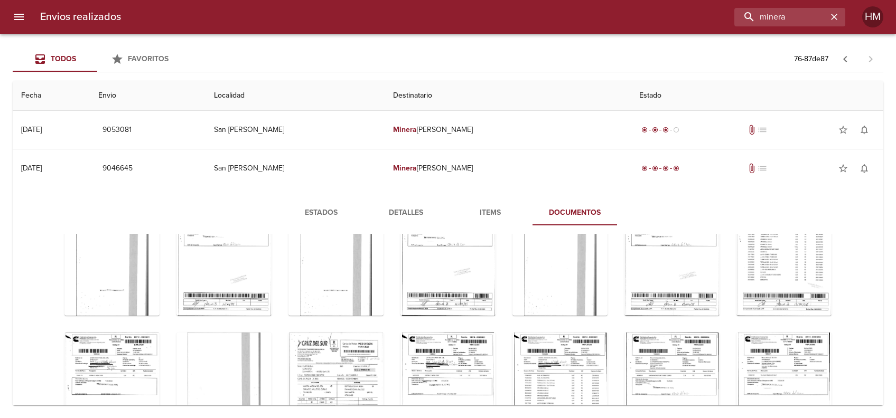
scroll to position [491, 0]
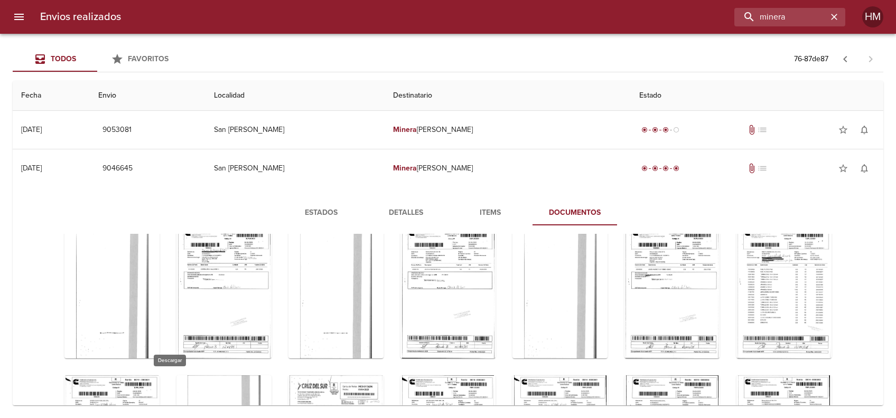
click at [566, 193] on icon "Tabla de envíos del cliente" at bounding box center [572, 186] width 13 height 13
click at [790, 193] on icon "Tabla de envíos del cliente" at bounding box center [796, 186] width 13 height 13
click at [810, 305] on div "Tabla de envíos del cliente" at bounding box center [447, 367] width 802 height 1192
click at [243, 338] on icon "Tabla de envíos del cliente" at bounding box center [236, 335] width 13 height 13
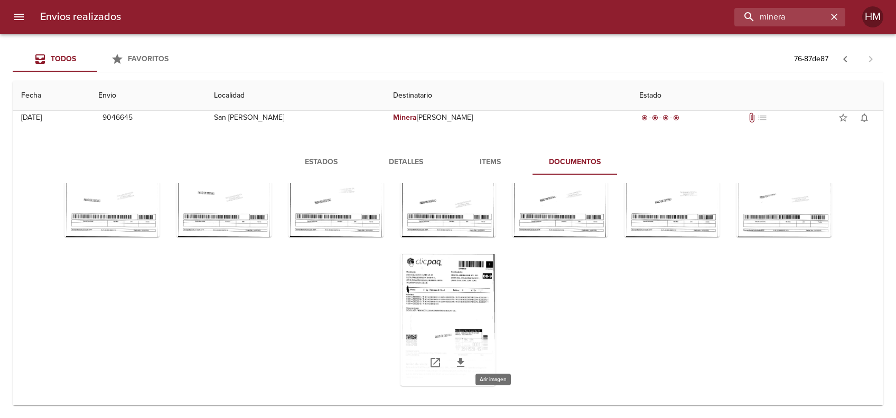
scroll to position [70, 0]
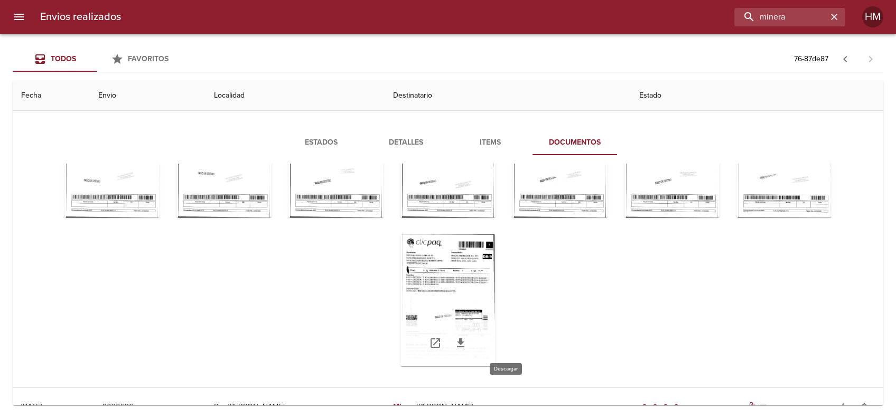
click at [467, 341] on icon "Tabla de envíos del cliente" at bounding box center [460, 343] width 13 height 13
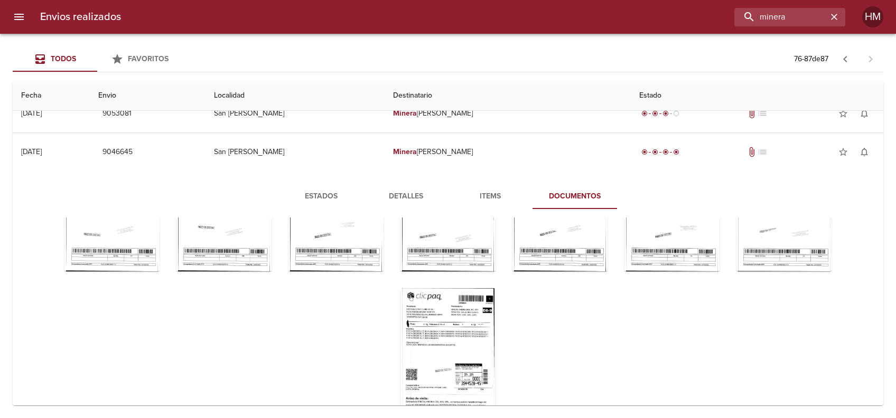
scroll to position [0, 0]
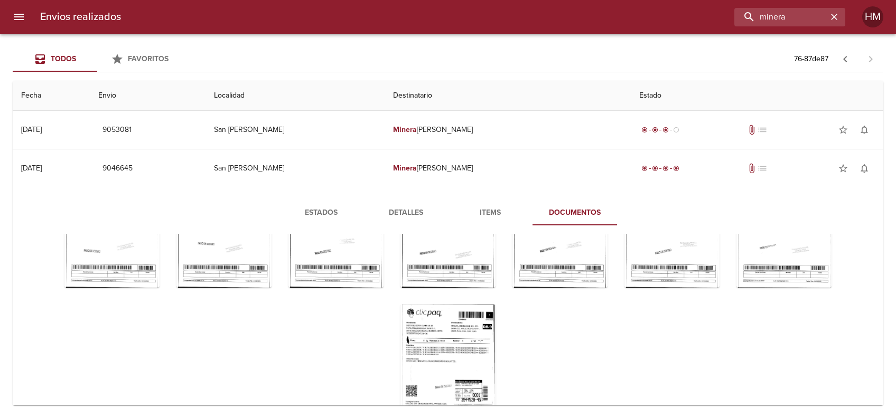
click at [848, 59] on icon "button" at bounding box center [845, 59] width 13 height 13
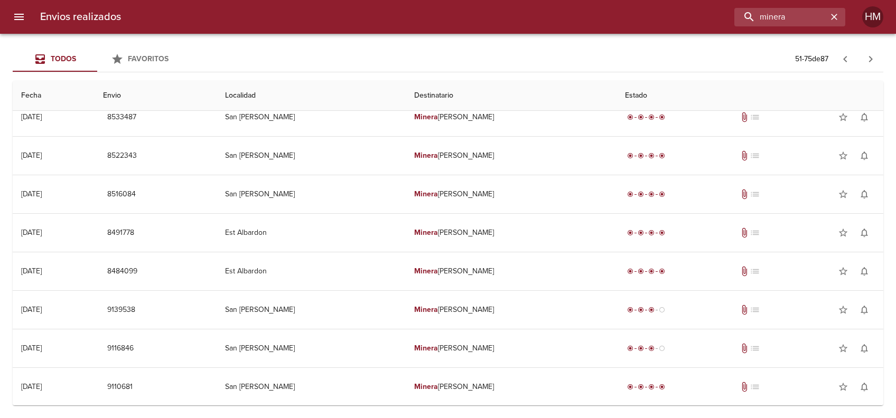
scroll to position [668, 0]
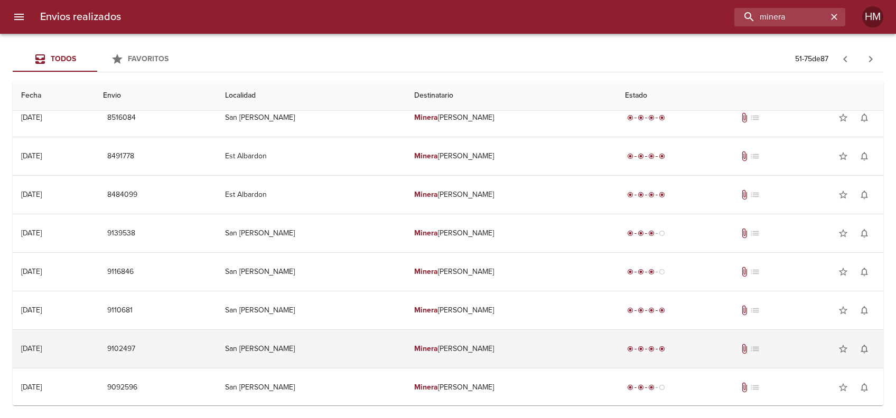
click at [80, 355] on td "23/04/2025 23/04/2025" at bounding box center [54, 349] width 82 height 38
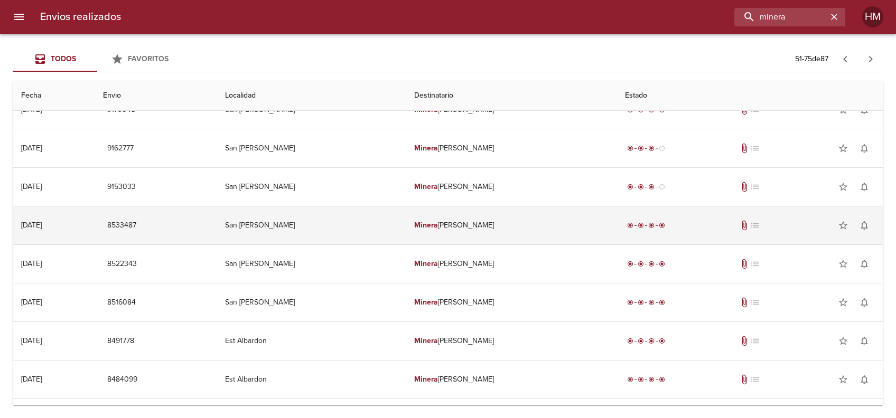
scroll to position [413, 0]
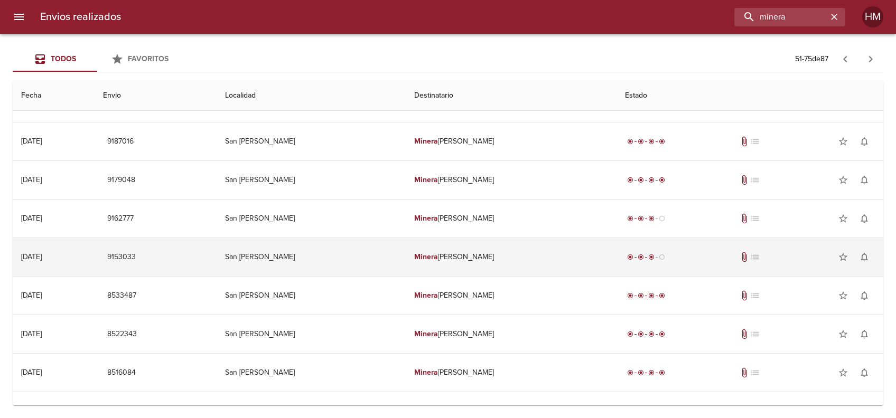
click at [63, 270] on td "12/05/2025 12/05/2025" at bounding box center [54, 257] width 82 height 38
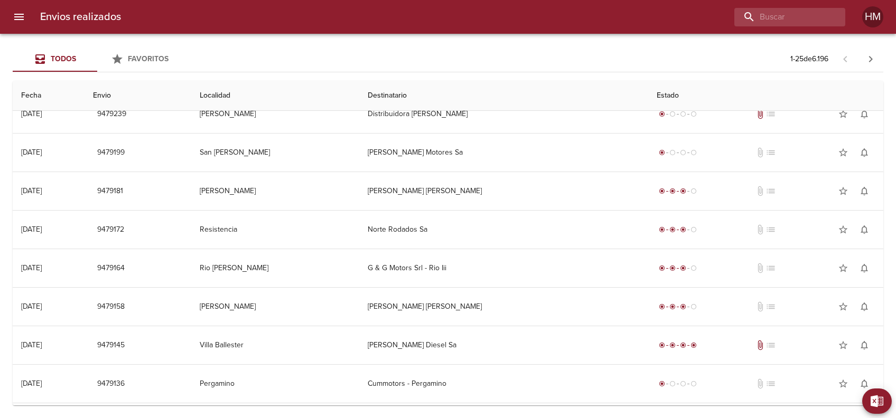
scroll to position [668, 0]
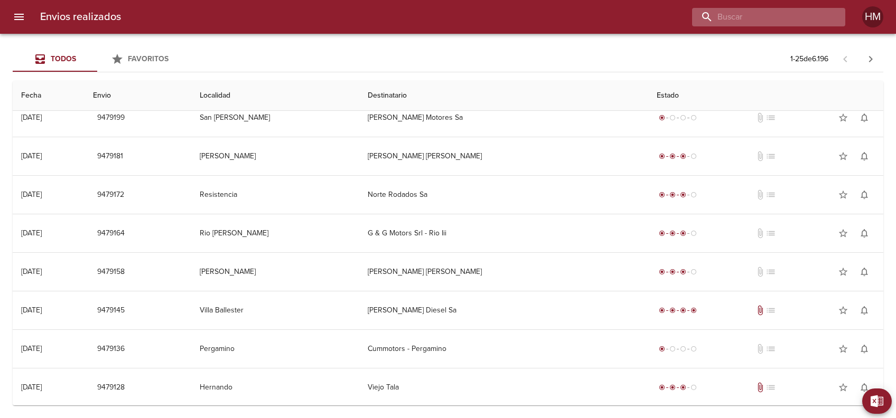
click at [770, 17] on input "buscar" at bounding box center [759, 17] width 135 height 18
type input "minera"
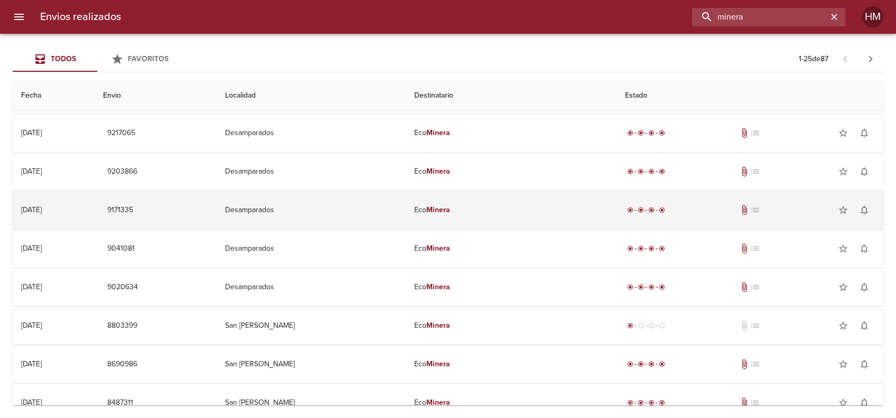
scroll to position [211, 0]
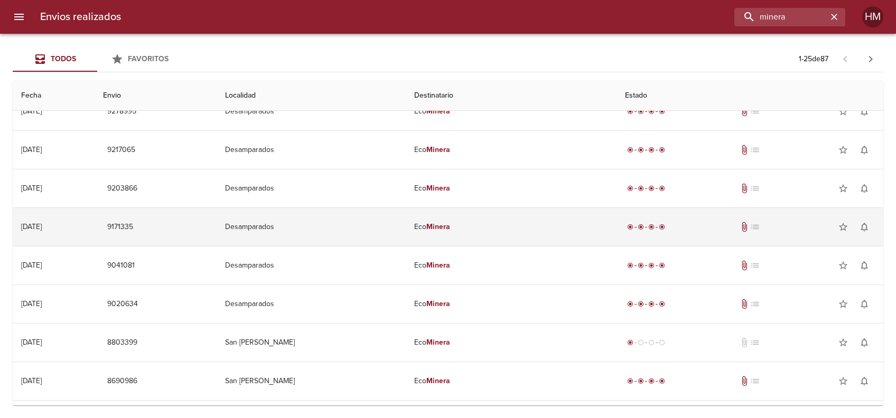
click at [92, 213] on td "14/05/2025 14/05/2025" at bounding box center [54, 227] width 82 height 38
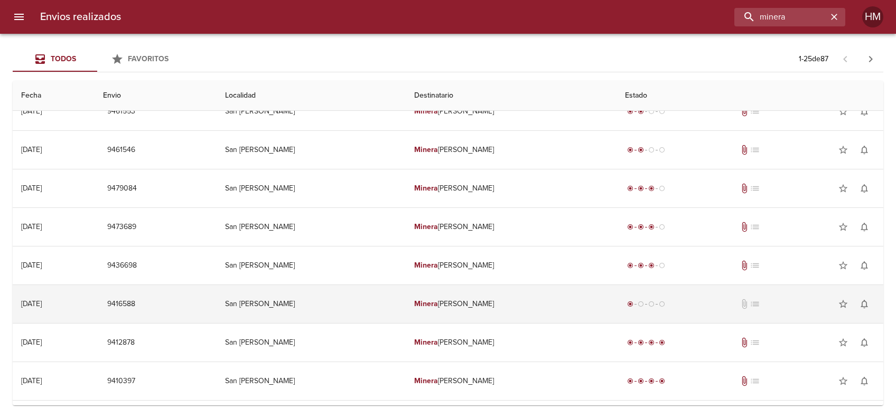
scroll to position [938, 0]
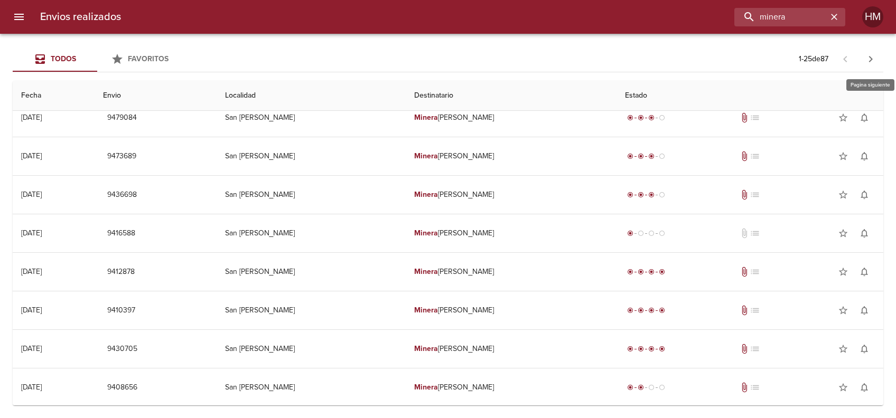
click at [878, 59] on button "button" at bounding box center [870, 58] width 25 height 25
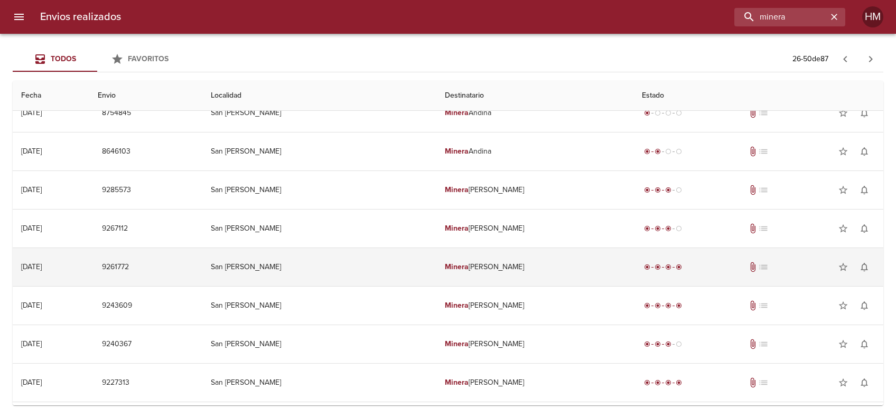
scroll to position [668, 0]
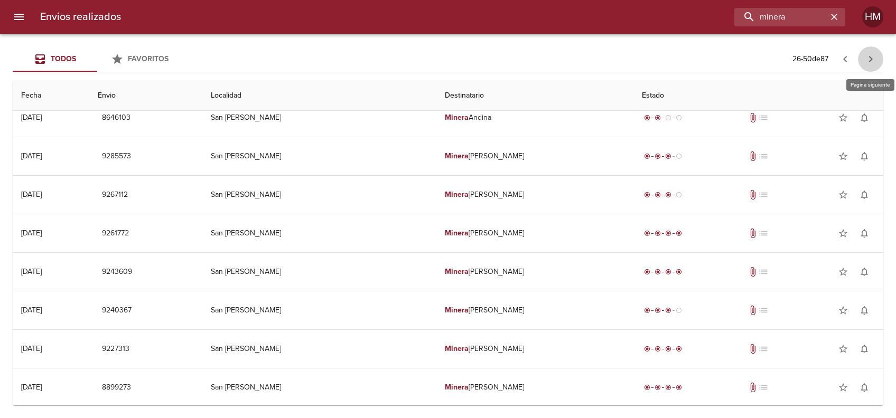
click at [871, 57] on icon "button" at bounding box center [870, 59] width 13 height 13
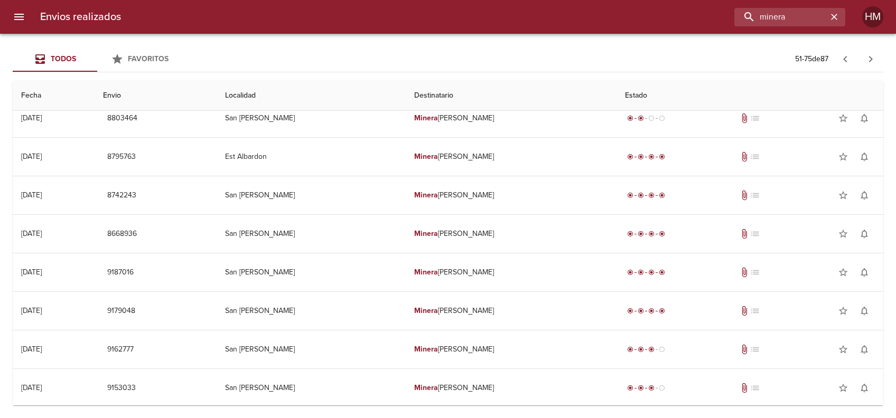
scroll to position [352, 0]
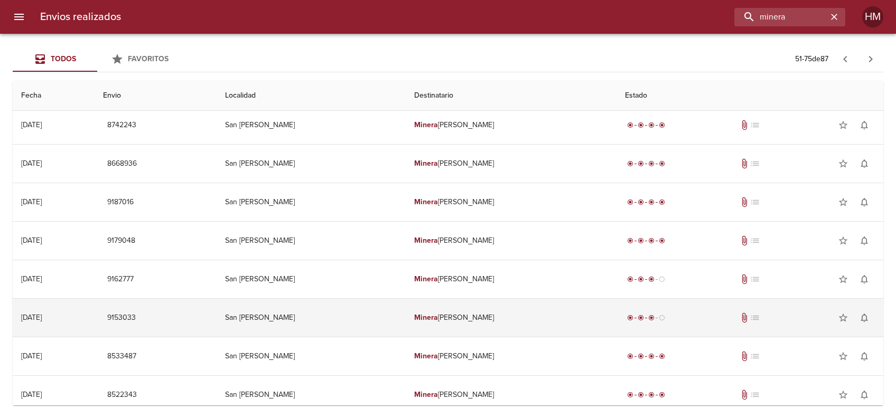
click at [381, 316] on td "San Juan" at bounding box center [312, 318] width 190 height 38
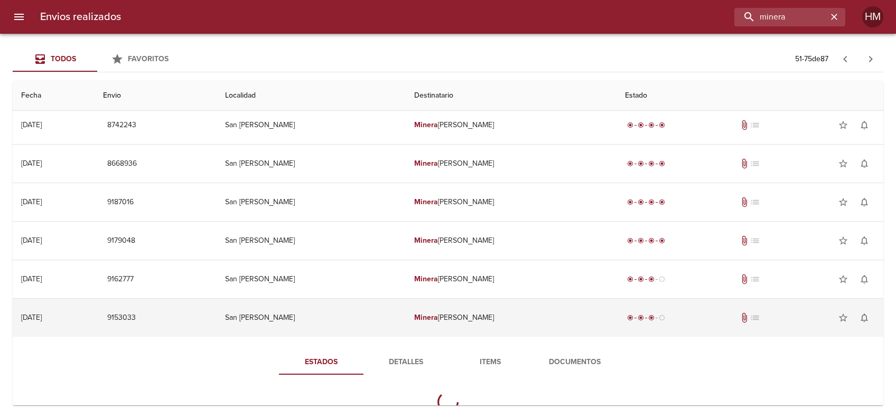
scroll to position [423, 0]
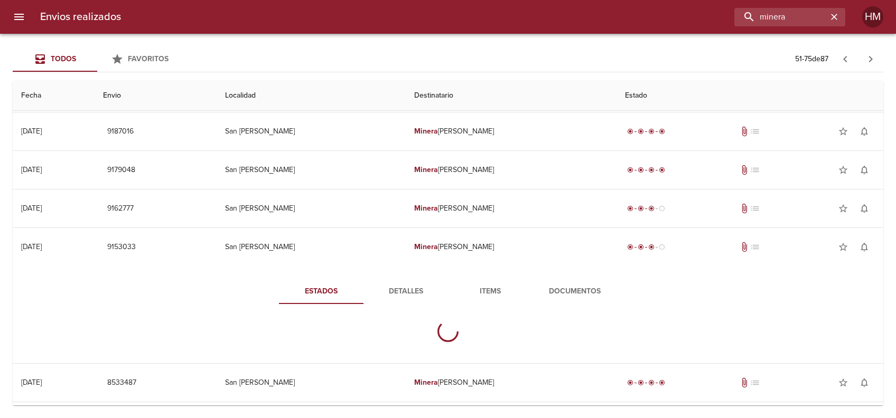
click at [571, 283] on button "Documentos" at bounding box center [574, 291] width 85 height 25
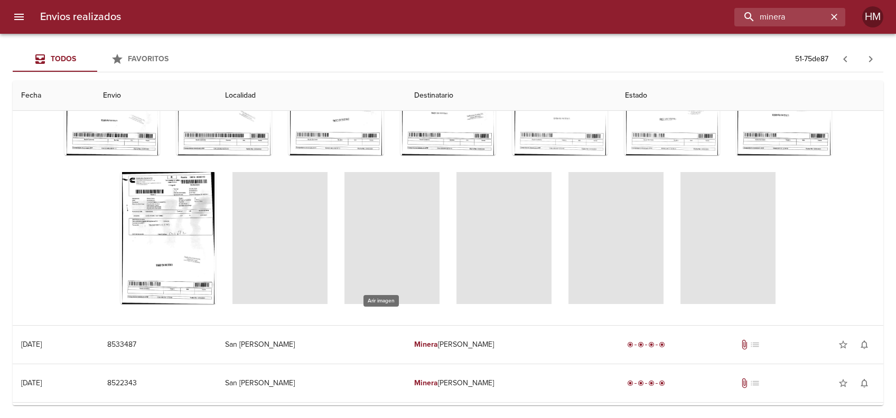
scroll to position [0, 0]
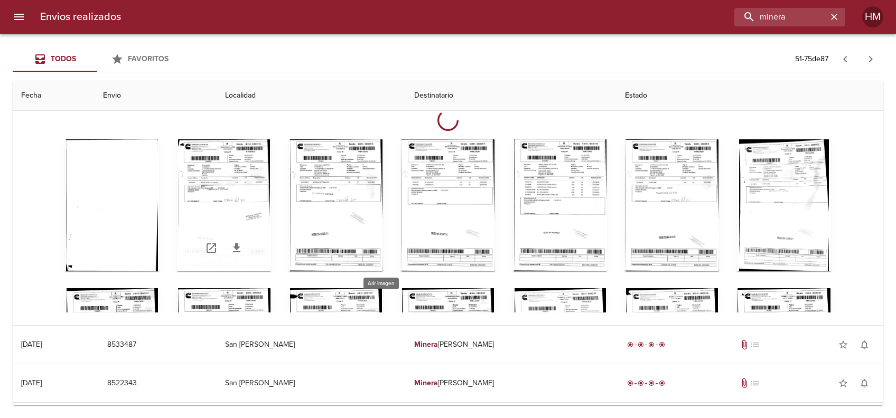
click at [263, 183] on div "Tabla de envíos del cliente" at bounding box center [223, 205] width 95 height 132
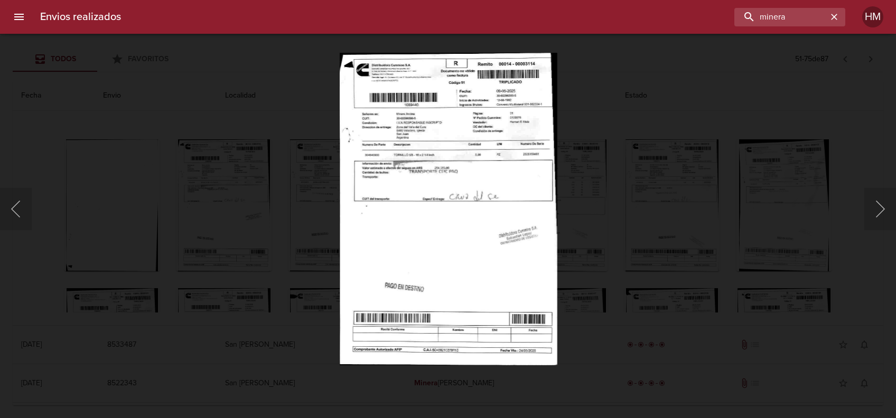
click at [451, 167] on img "Lightbox" at bounding box center [448, 209] width 218 height 313
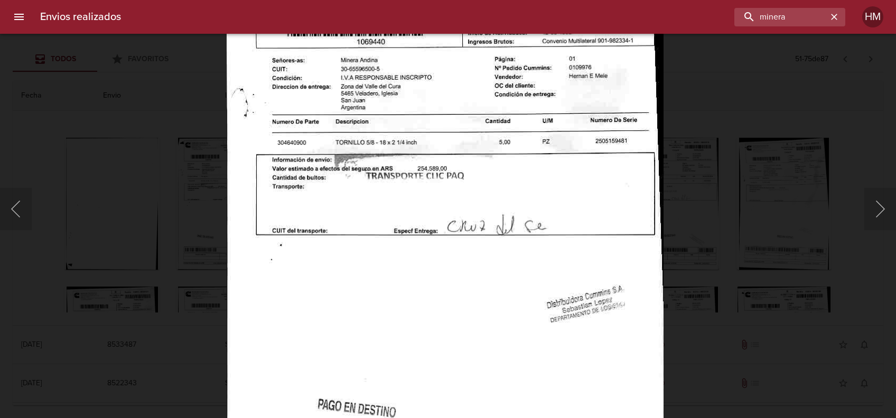
click at [591, 198] on img "Lightbox" at bounding box center [444, 251] width 437 height 628
click at [745, 212] on div "Lightbox" at bounding box center [448, 209] width 896 height 418
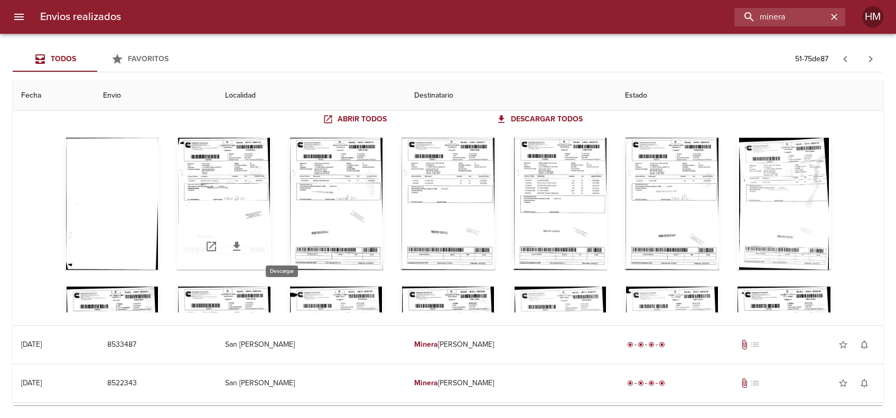
click at [243, 247] on icon "Tabla de envíos del cliente" at bounding box center [236, 246] width 13 height 13
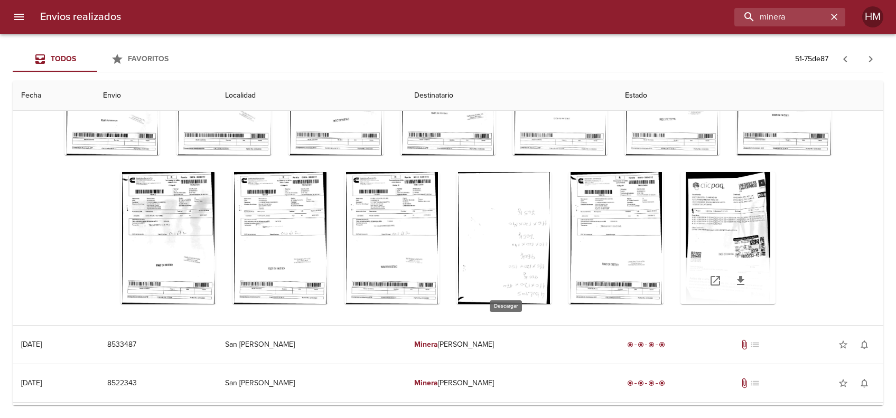
click at [734, 277] on icon "Tabla de envíos del cliente" at bounding box center [740, 281] width 13 height 13
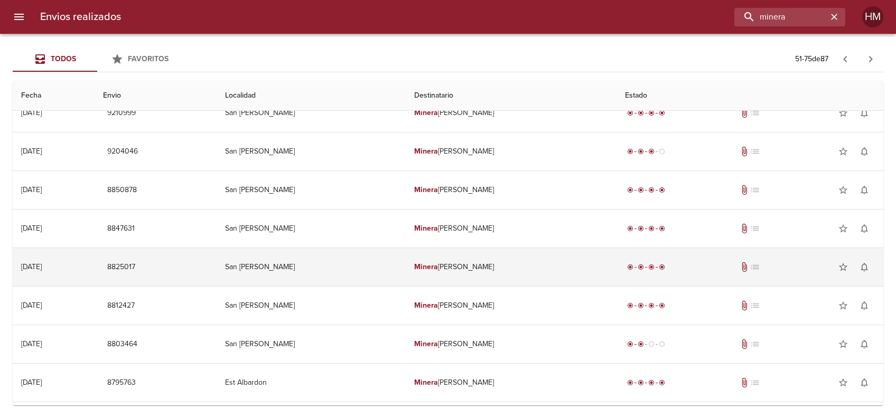
scroll to position [70, 0]
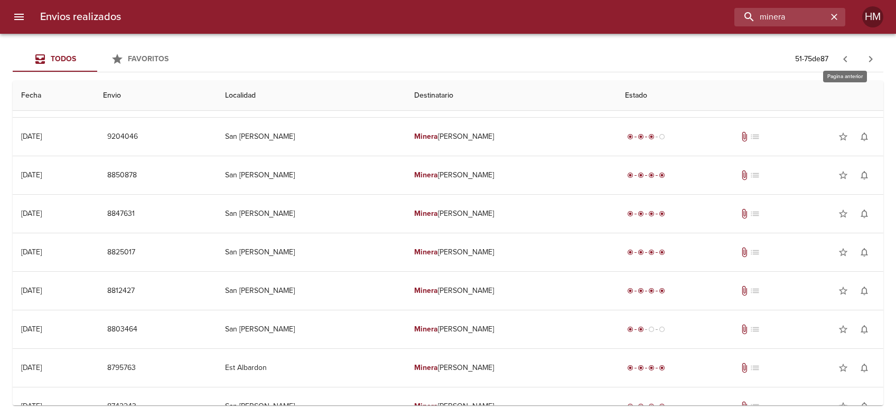
click at [840, 55] on icon "button" at bounding box center [845, 59] width 13 height 13
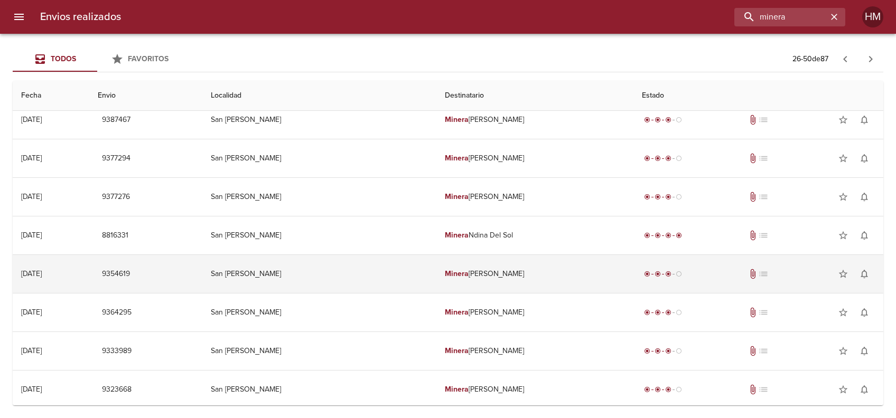
scroll to position [104, 0]
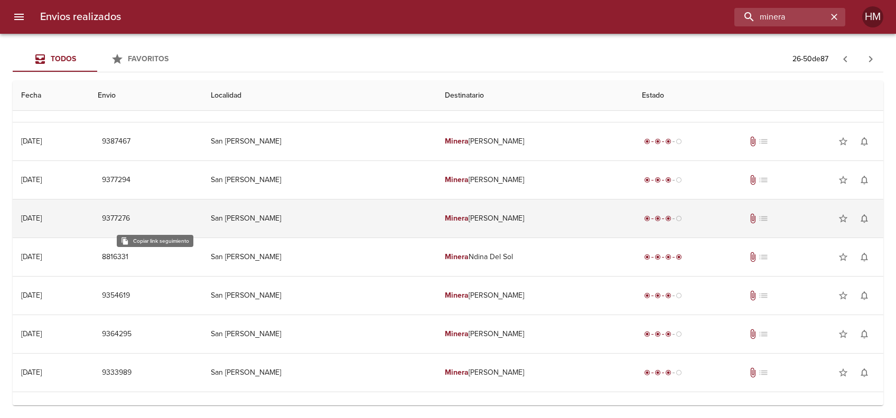
click at [130, 218] on span "9377276" at bounding box center [116, 218] width 28 height 13
click at [465, 215] on td "[PERSON_NAME]" at bounding box center [534, 219] width 197 height 38
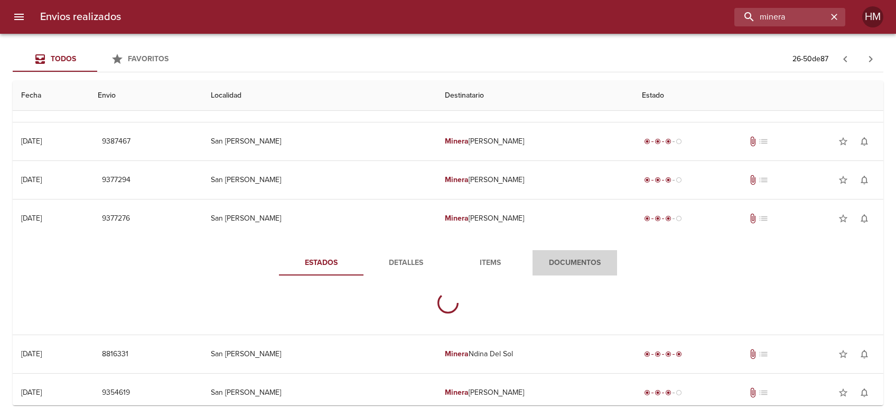
click at [562, 252] on button "Documentos" at bounding box center [574, 262] width 85 height 25
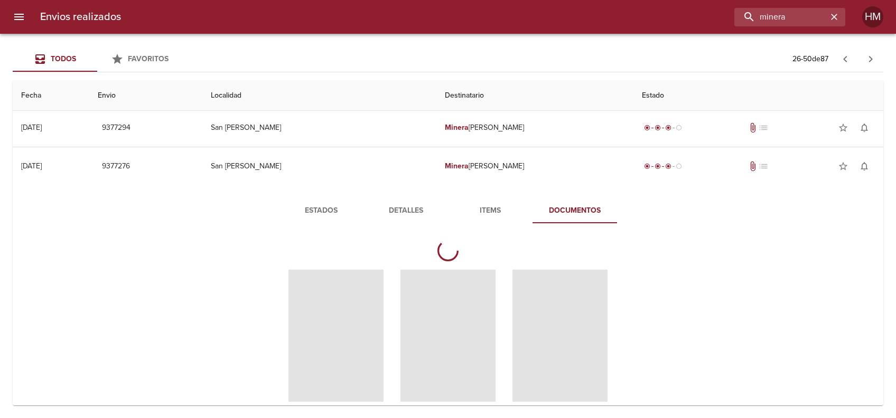
scroll to position [174, 0]
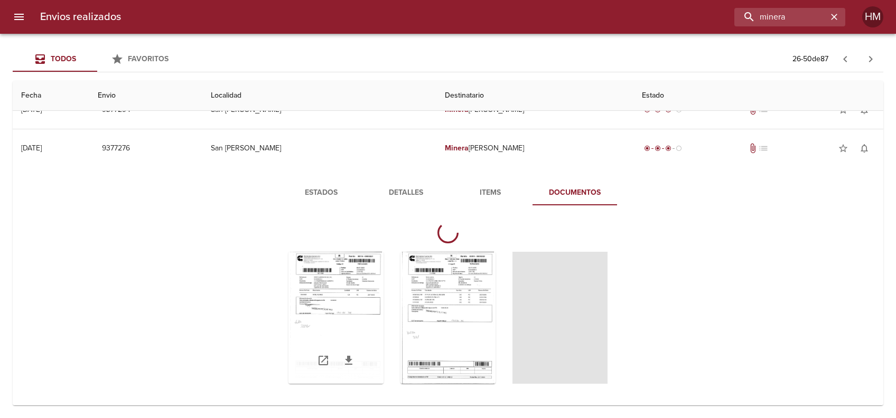
click at [370, 292] on div "Tabla de envíos del cliente" at bounding box center [335, 318] width 95 height 132
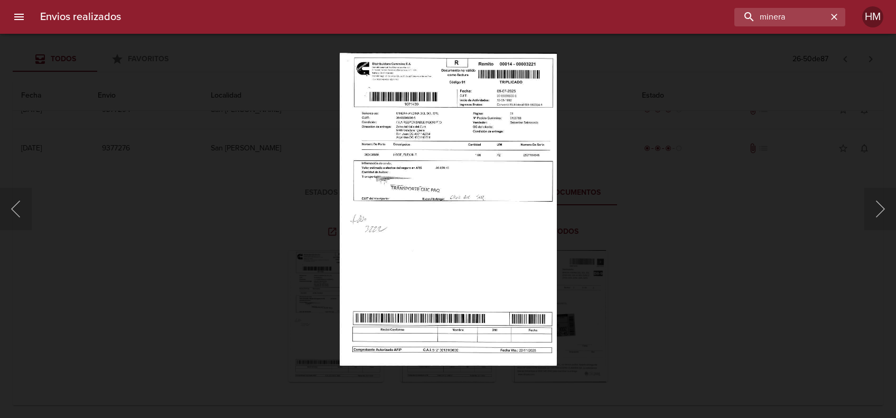
click at [380, 172] on img "Lightbox" at bounding box center [448, 209] width 218 height 313
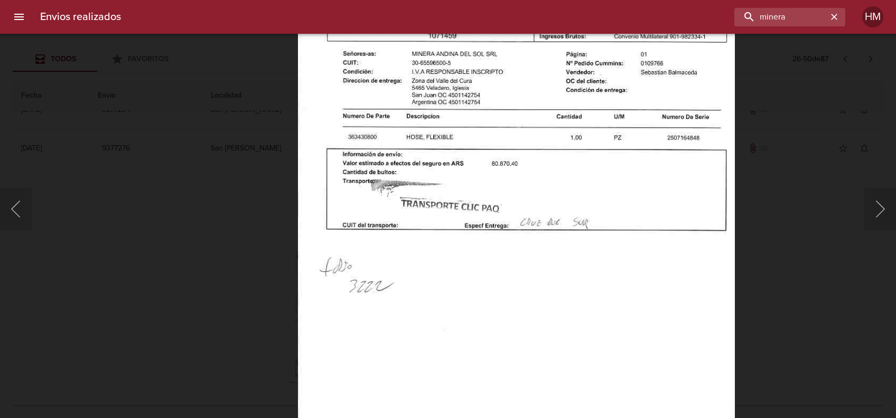
click at [761, 203] on div "Lightbox" at bounding box center [448, 209] width 896 height 418
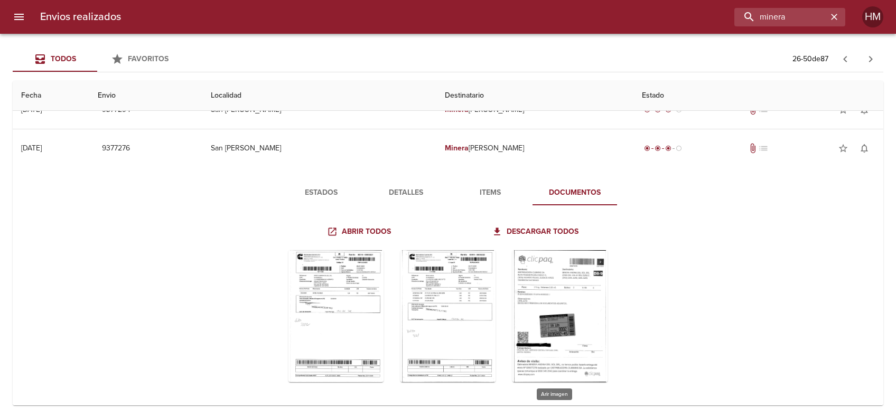
click at [498, 291] on div "Tabla de envíos del cliente" at bounding box center [448, 316] width 353 height 149
click at [477, 293] on div "Tabla de envíos del cliente" at bounding box center [447, 316] width 95 height 132
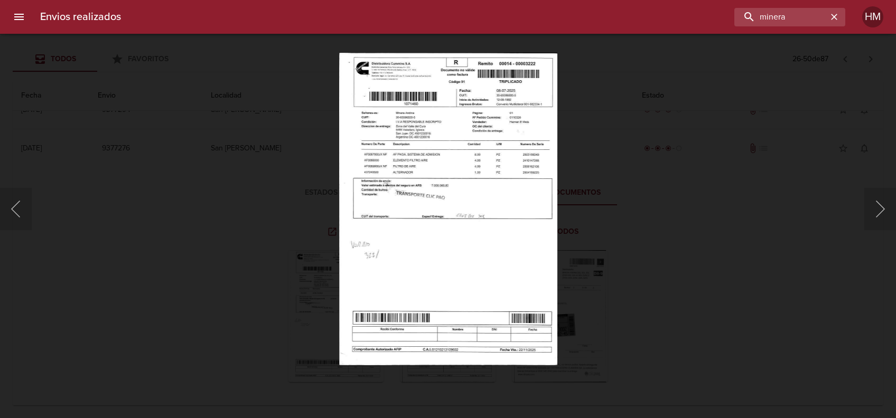
click at [412, 216] on img "Lightbox" at bounding box center [448, 209] width 218 height 313
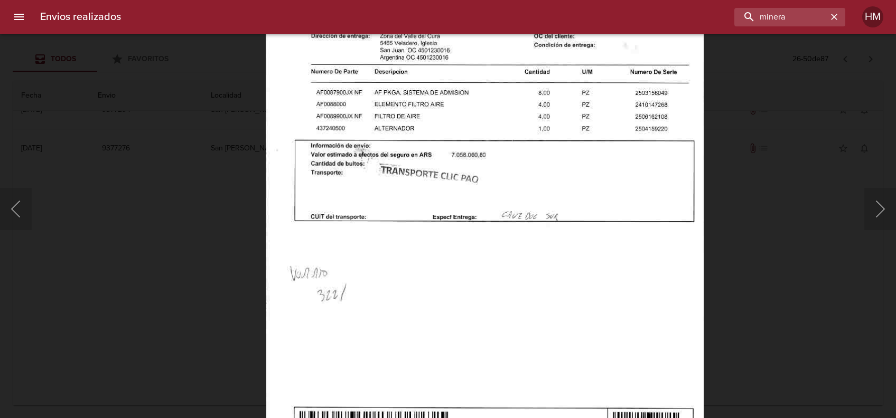
click at [758, 225] on div "Lightbox" at bounding box center [448, 209] width 896 height 418
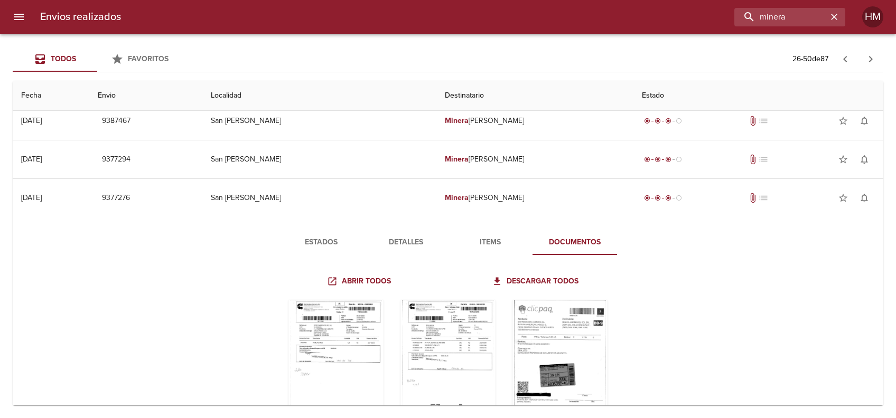
scroll to position [104, 0]
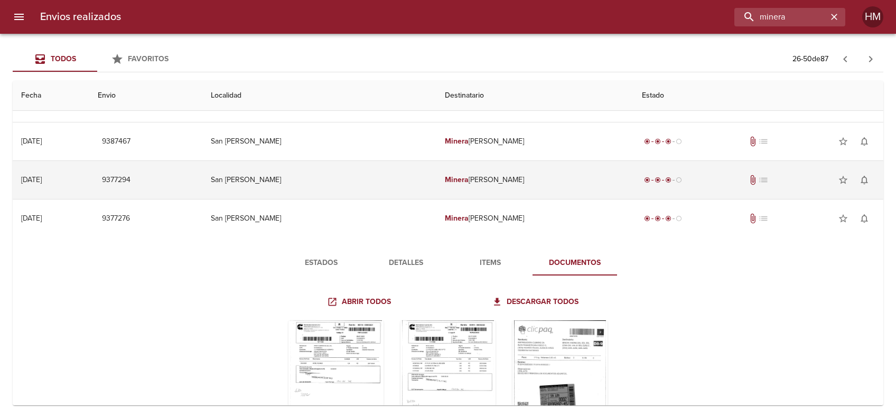
click at [497, 182] on td "[PERSON_NAME]" at bounding box center [534, 180] width 197 height 38
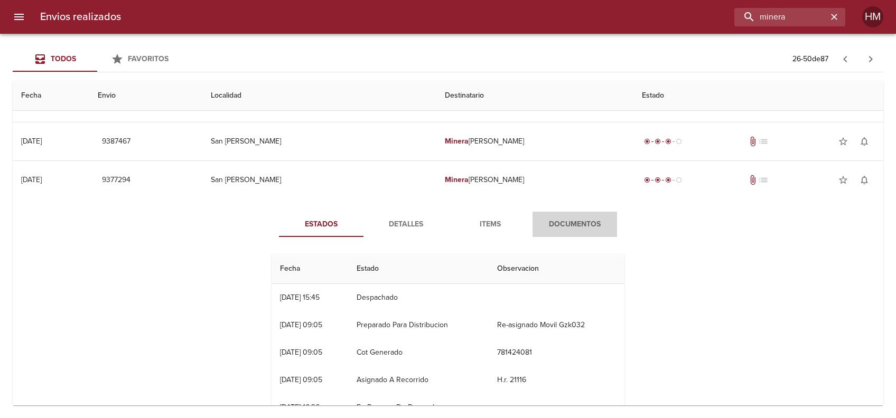
click at [560, 218] on span "Documentos" at bounding box center [575, 224] width 72 height 13
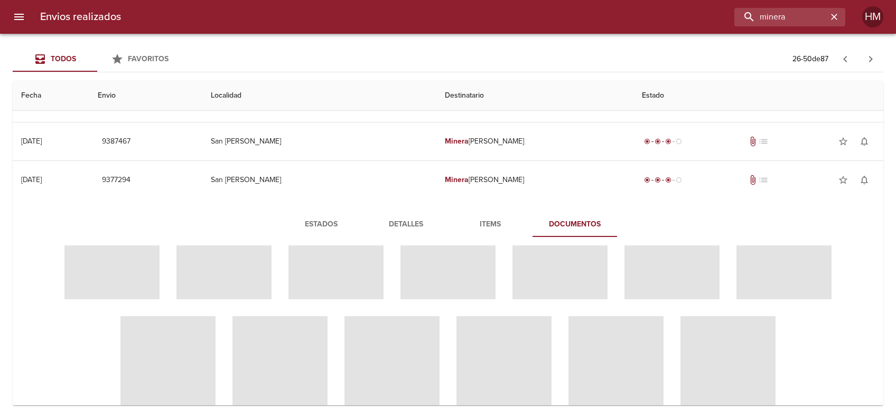
scroll to position [70, 0]
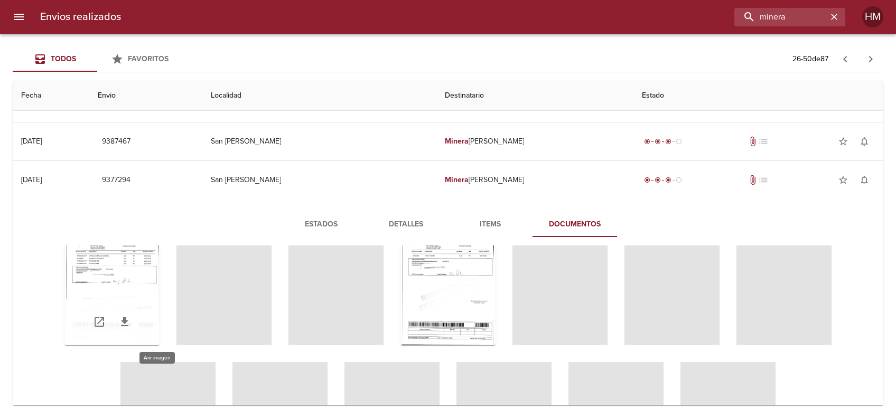
click at [160, 292] on div "Tabla de envíos del cliente" at bounding box center [111, 279] width 95 height 132
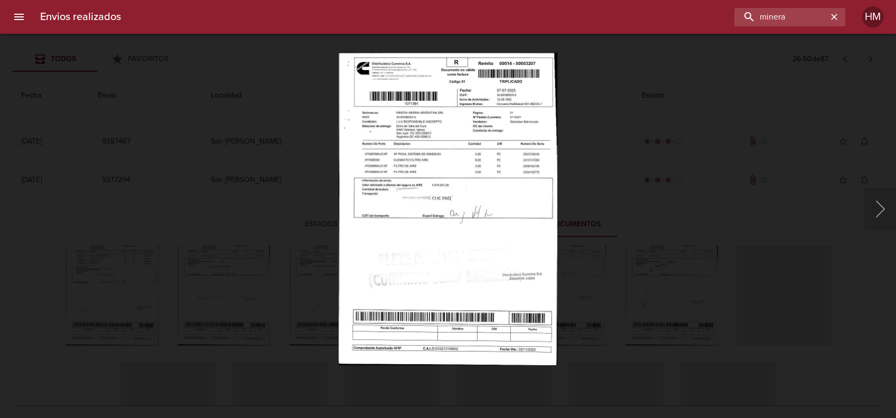
click at [382, 195] on img "Lightbox" at bounding box center [448, 209] width 218 height 313
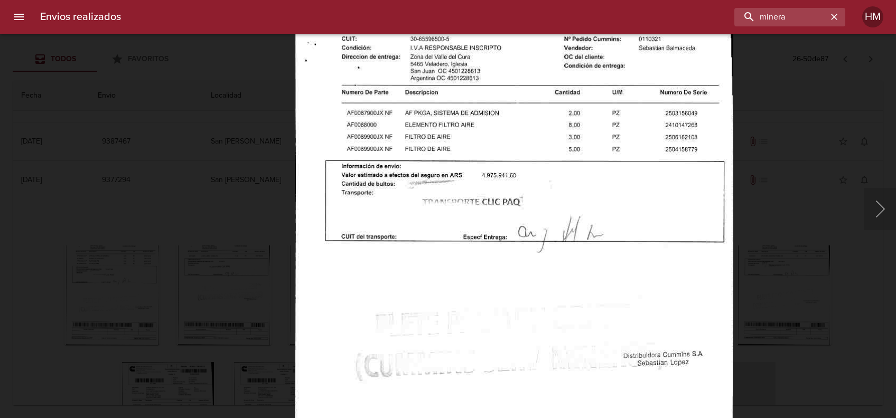
click at [779, 217] on div "Lightbox" at bounding box center [448, 209] width 896 height 418
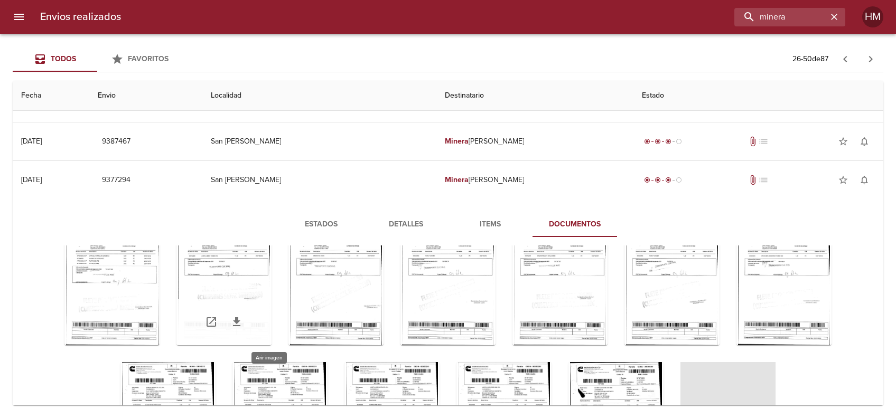
click at [272, 276] on div "Tabla de envíos del cliente" at bounding box center [223, 279] width 95 height 132
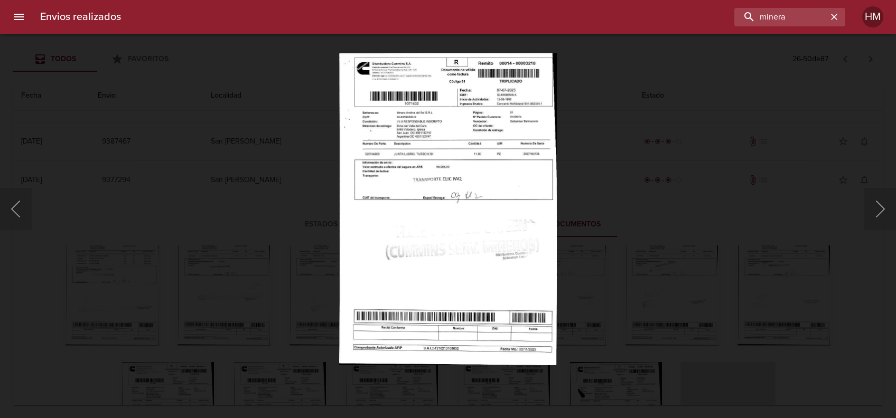
click at [436, 199] on img "Lightbox" at bounding box center [448, 209] width 218 height 313
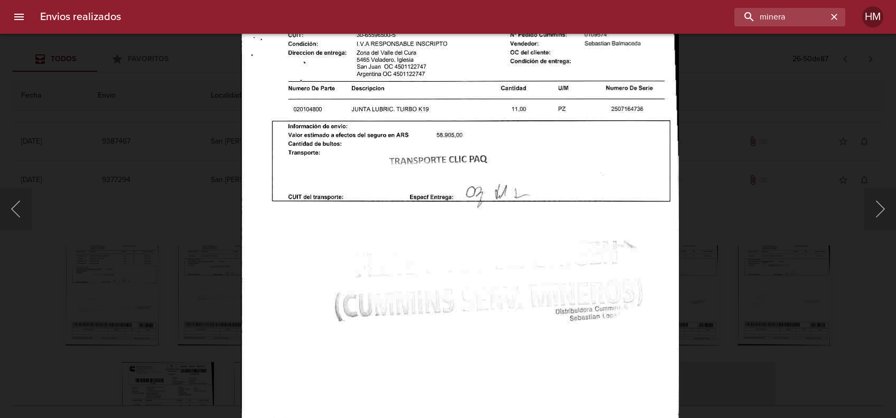
click at [701, 232] on div "Lightbox" at bounding box center [448, 209] width 896 height 418
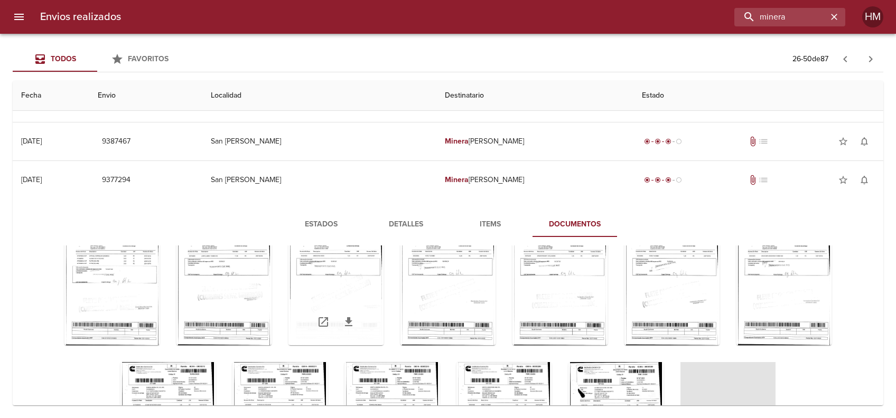
click at [382, 259] on div "Tabla de envíos del cliente" at bounding box center [335, 279] width 95 height 132
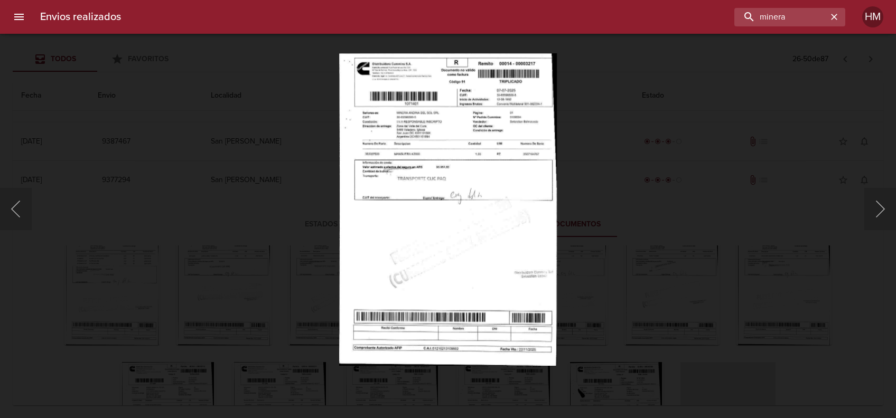
click at [432, 207] on img "Lightbox" at bounding box center [448, 209] width 218 height 313
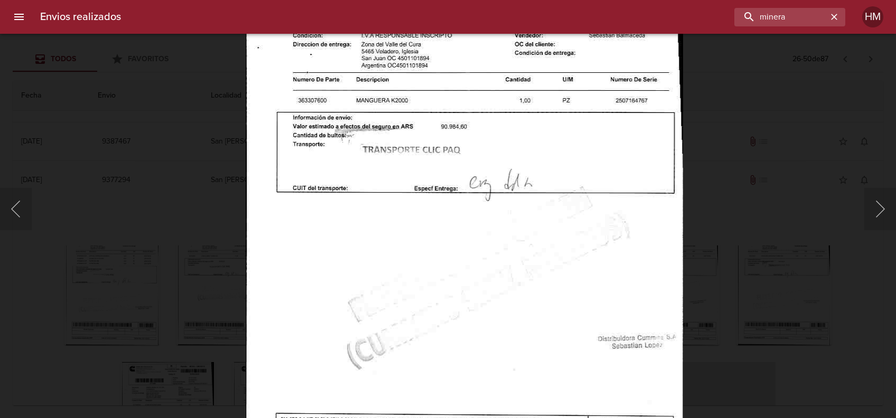
scroll to position [68, 0]
click at [712, 244] on div "Lightbox" at bounding box center [448, 209] width 896 height 418
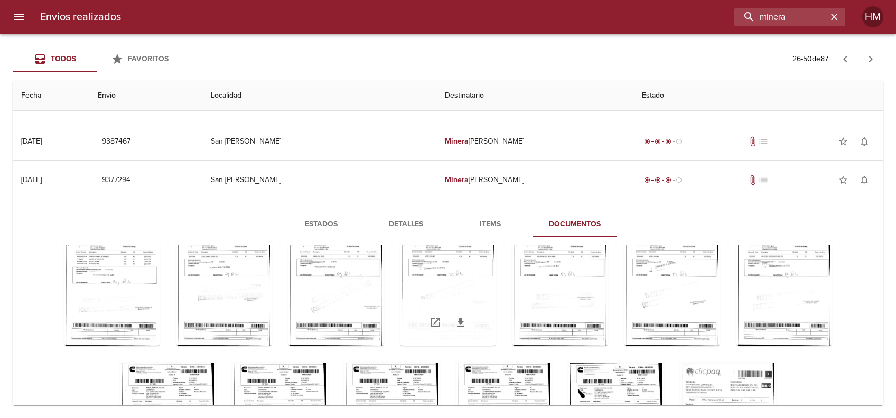
click at [449, 290] on div "Tabla de envíos del cliente" at bounding box center [447, 280] width 95 height 132
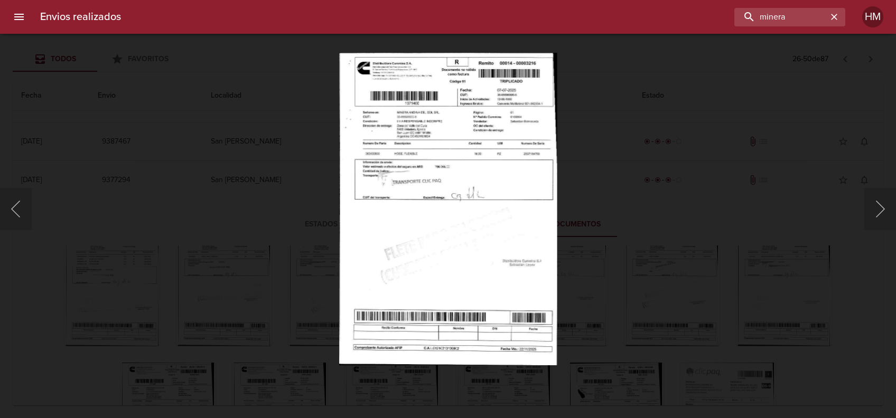
click at [463, 205] on img "Lightbox" at bounding box center [448, 209] width 218 height 313
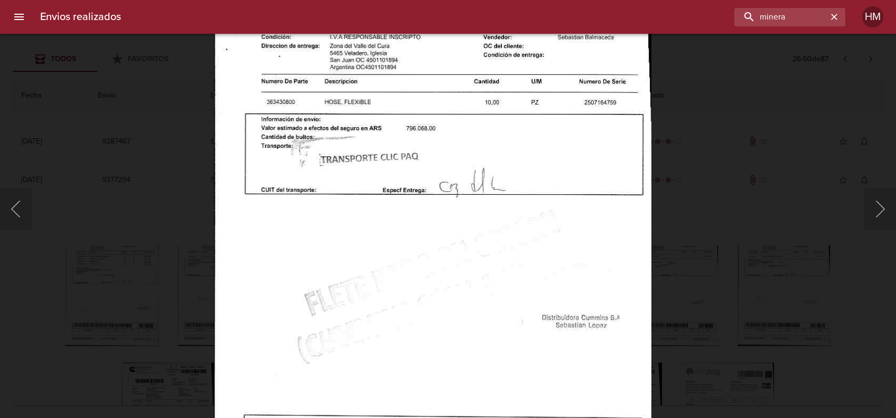
click at [695, 251] on div "Lightbox" at bounding box center [448, 209] width 896 height 418
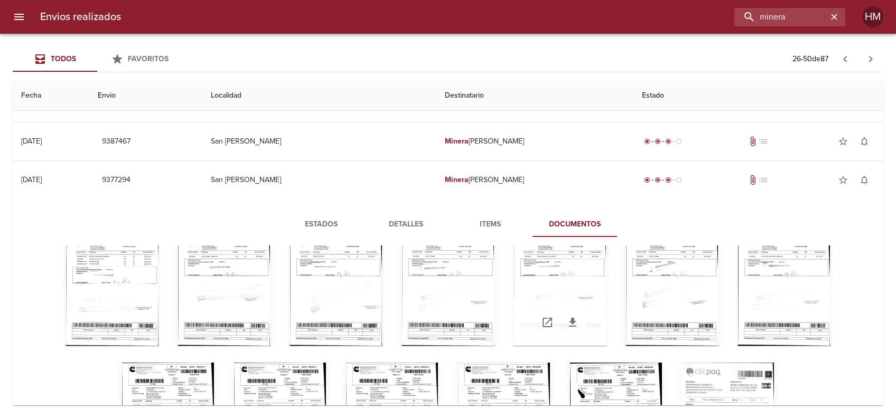
click at [606, 287] on div "Tabla de envíos del cliente" at bounding box center [559, 280] width 95 height 132
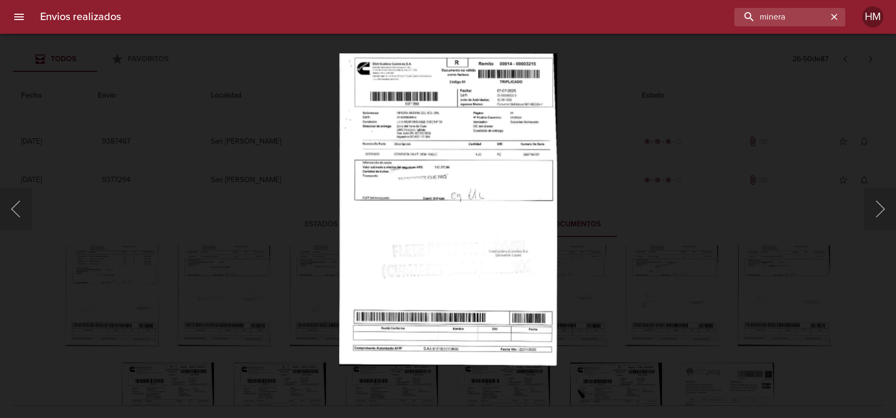
click at [493, 217] on img "Lightbox" at bounding box center [448, 209] width 218 height 313
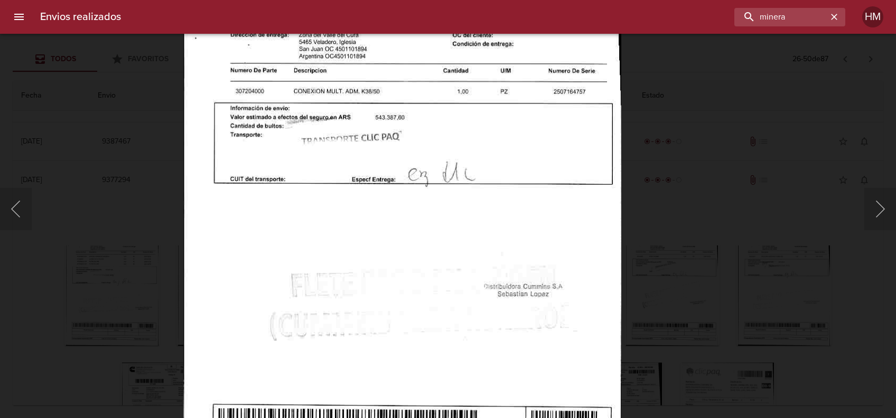
click at [701, 232] on div "Lightbox" at bounding box center [448, 209] width 896 height 418
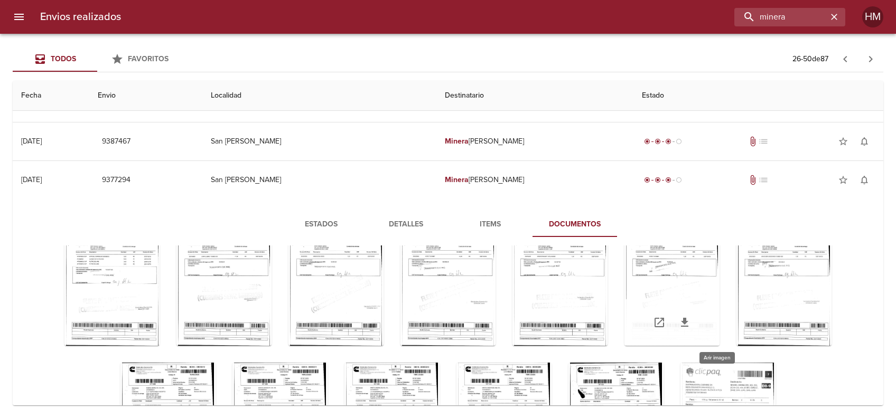
click at [718, 283] on div "Tabla de envíos del cliente" at bounding box center [671, 280] width 95 height 132
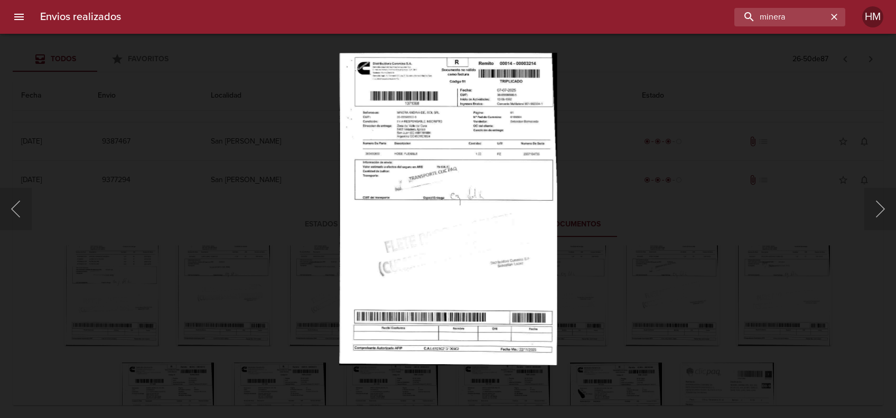
click at [489, 172] on img "Lightbox" at bounding box center [448, 209] width 218 height 313
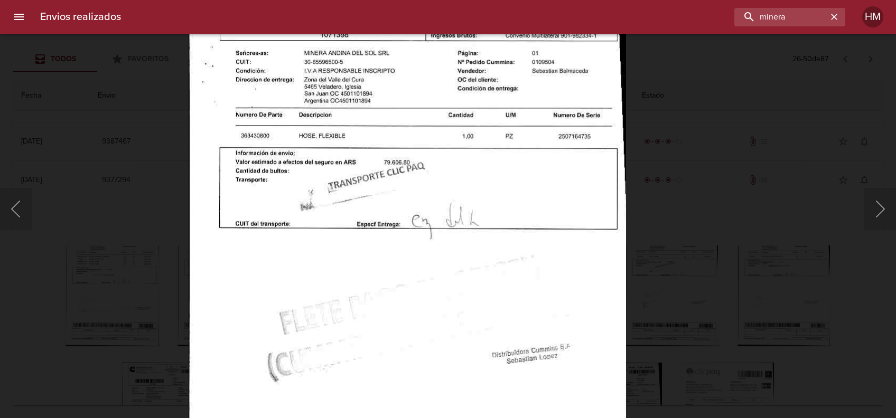
click at [683, 229] on div "Lightbox" at bounding box center [448, 209] width 896 height 418
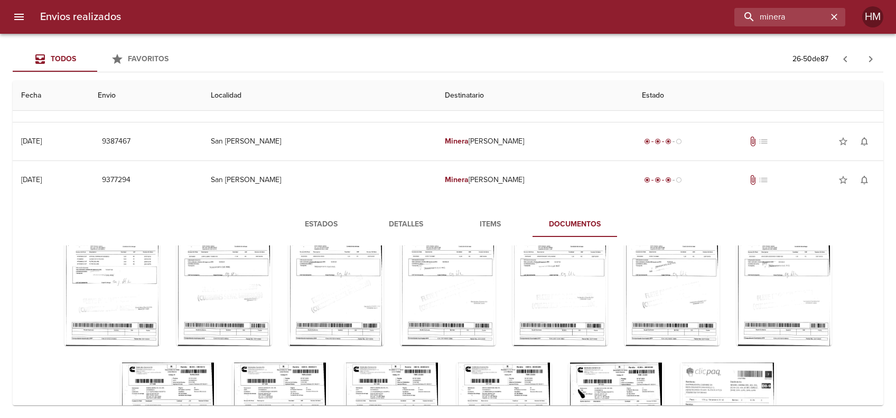
scroll to position [139, 0]
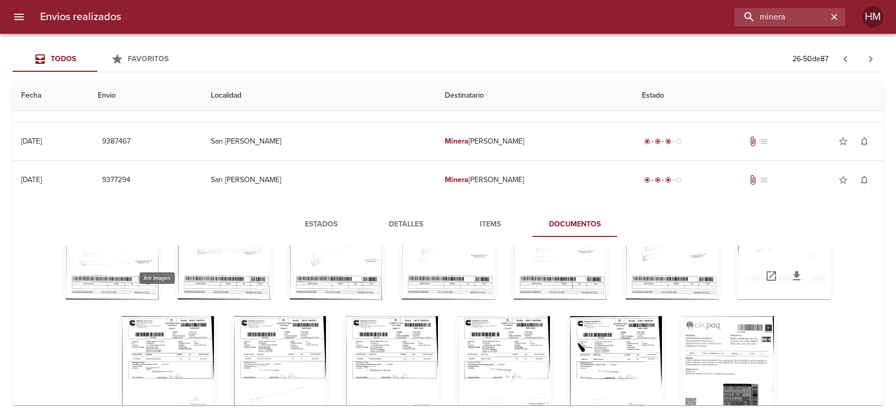
click at [736, 300] on div "Tabla de envíos del cliente" at bounding box center [783, 233] width 95 height 132
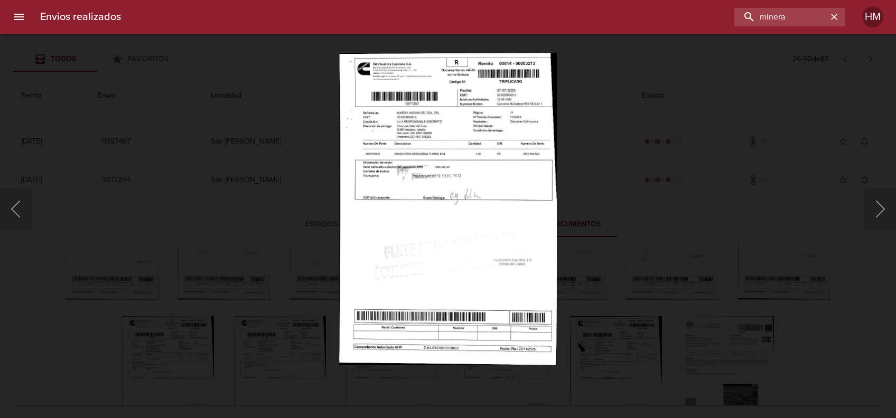
click at [397, 202] on img "Lightbox" at bounding box center [447, 209] width 217 height 313
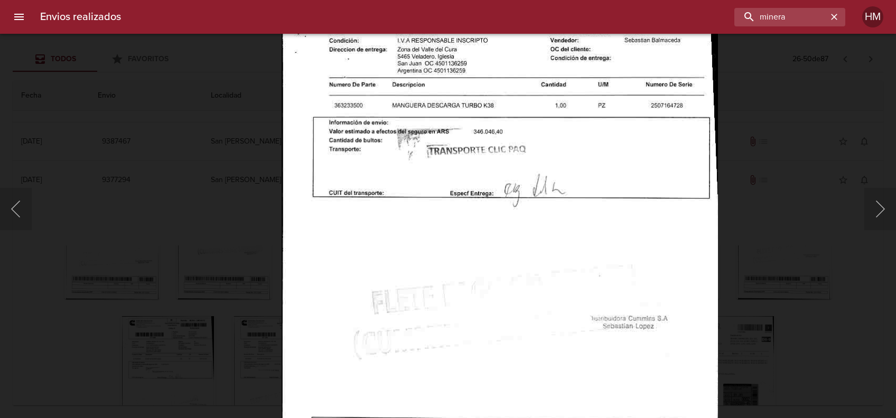
click at [749, 225] on div "Lightbox" at bounding box center [448, 209] width 896 height 418
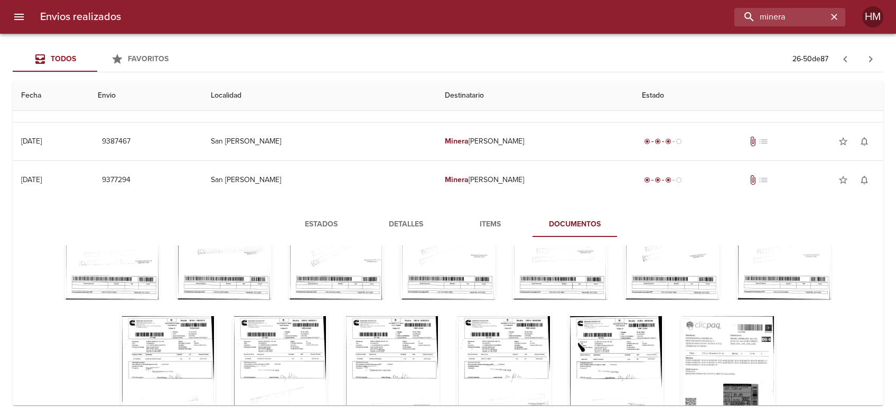
click at [216, 321] on div "Tabla de envíos del cliente" at bounding box center [167, 382] width 95 height 132
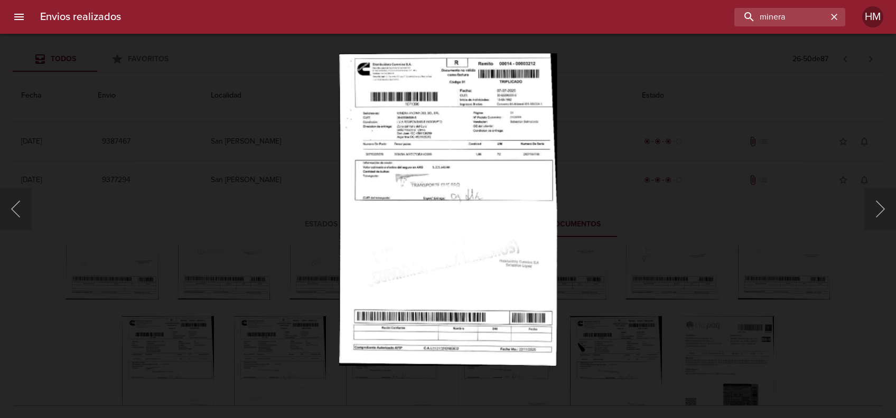
click at [403, 211] on img "Lightbox" at bounding box center [448, 209] width 218 height 313
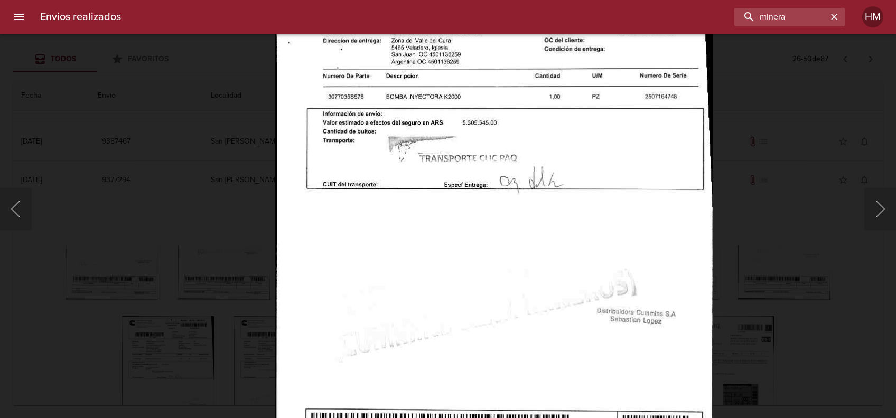
click at [752, 261] on div "Lightbox" at bounding box center [448, 209] width 896 height 418
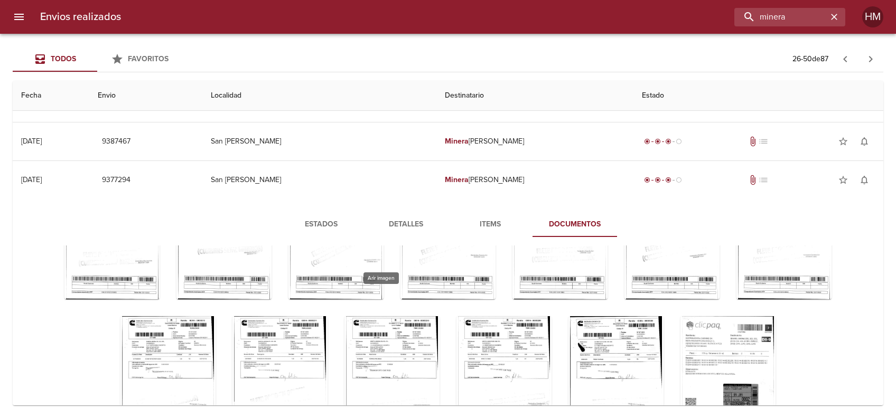
click at [328, 316] on div "Tabla de envíos del cliente" at bounding box center [279, 382] width 95 height 132
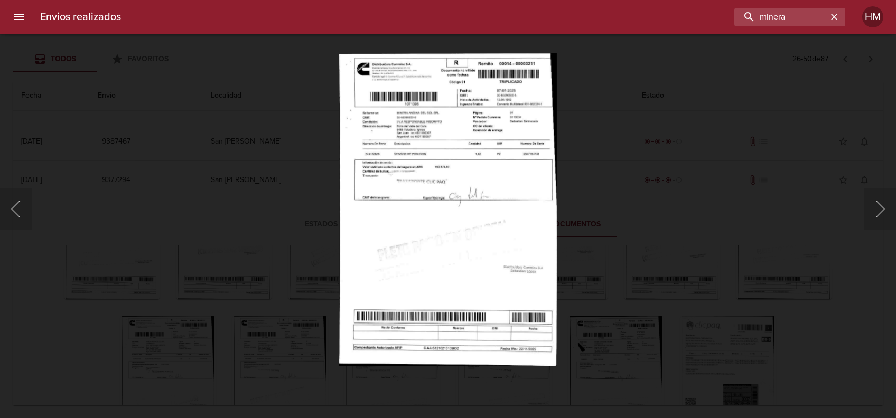
click at [441, 209] on img "Lightbox" at bounding box center [448, 209] width 218 height 313
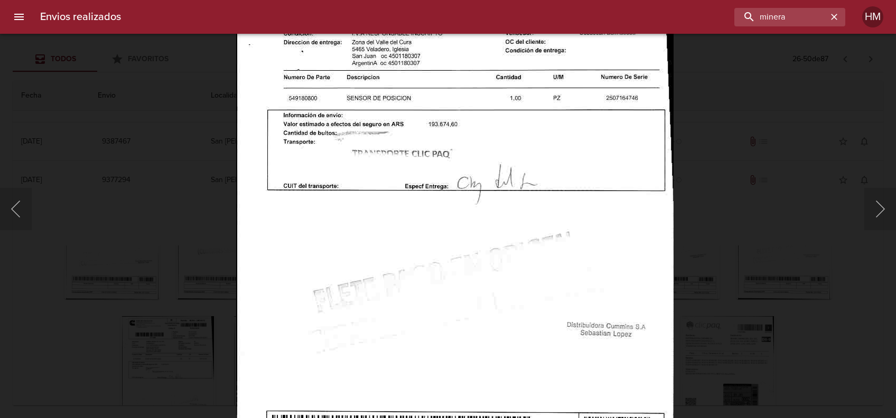
click at [718, 261] on div "Lightbox" at bounding box center [448, 209] width 896 height 418
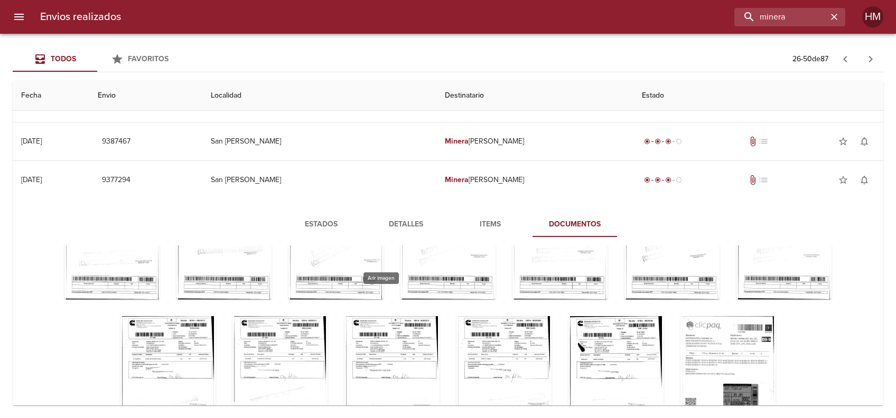
click at [328, 329] on div "Tabla de envíos del cliente" at bounding box center [279, 382] width 95 height 132
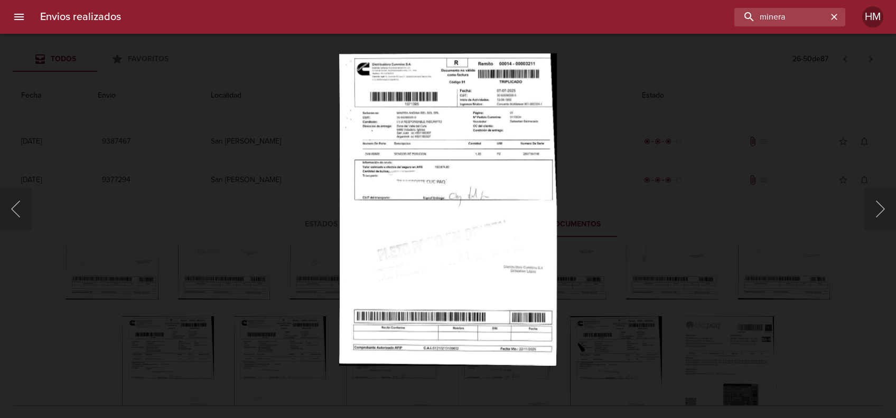
click at [442, 247] on img "Lightbox" at bounding box center [448, 209] width 218 height 313
click at [601, 251] on div "Lightbox" at bounding box center [448, 209] width 896 height 418
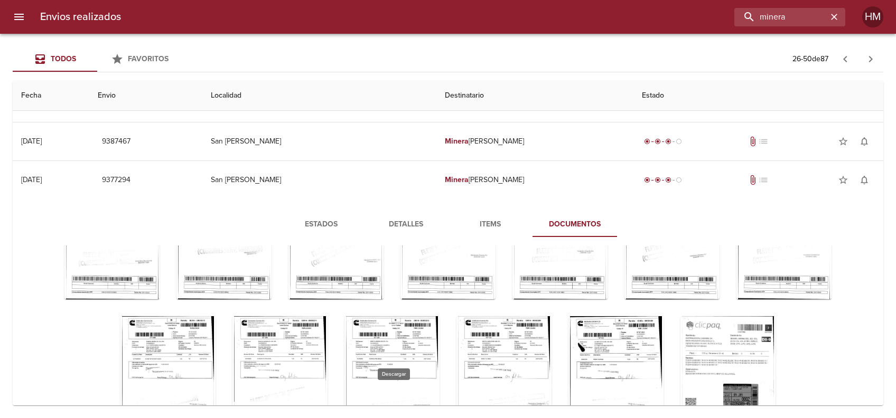
click at [296, 418] on icon "Tabla de envíos del cliente" at bounding box center [292, 424] width 7 height 9
click at [439, 335] on div "Tabla de envíos del cliente" at bounding box center [391, 382] width 95 height 132
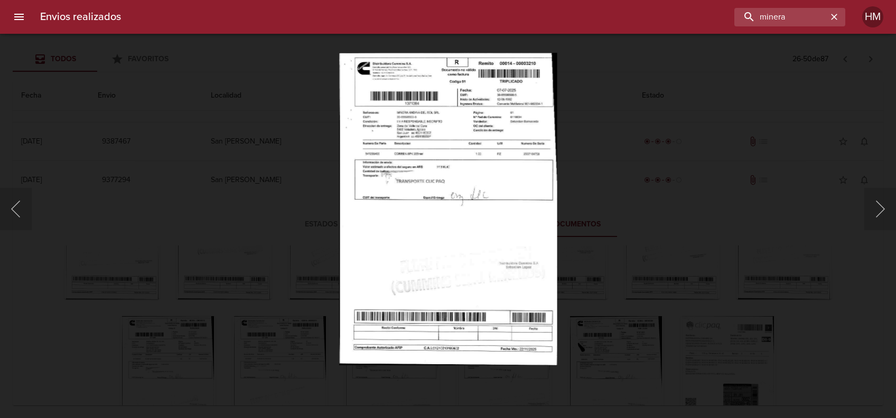
click at [503, 225] on img "Lightbox" at bounding box center [448, 209] width 218 height 313
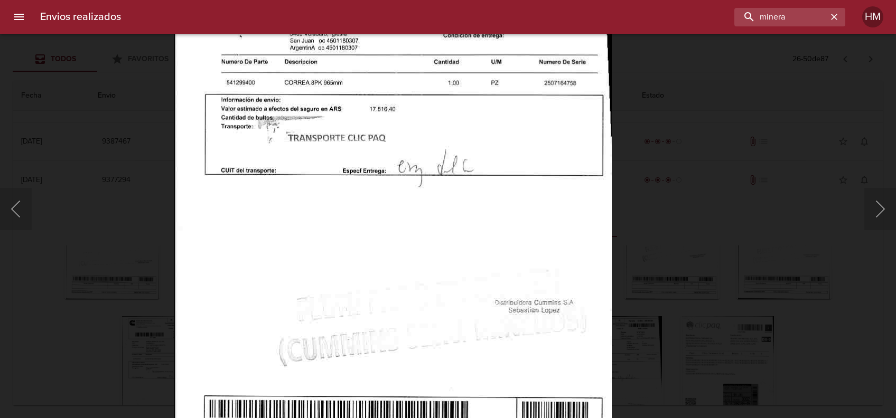
click at [681, 246] on div "Lightbox" at bounding box center [448, 209] width 896 height 418
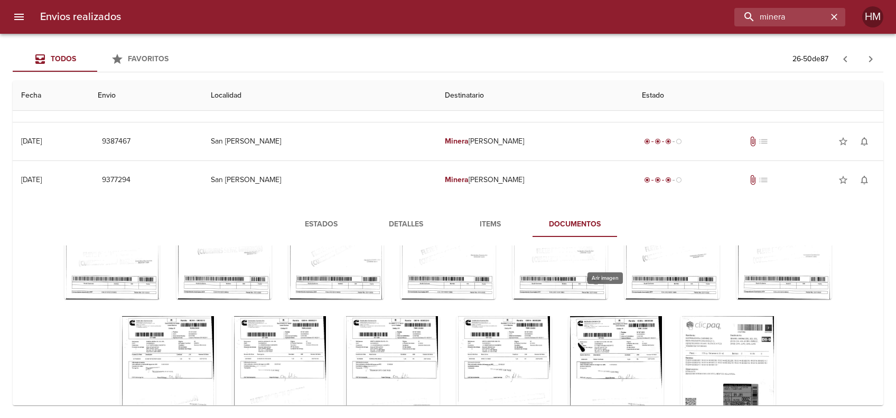
click at [551, 316] on div "Tabla de envíos del cliente" at bounding box center [503, 382] width 95 height 132
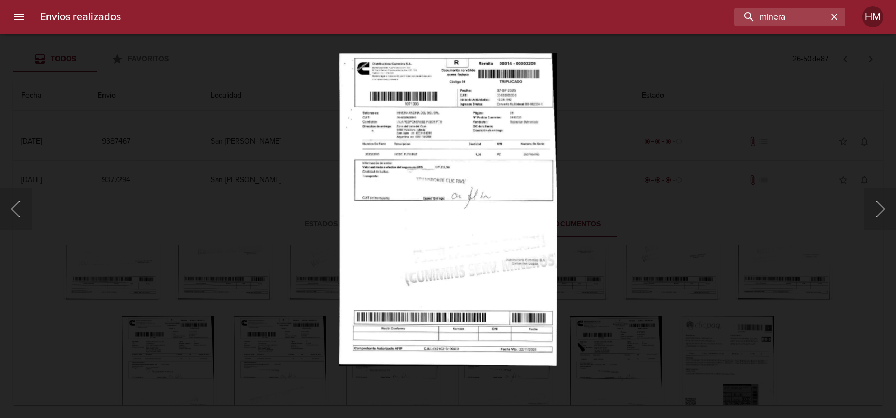
click at [485, 218] on img "Lightbox" at bounding box center [448, 209] width 218 height 313
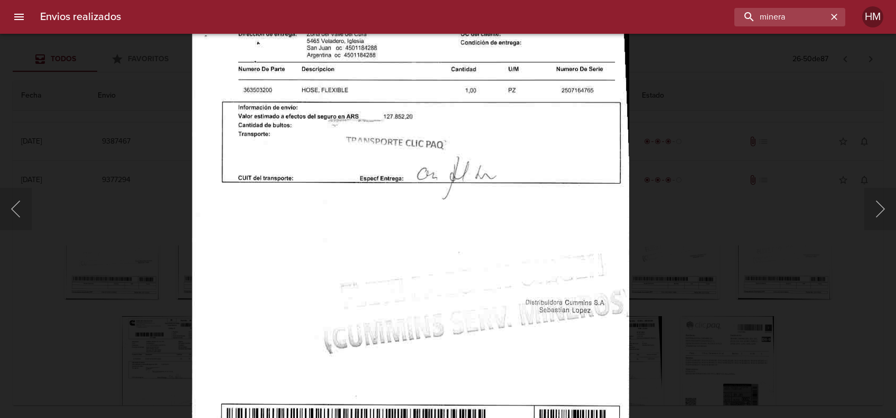
click at [731, 291] on div "Lightbox" at bounding box center [448, 209] width 896 height 418
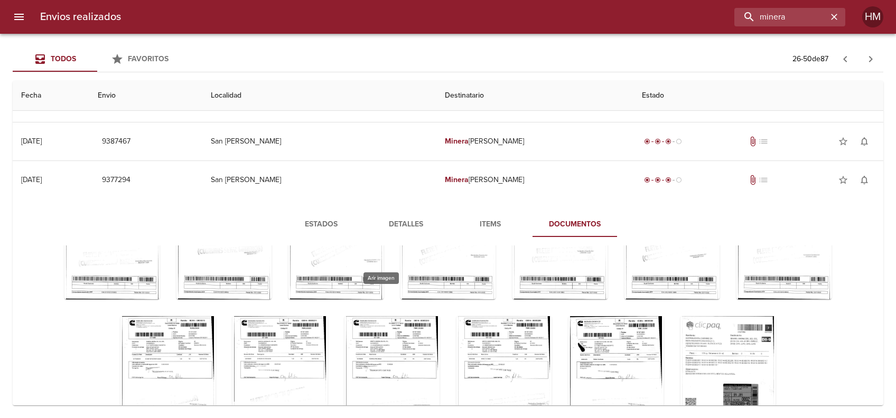
click at [328, 321] on div "Tabla de envíos del cliente" at bounding box center [279, 382] width 95 height 132
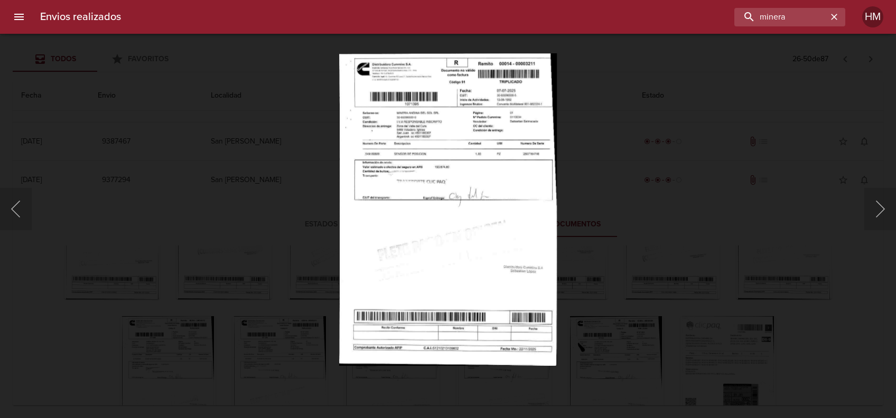
click at [456, 185] on img "Lightbox" at bounding box center [448, 209] width 218 height 313
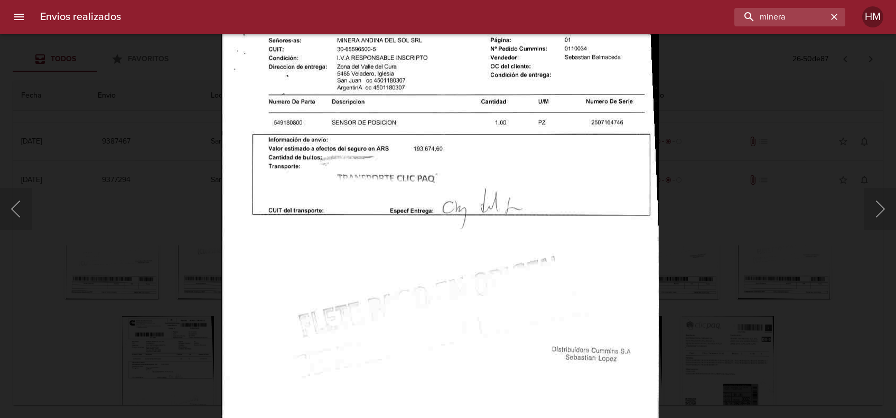
click at [737, 229] on div "Lightbox" at bounding box center [448, 209] width 896 height 418
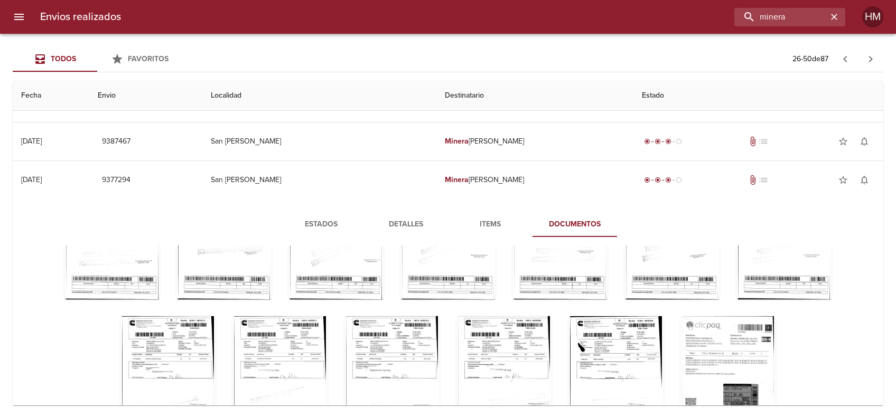
click at [484, 284] on div "Tabla de envíos del cliente" at bounding box center [447, 308] width 802 height 298
click at [439, 316] on div "Tabla de envíos del cliente" at bounding box center [391, 382] width 95 height 132
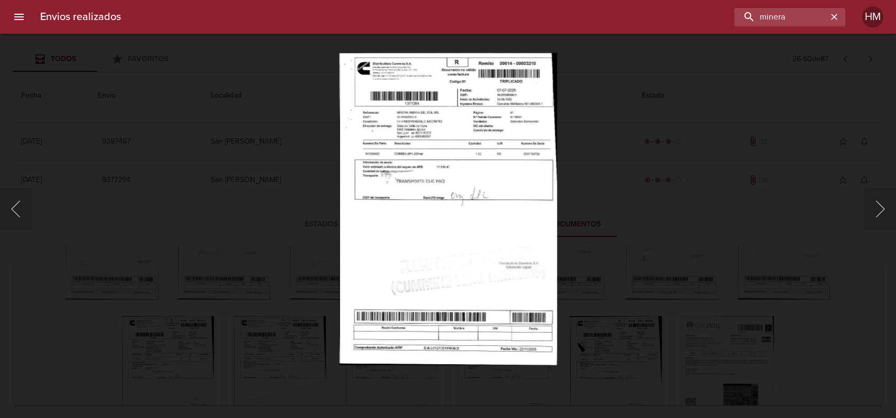
click at [423, 179] on img "Lightbox" at bounding box center [448, 209] width 218 height 313
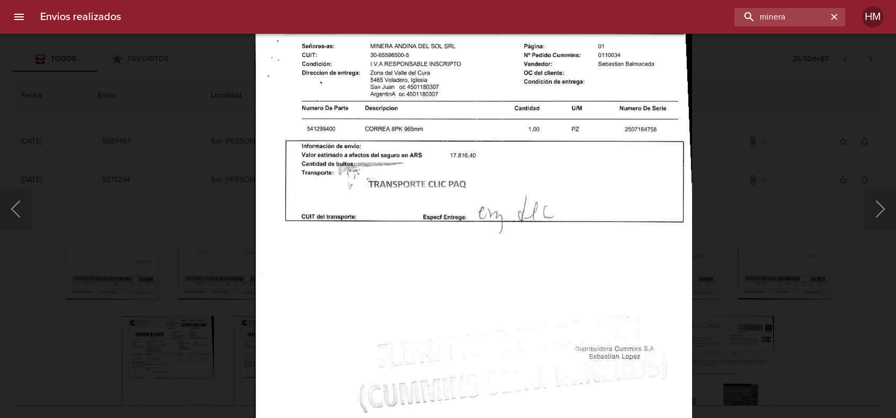
click at [755, 217] on div "Lightbox" at bounding box center [448, 209] width 896 height 418
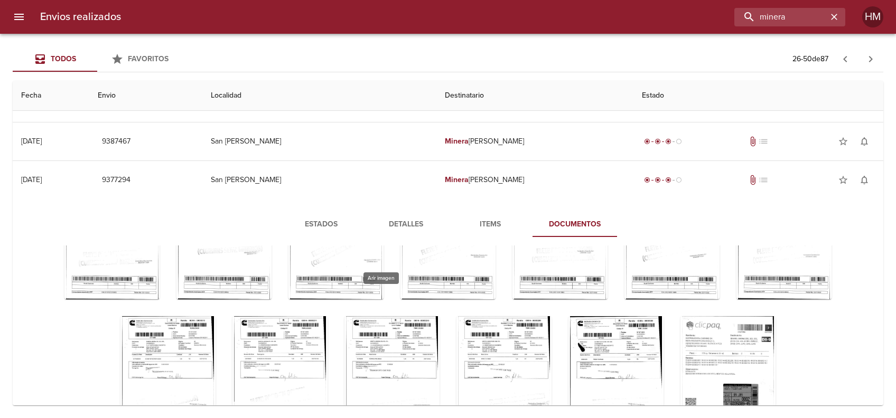
click at [328, 326] on div "Tabla de envíos del cliente" at bounding box center [279, 382] width 95 height 132
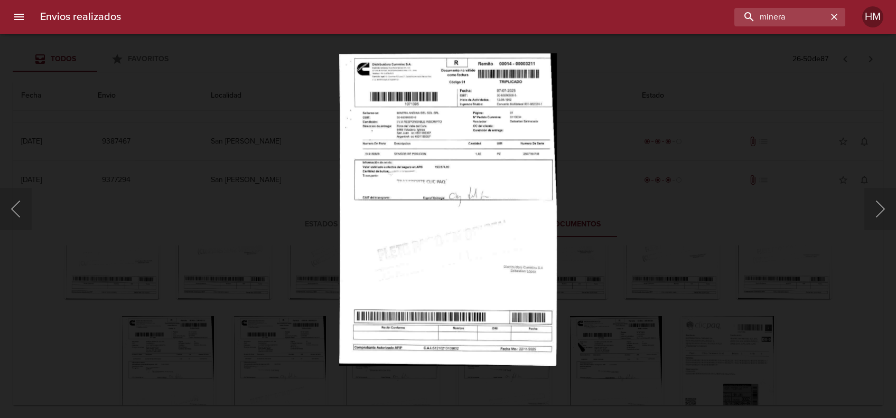
click at [465, 328] on img "Lightbox" at bounding box center [448, 209] width 218 height 313
click at [640, 259] on div "Lightbox" at bounding box center [448, 209] width 896 height 418
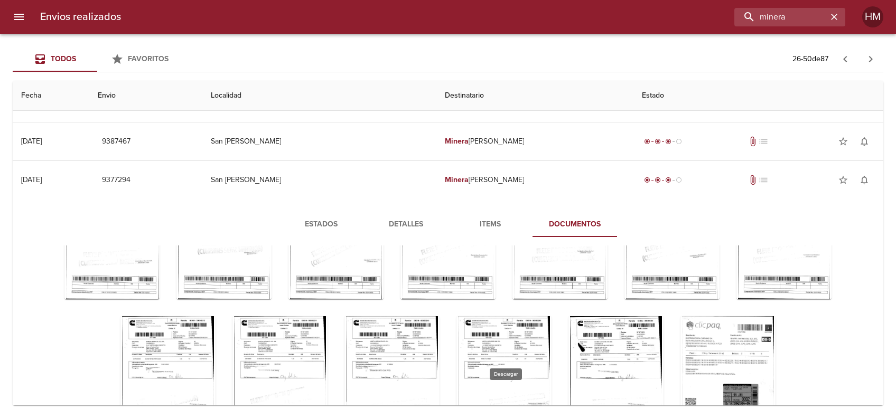
click at [417, 413] on link "Tabla de envíos del cliente" at bounding box center [404, 425] width 25 height 25
click at [551, 330] on div "Tabla de envíos del cliente" at bounding box center [503, 382] width 95 height 132
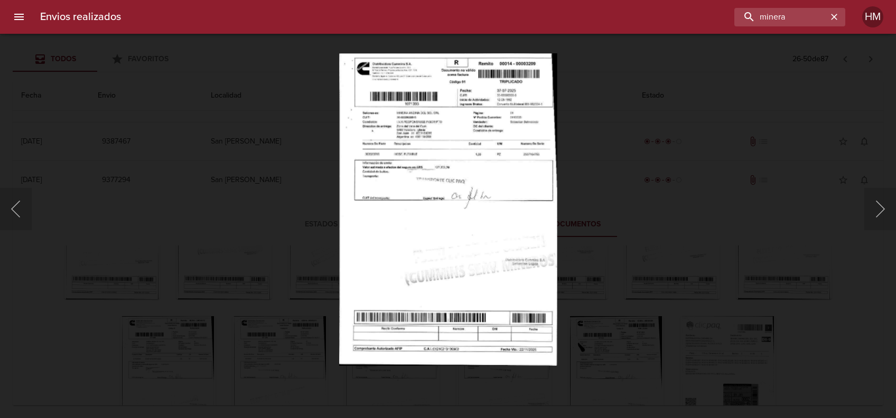
click at [448, 212] on img "Lightbox" at bounding box center [448, 209] width 218 height 313
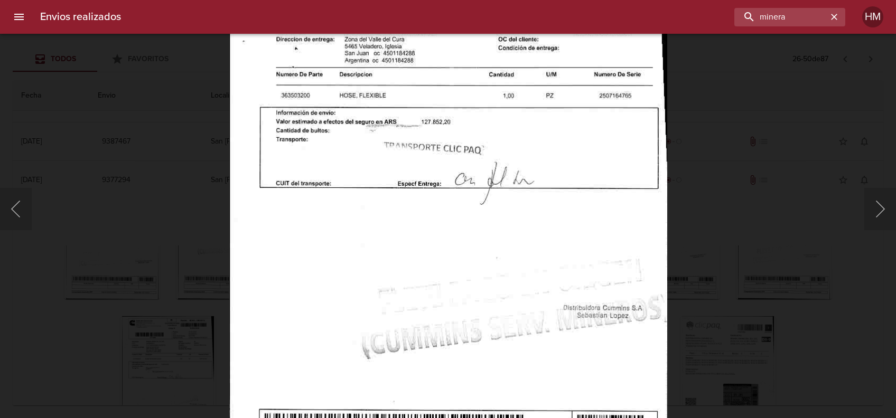
click at [734, 256] on div "Lightbox" at bounding box center [448, 209] width 896 height 418
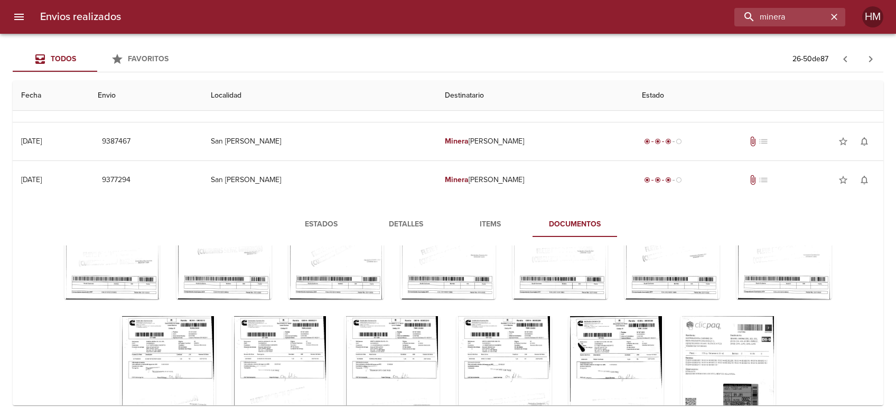
click at [663, 341] on div "Tabla de envíos del cliente" at bounding box center [615, 382] width 95 height 132
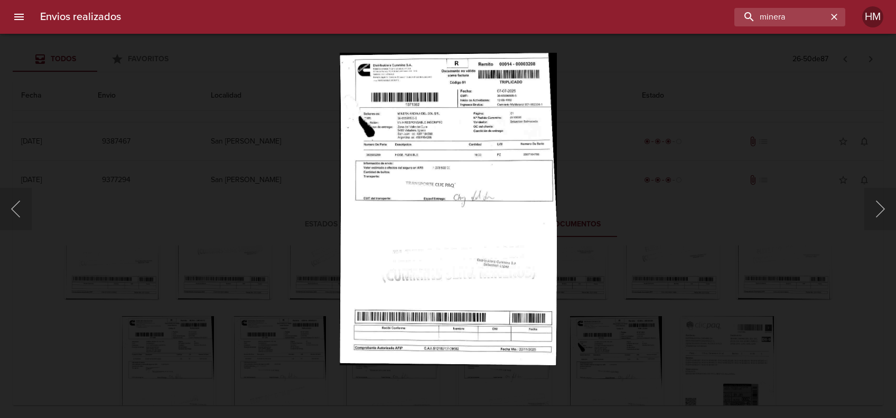
click at [493, 221] on img "Lightbox" at bounding box center [447, 209] width 217 height 313
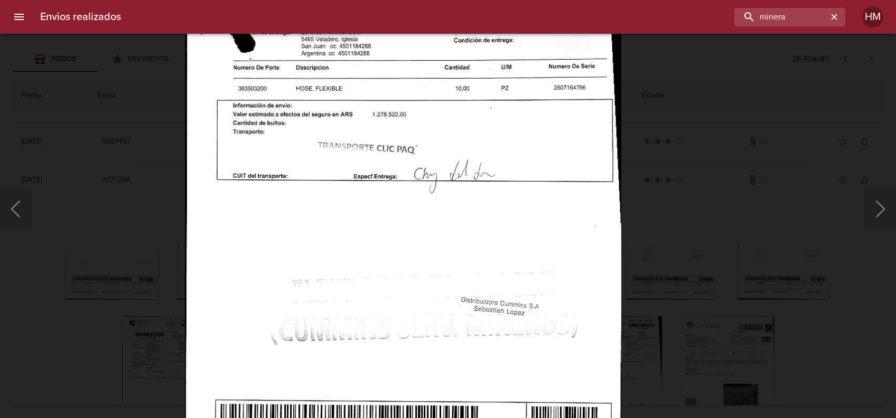
click at [711, 237] on div "Lightbox" at bounding box center [448, 209] width 896 height 418
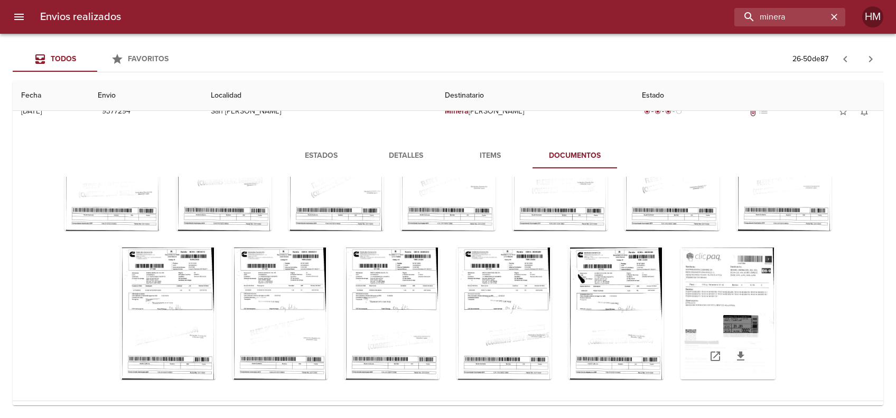
scroll to position [174, 0]
click at [734, 352] on icon "Tabla de envíos del cliente" at bounding box center [740, 355] width 13 height 13
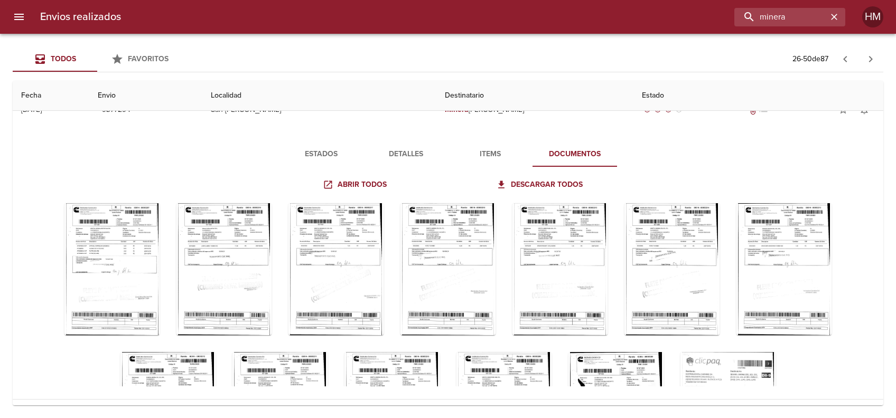
scroll to position [0, 0]
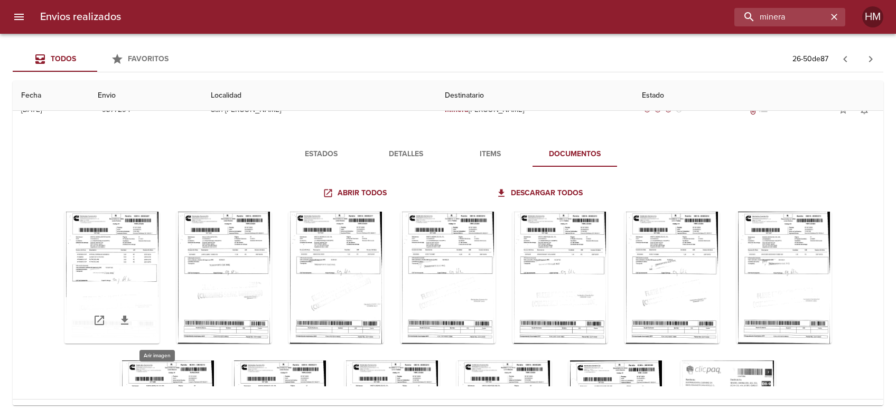
click at [160, 251] on div "Tabla de envíos del cliente" at bounding box center [111, 278] width 95 height 132
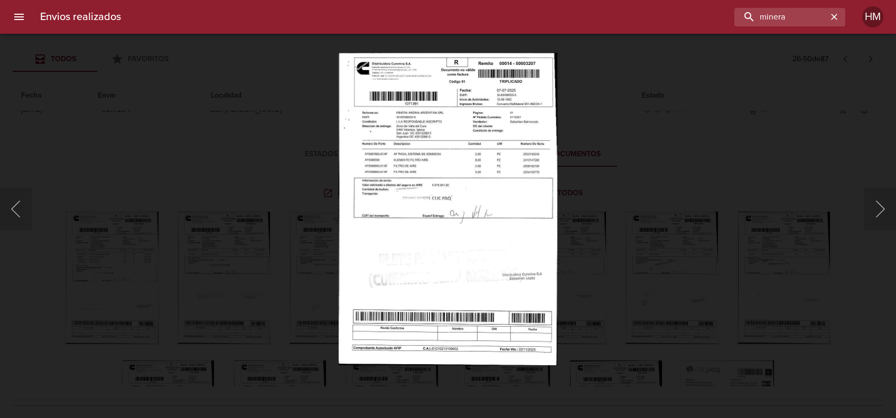
click at [491, 183] on img "Lightbox" at bounding box center [448, 209] width 218 height 313
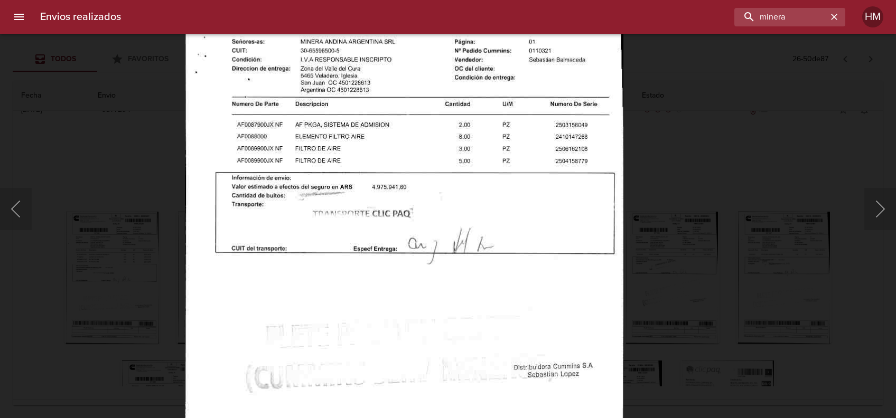
click at [848, 189] on div "Lightbox" at bounding box center [448, 209] width 896 height 418
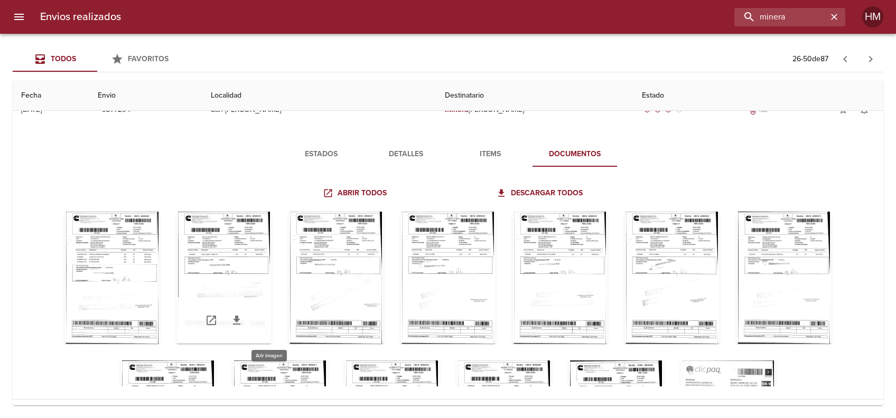
click at [272, 251] on div "Tabla de envíos del cliente" at bounding box center [223, 278] width 95 height 132
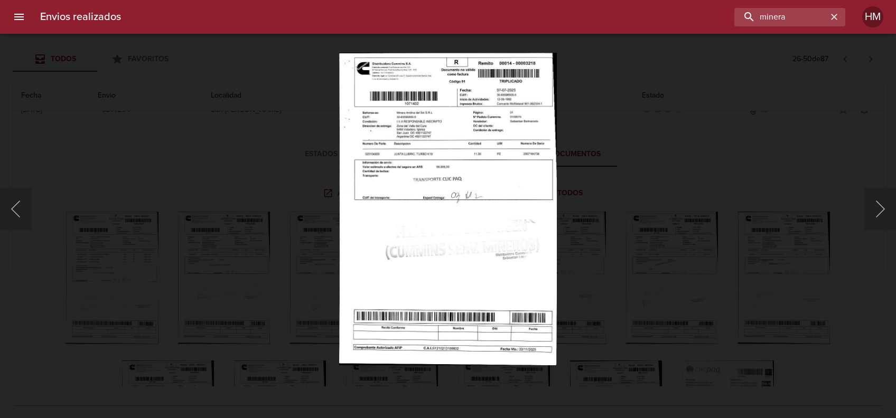
click at [394, 157] on img "Lightbox" at bounding box center [448, 209] width 218 height 313
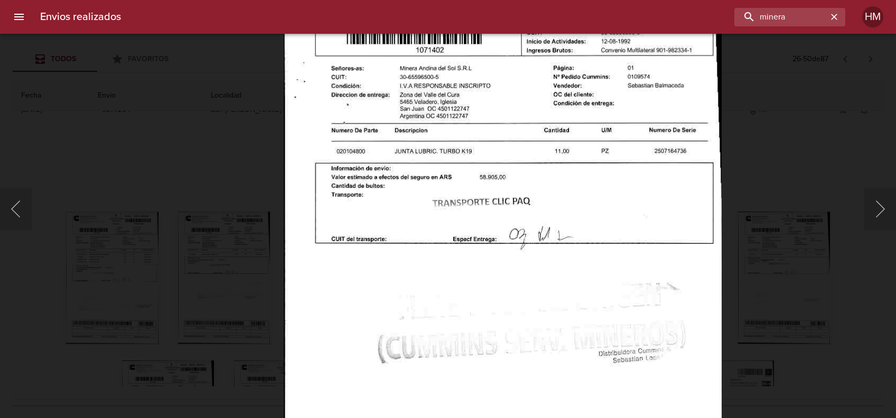
click at [786, 232] on div "Lightbox" at bounding box center [448, 209] width 896 height 418
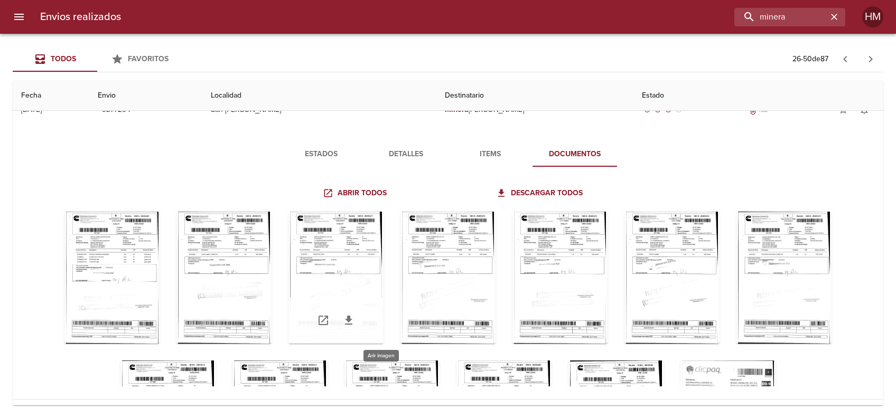
click at [384, 259] on div "Tabla de envíos del cliente" at bounding box center [335, 278] width 95 height 132
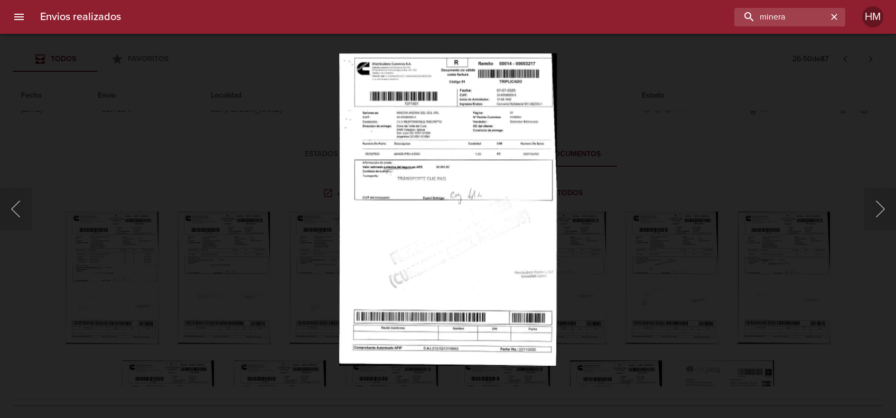
click at [420, 185] on img "Lightbox" at bounding box center [448, 209] width 218 height 313
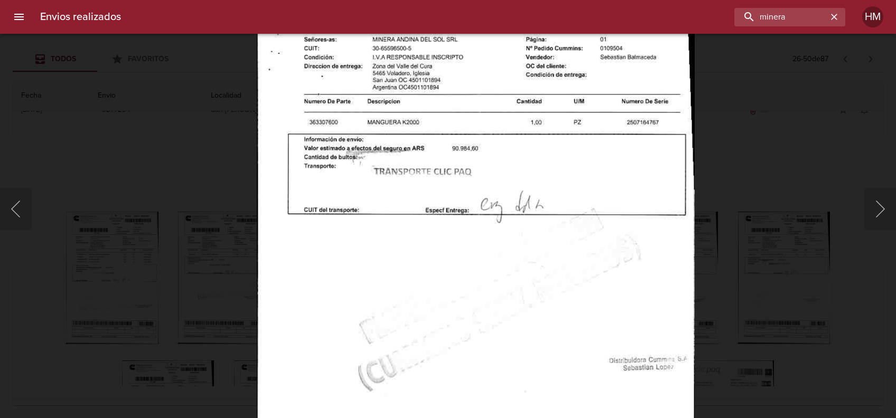
click at [753, 270] on div "Lightbox" at bounding box center [448, 209] width 896 height 418
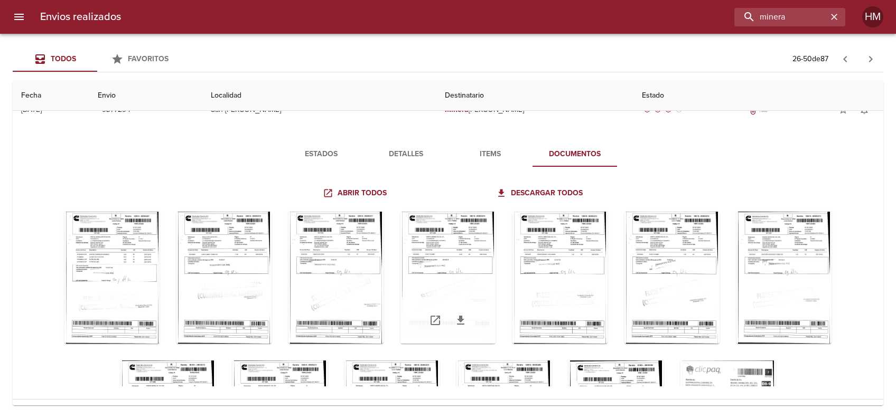
click at [457, 277] on div "Tabla de envíos del cliente" at bounding box center [447, 278] width 95 height 132
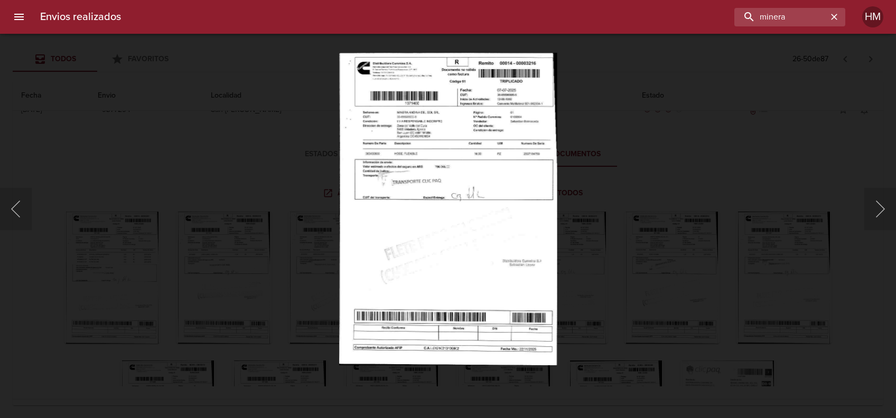
click at [407, 189] on img "Lightbox" at bounding box center [448, 209] width 218 height 313
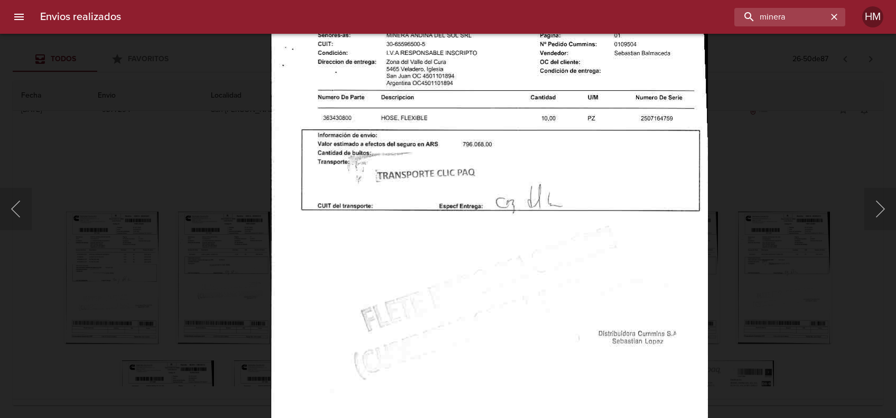
click at [765, 248] on div "Lightbox" at bounding box center [448, 209] width 896 height 418
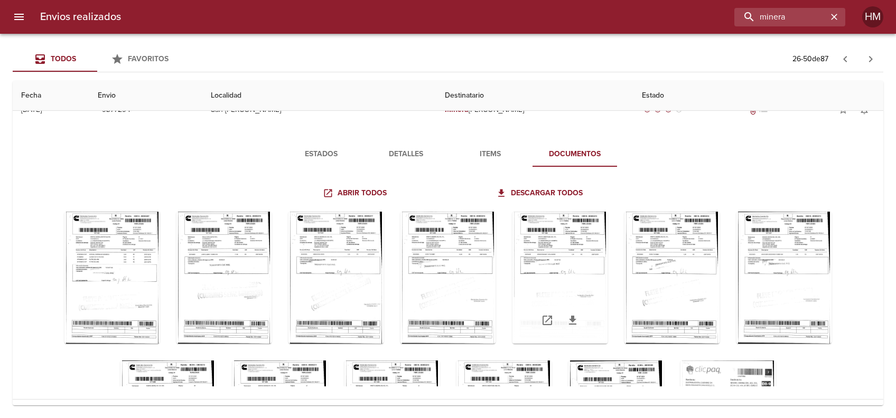
click at [607, 269] on div "Tabla de envíos del cliente" at bounding box center [559, 278] width 95 height 132
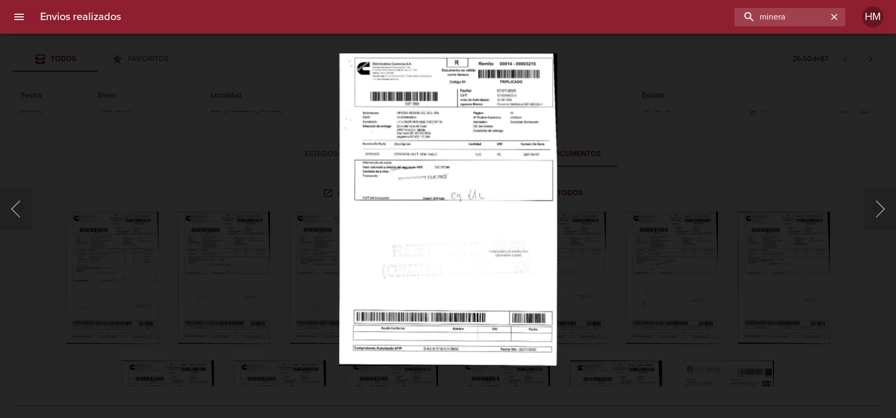
click at [463, 178] on img "Lightbox" at bounding box center [448, 209] width 218 height 313
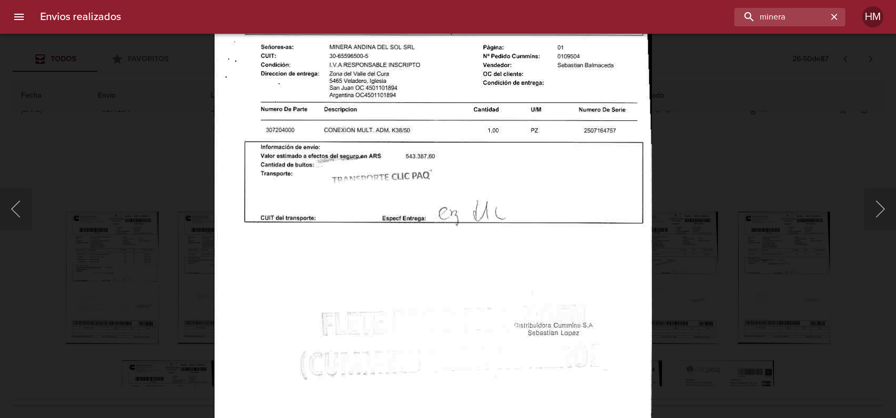
click at [734, 260] on div "Lightbox" at bounding box center [448, 209] width 896 height 418
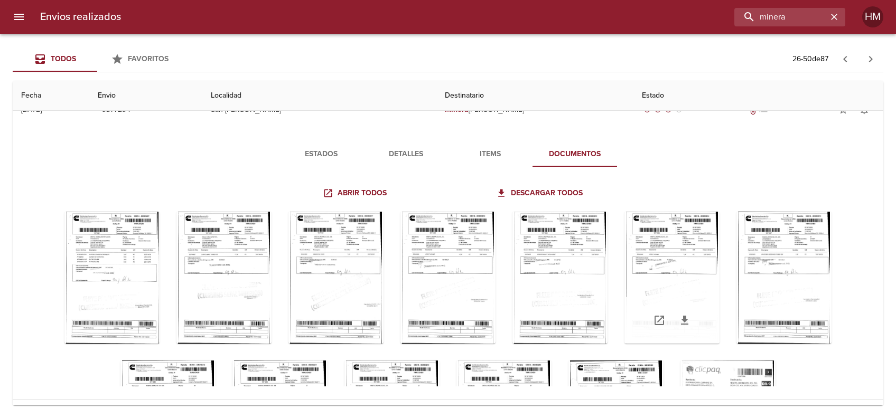
click at [719, 280] on div "Tabla de envíos del cliente" at bounding box center [671, 278] width 95 height 132
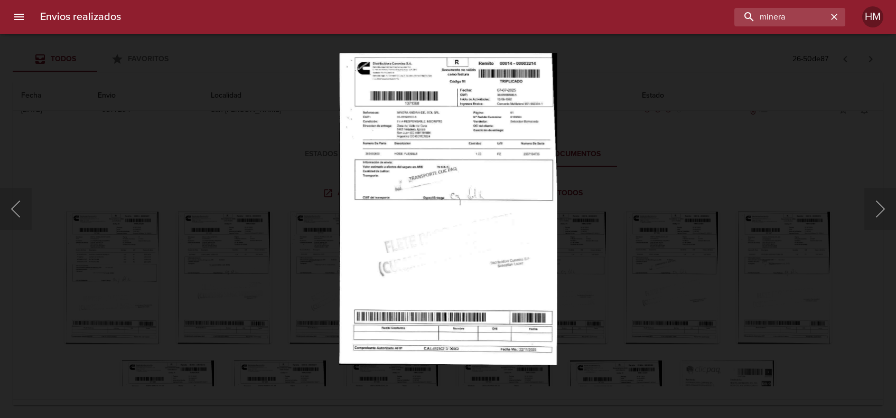
click at [530, 184] on img "Lightbox" at bounding box center [448, 209] width 218 height 313
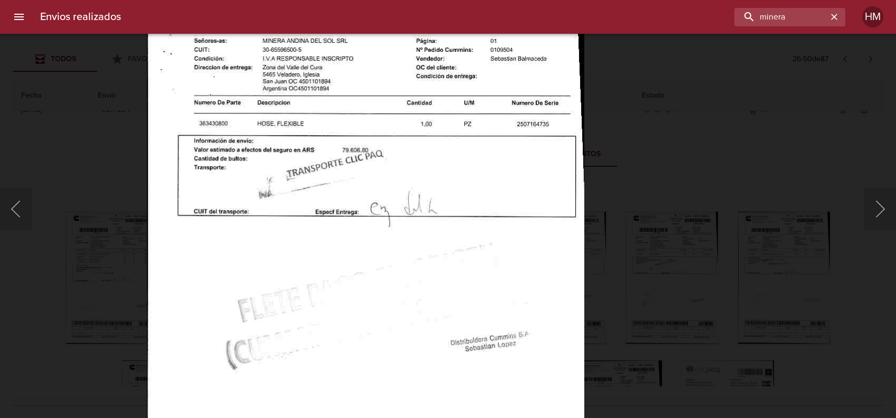
click at [732, 249] on div "Lightbox" at bounding box center [448, 209] width 896 height 418
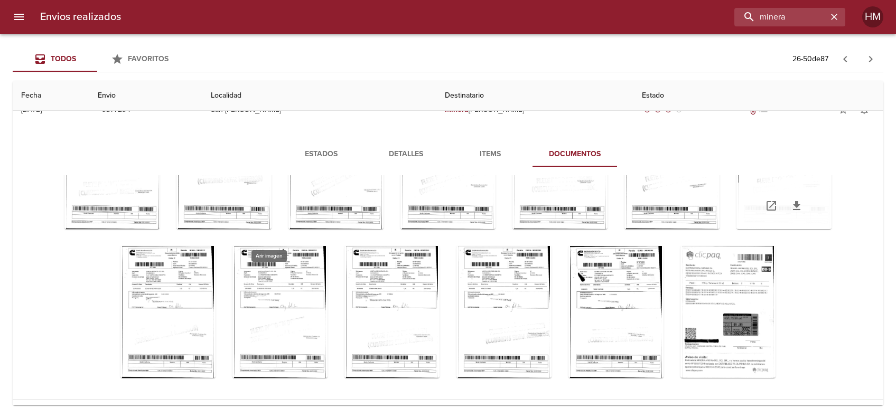
scroll to position [141, 0]
click at [736, 229] on div "Tabla de envíos del cliente" at bounding box center [783, 163] width 95 height 132
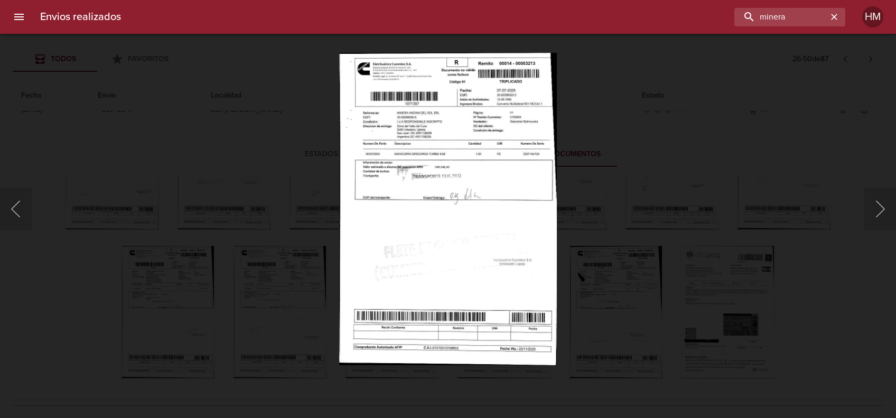
click at [386, 181] on img "Lightbox" at bounding box center [447, 209] width 217 height 313
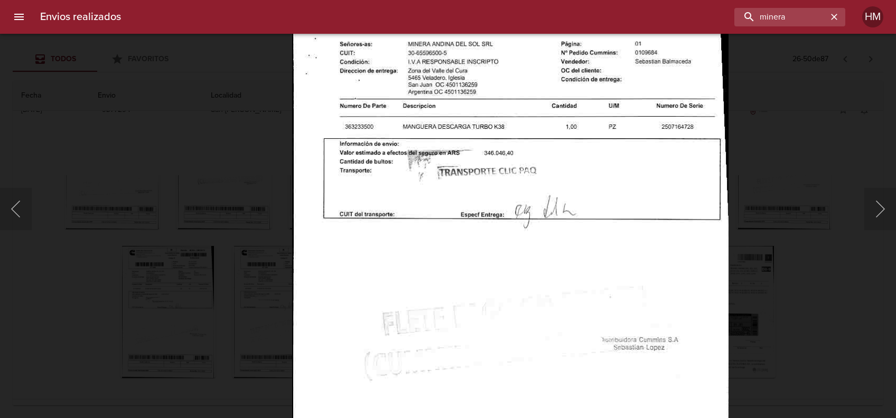
click at [769, 241] on div "Lightbox" at bounding box center [448, 209] width 896 height 418
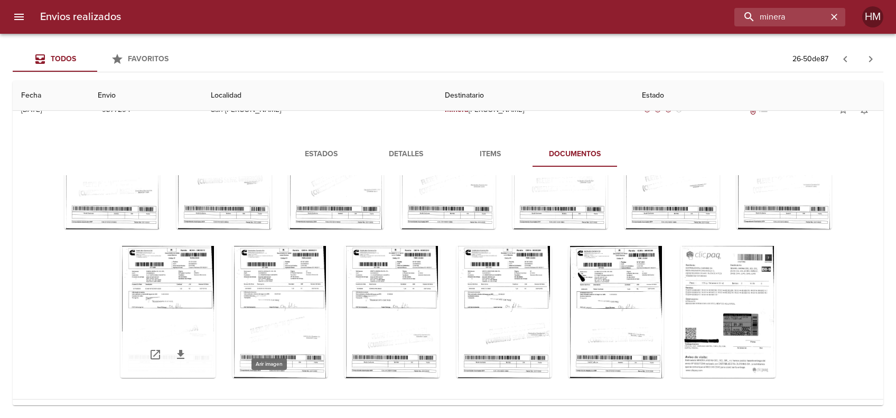
click at [216, 253] on div "Tabla de envíos del cliente" at bounding box center [167, 312] width 95 height 132
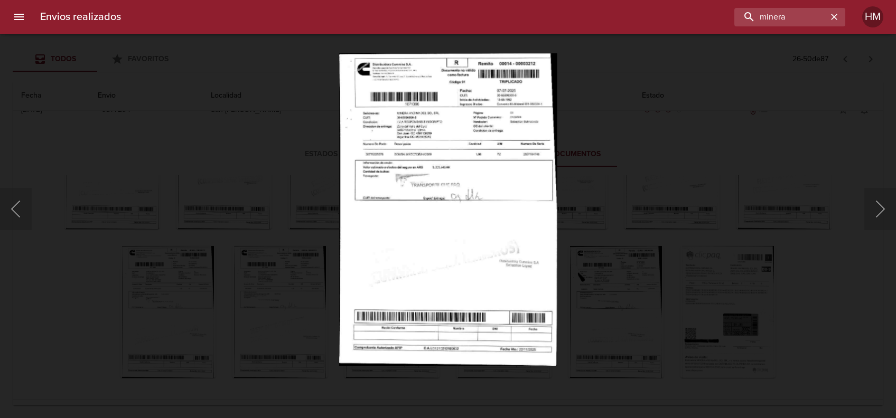
click at [385, 193] on img "Lightbox" at bounding box center [448, 209] width 218 height 313
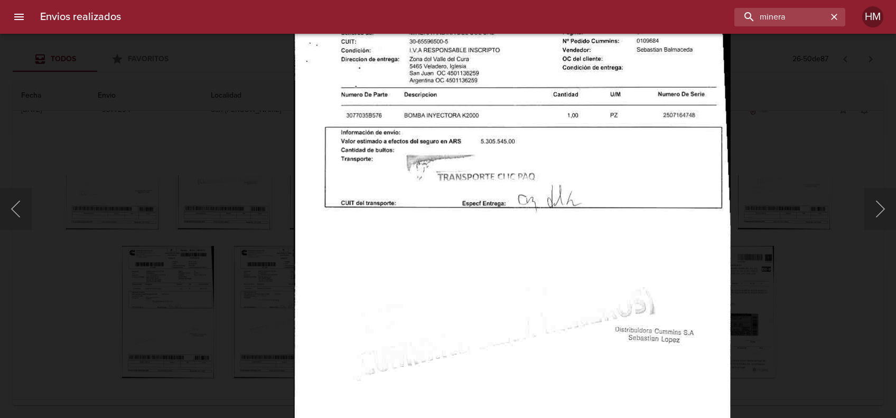
click at [780, 238] on div "Lightbox" at bounding box center [448, 209] width 896 height 418
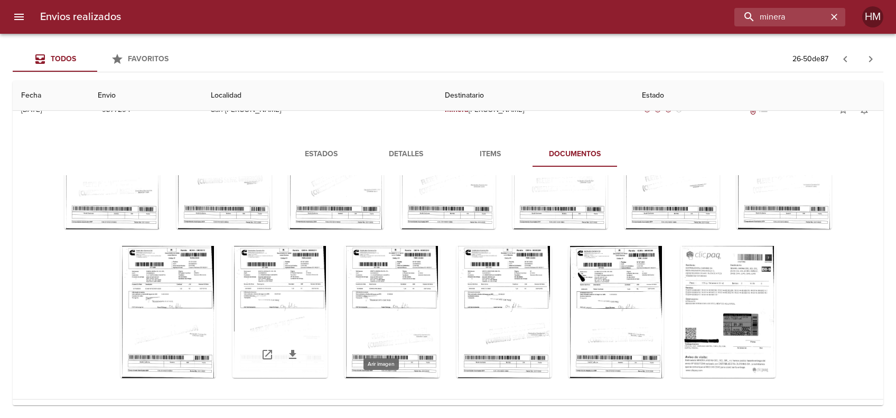
click at [328, 256] on div "Tabla de envíos del cliente" at bounding box center [279, 312] width 95 height 132
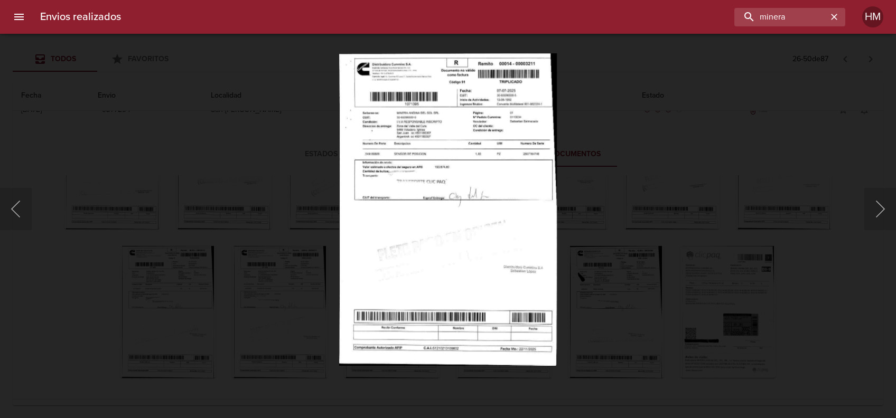
click at [421, 171] on img "Lightbox" at bounding box center [448, 209] width 218 height 313
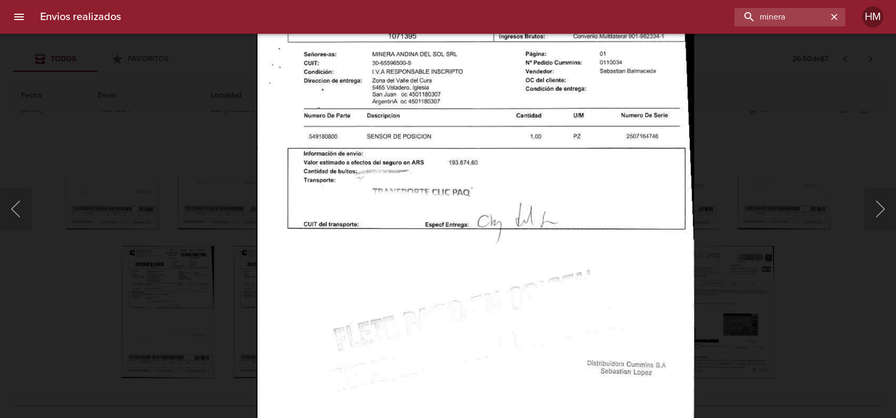
click at [736, 247] on div "Lightbox" at bounding box center [448, 209] width 896 height 418
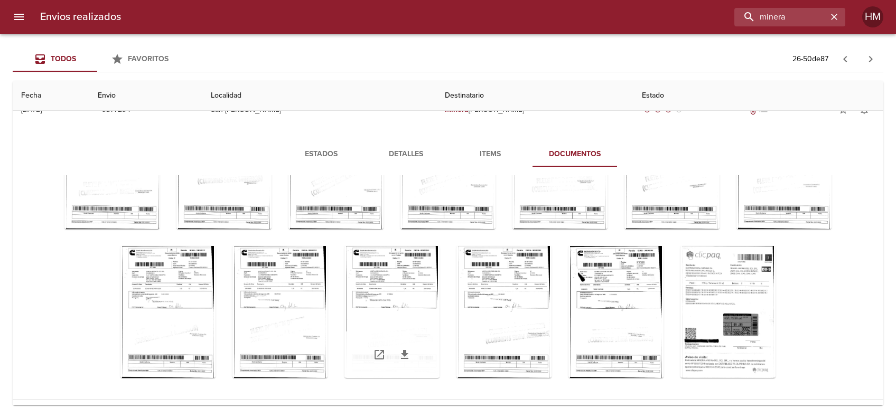
click at [439, 256] on div "Tabla de envíos del cliente" at bounding box center [391, 312] width 95 height 132
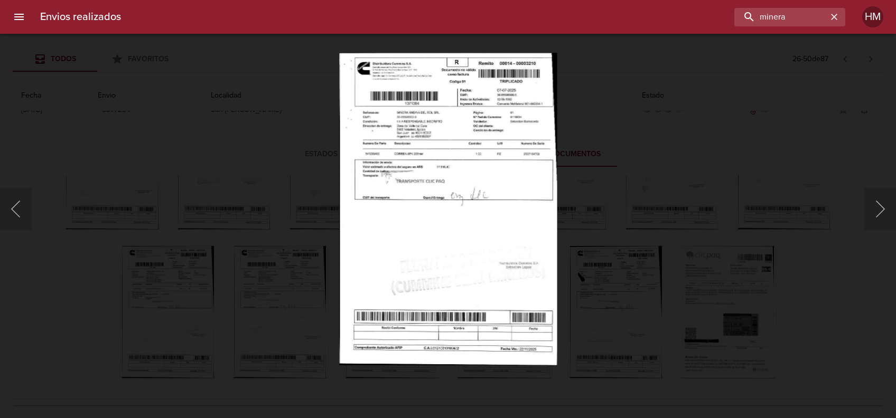
click at [439, 160] on img "Lightbox" at bounding box center [448, 209] width 218 height 313
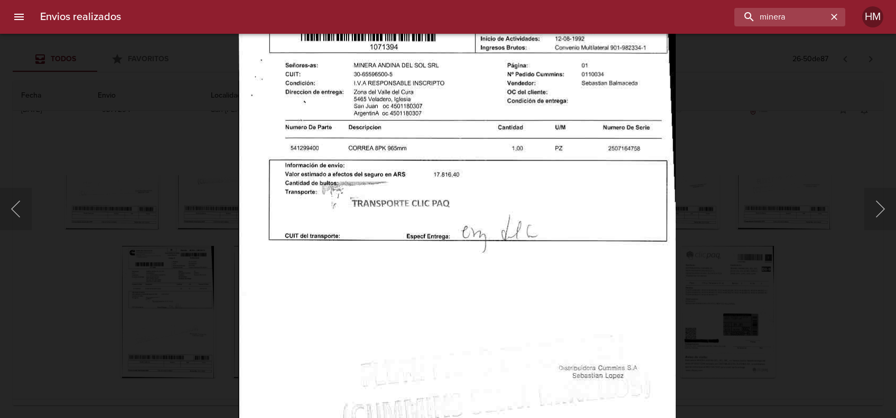
click at [727, 250] on div "Lightbox" at bounding box center [448, 209] width 896 height 418
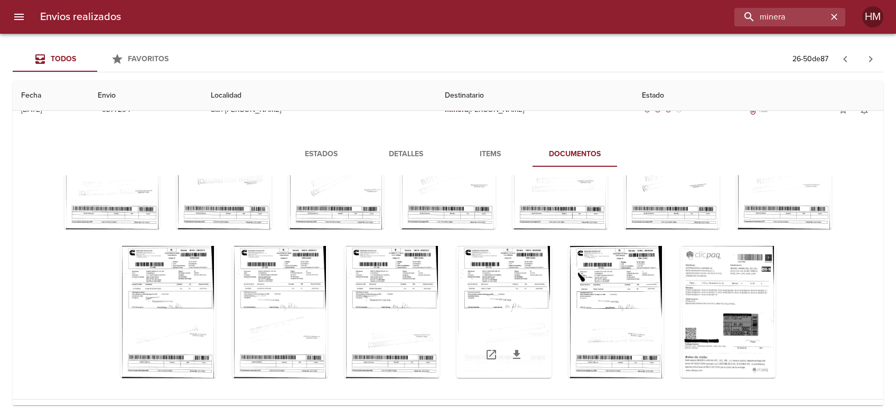
click at [551, 275] on div "Tabla de envíos del cliente" at bounding box center [503, 312] width 95 height 132
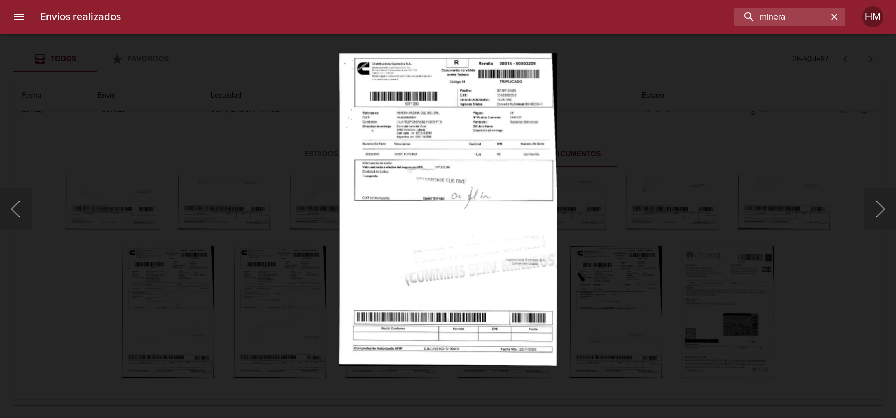
click at [446, 179] on img "Lightbox" at bounding box center [448, 209] width 218 height 313
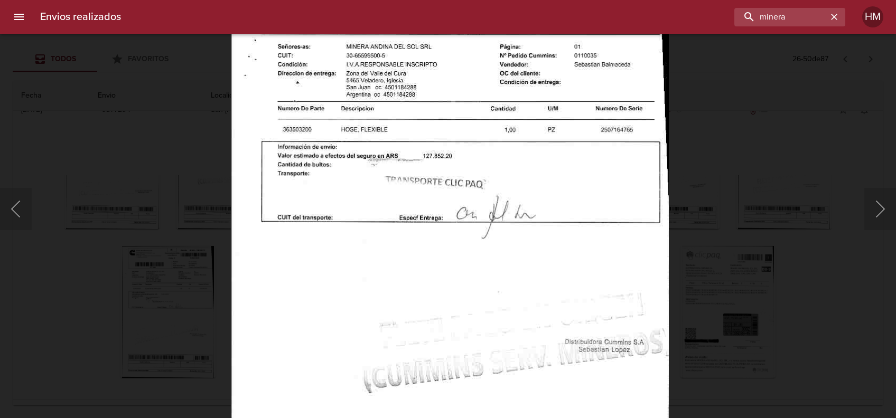
click at [699, 231] on div "Lightbox" at bounding box center [448, 209] width 896 height 418
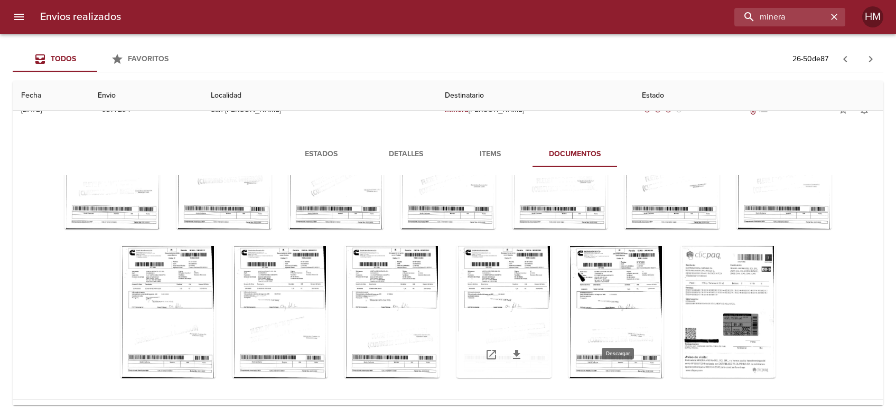
click at [523, 349] on icon "Tabla de envíos del cliente" at bounding box center [516, 355] width 13 height 13
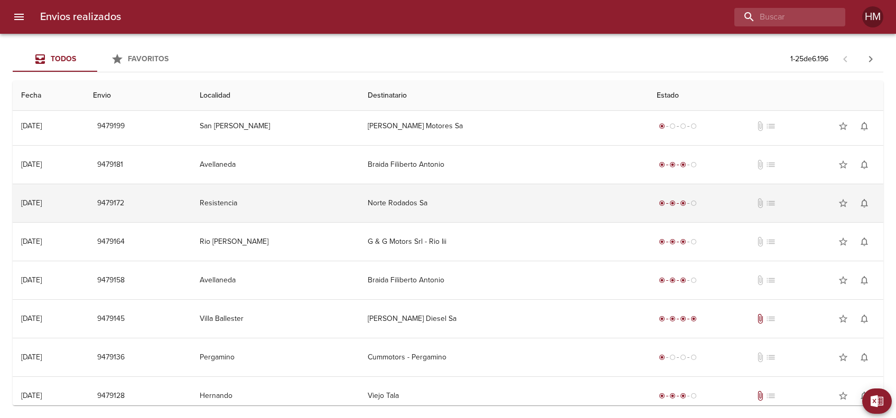
scroll to position [668, 0]
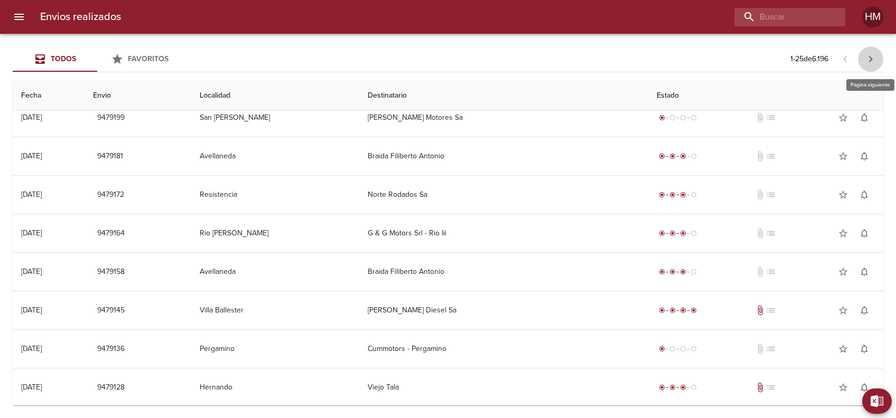
click at [867, 58] on icon "button" at bounding box center [870, 59] width 13 height 13
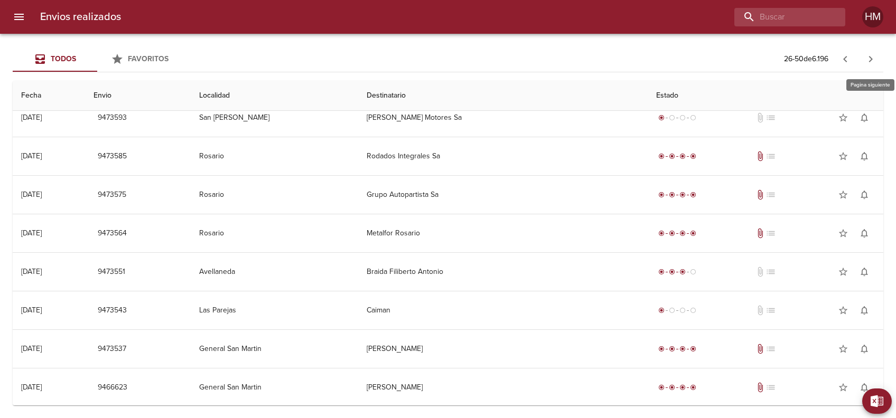
click at [874, 60] on icon "button" at bounding box center [870, 59] width 13 height 13
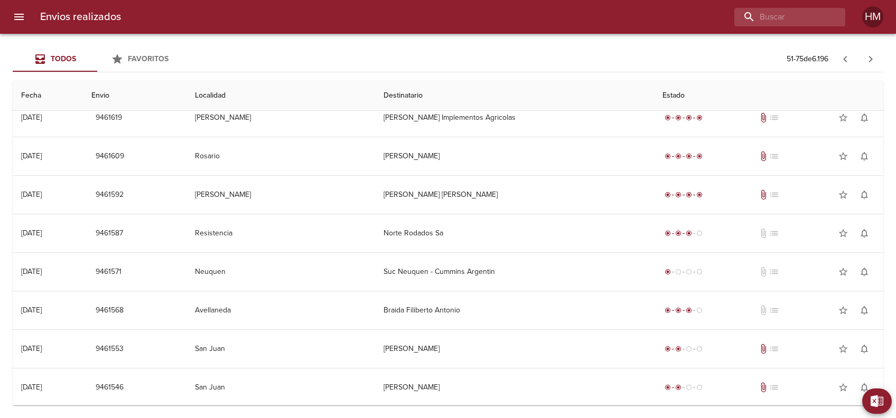
click at [875, 63] on icon "button" at bounding box center [870, 59] width 13 height 13
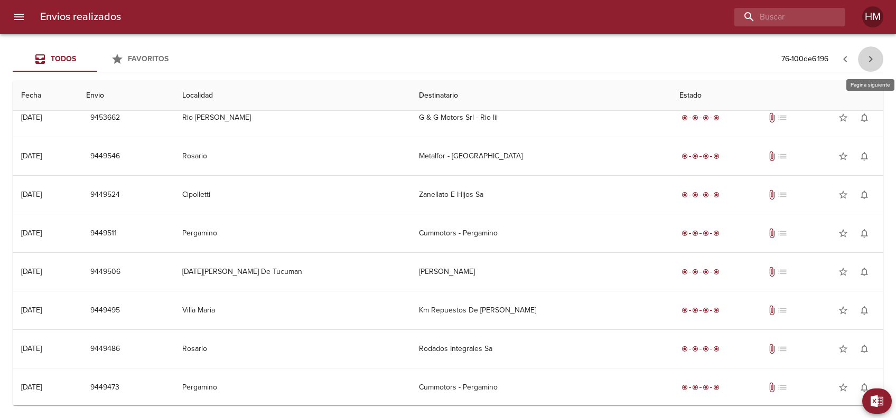
click at [869, 63] on icon "button" at bounding box center [870, 59] width 13 height 13
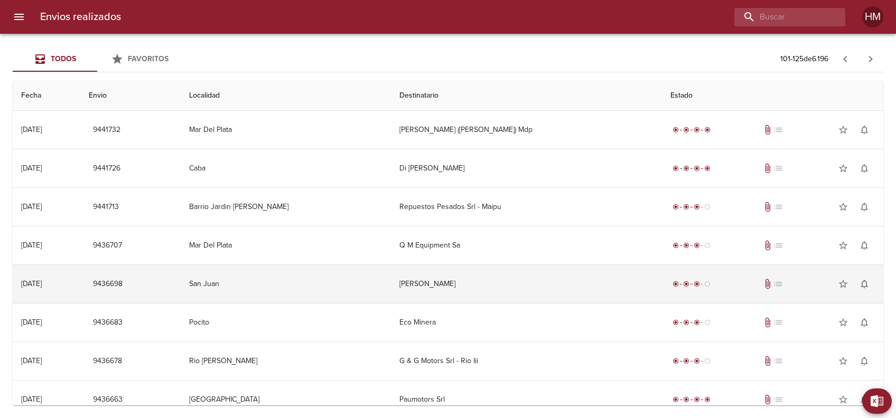
scroll to position [315, 0]
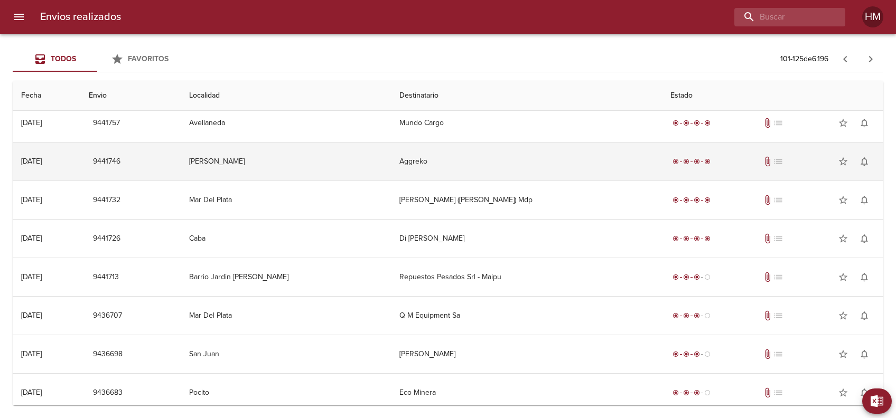
click at [407, 156] on td "Aggreko" at bounding box center [526, 162] width 271 height 38
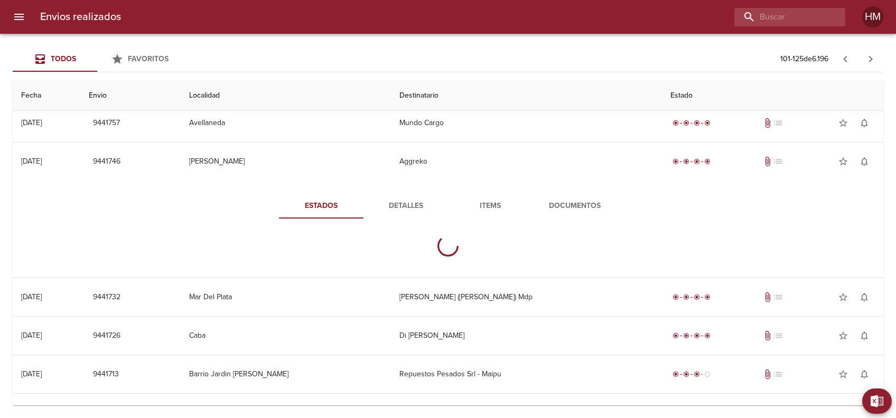
click at [555, 198] on button "Documentos" at bounding box center [574, 205] width 85 height 25
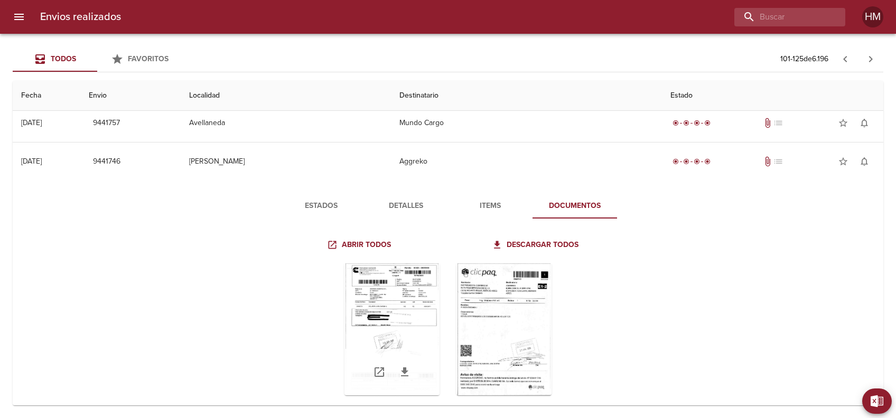
click at [391, 302] on div "Tabla de envíos del cliente" at bounding box center [391, 330] width 95 height 132
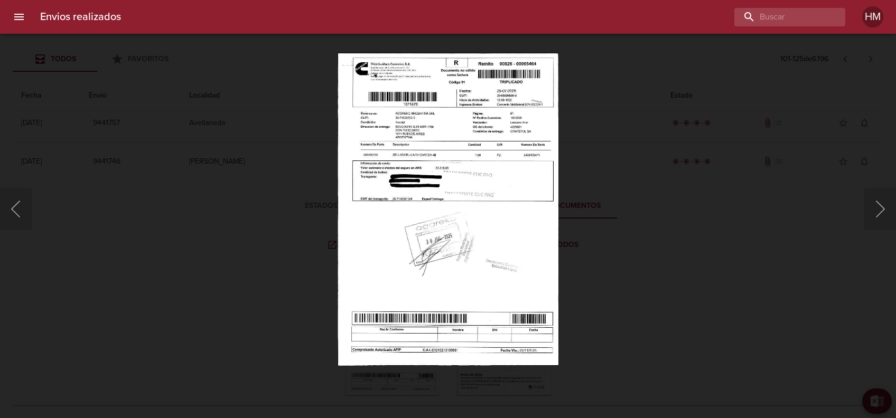
click at [443, 198] on img "Lightbox" at bounding box center [448, 209] width 221 height 313
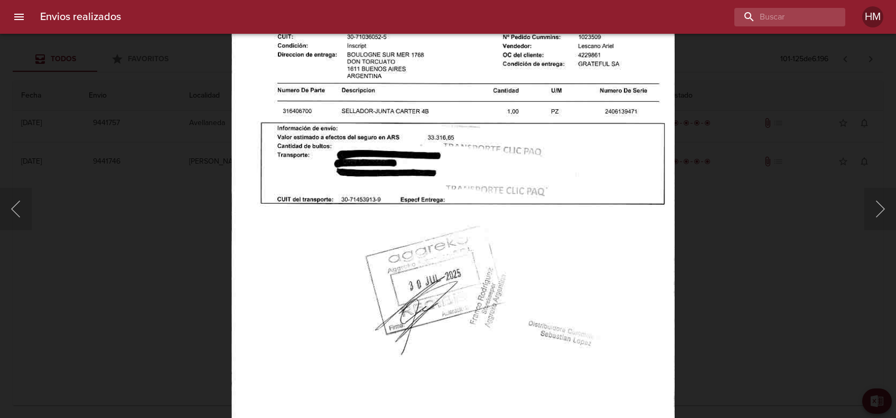
click at [695, 194] on div "Lightbox" at bounding box center [448, 209] width 896 height 418
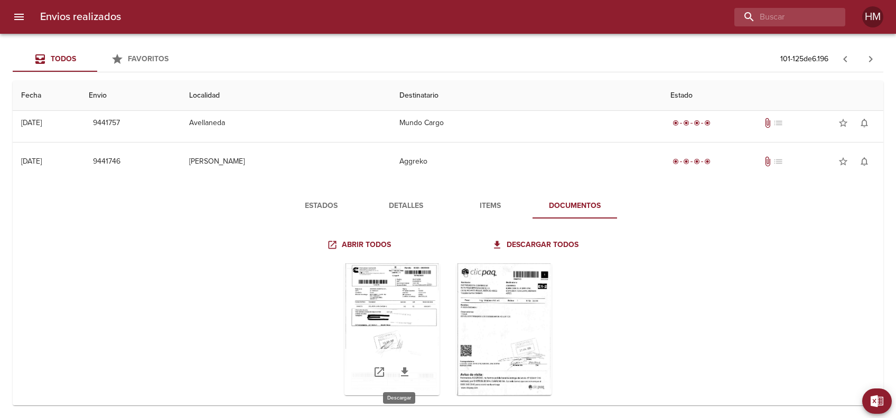
click at [400, 374] on icon "Tabla de envíos del cliente" at bounding box center [404, 372] width 13 height 13
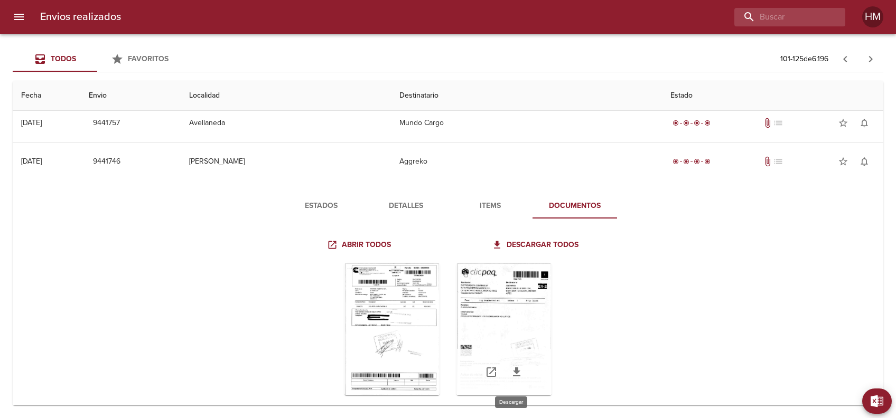
click at [513, 370] on icon "Tabla de envíos del cliente" at bounding box center [516, 372] width 7 height 9
